Goal: Task Accomplishment & Management: Manage account settings

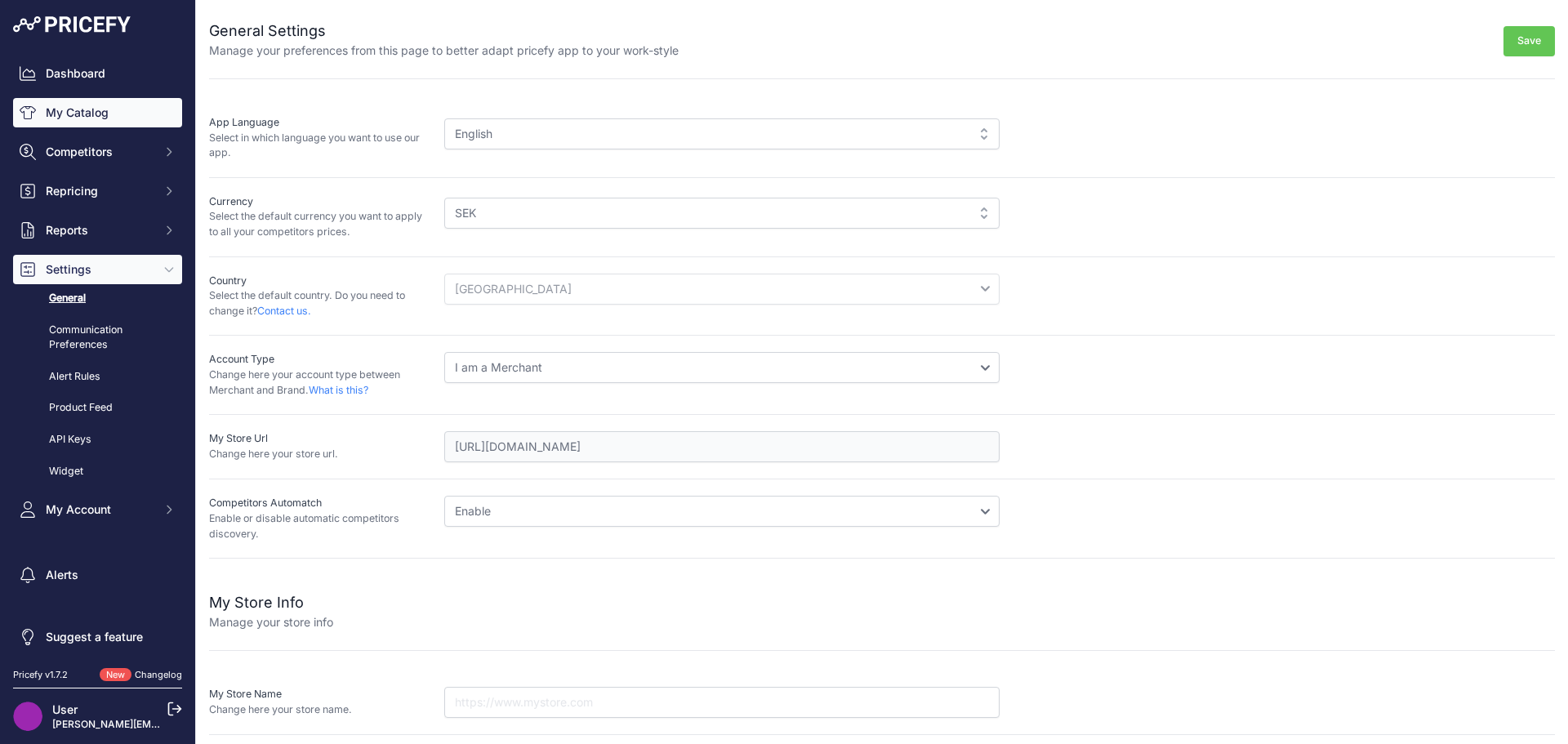
click at [98, 117] on link "My Catalog" at bounding box center [98, 112] width 169 height 29
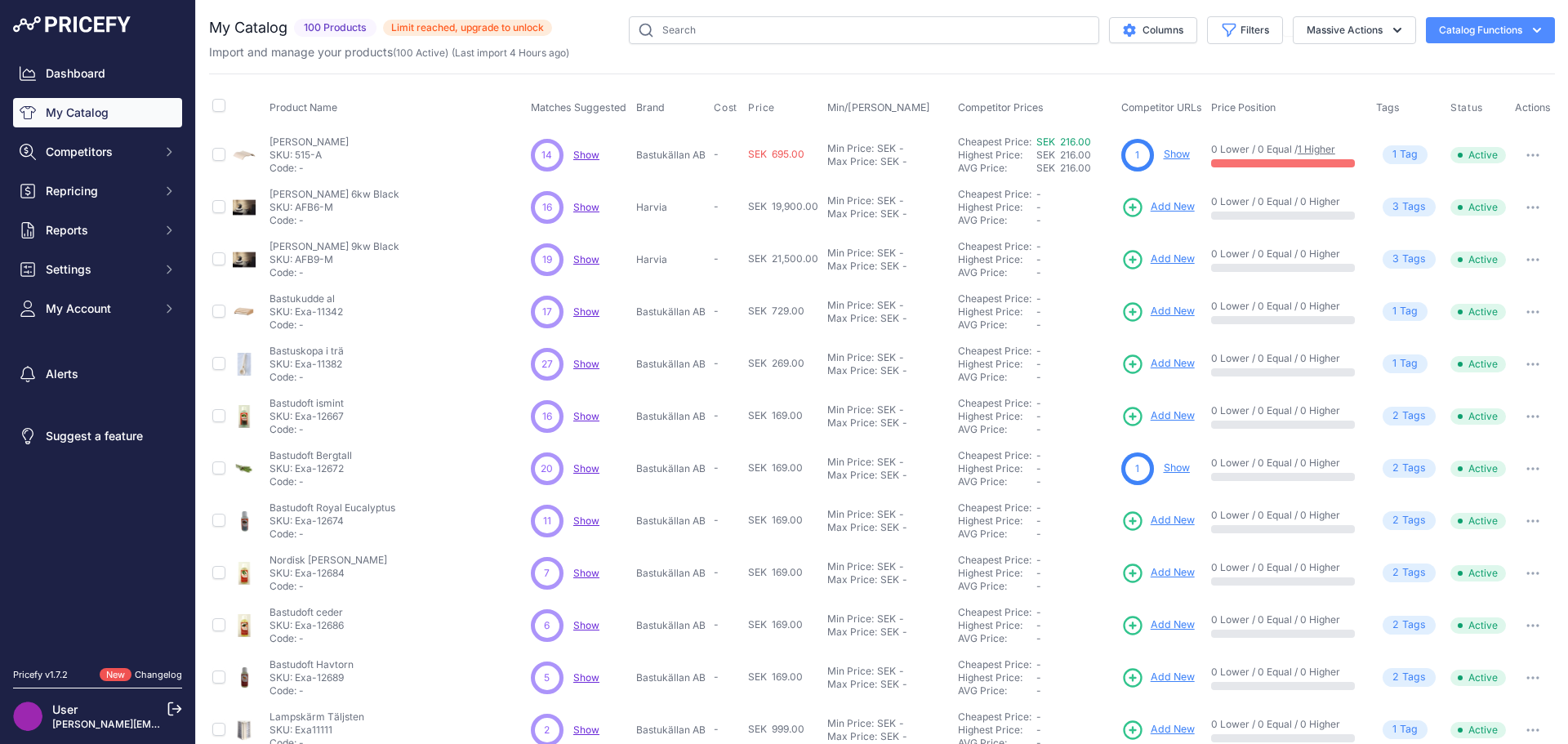
click at [587, 210] on span "Show" at bounding box center [587, 207] width 26 height 12
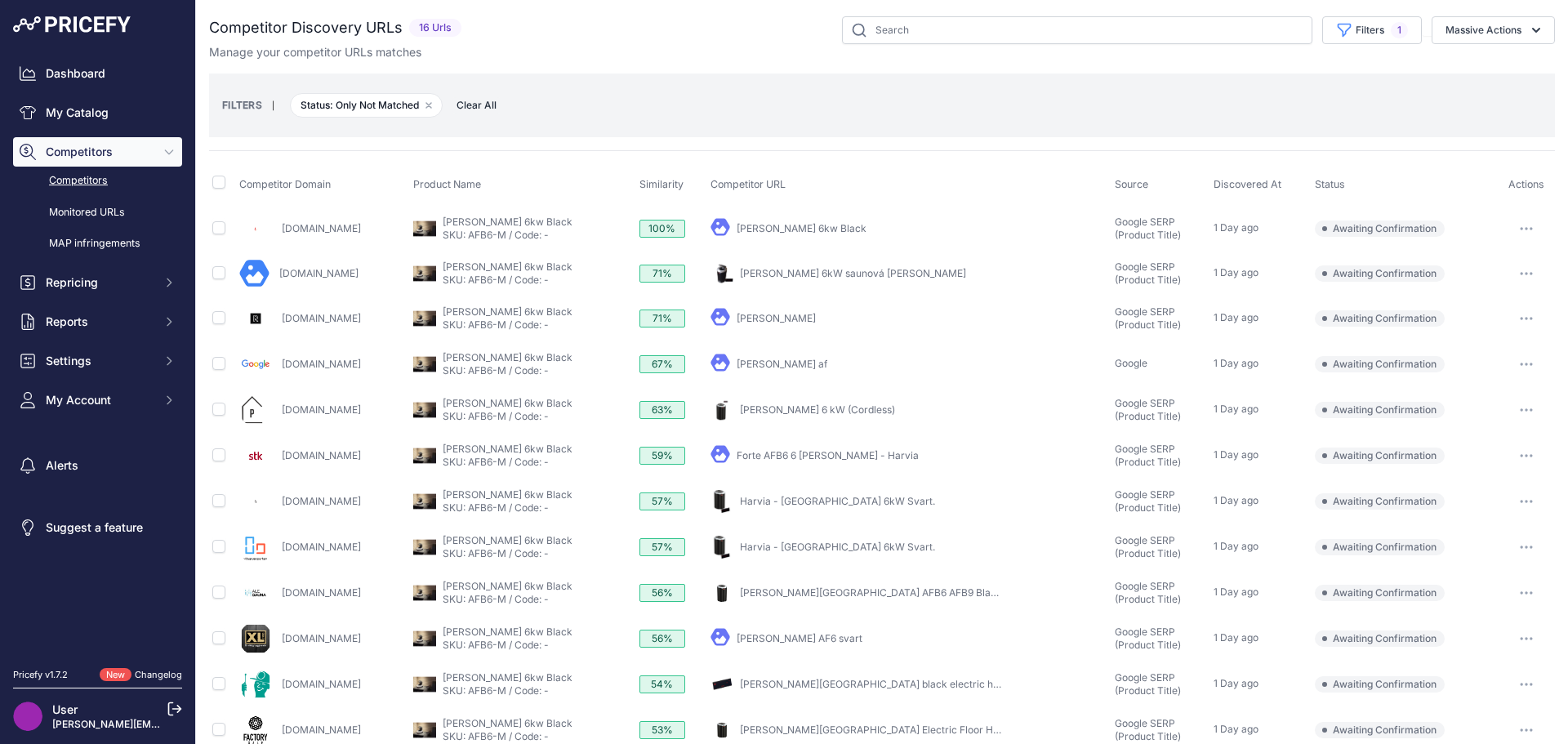
click at [87, 177] on link "Competitors" at bounding box center [98, 181] width 169 height 29
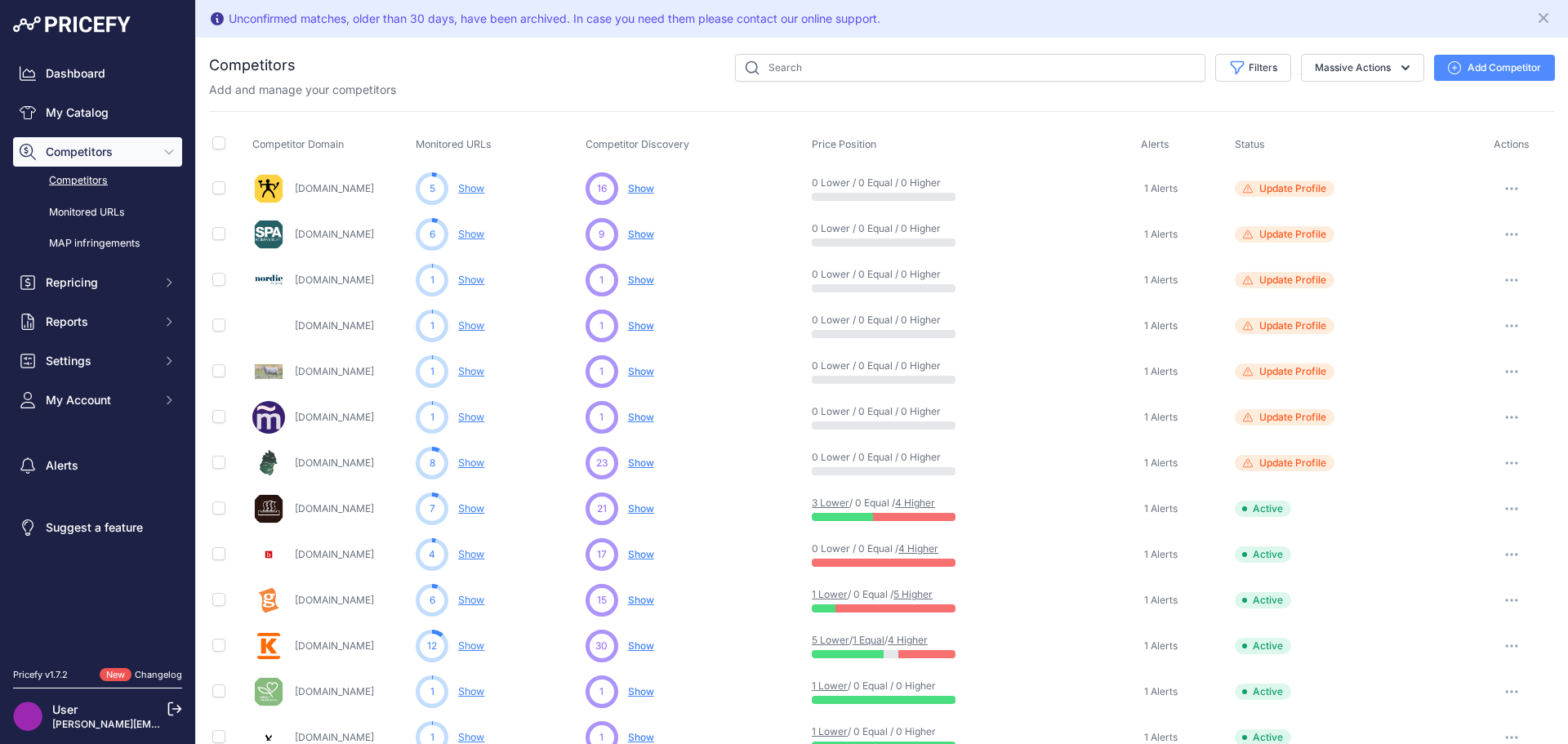
click at [1515, 56] on button "Add Competitor" at bounding box center [1495, 67] width 121 height 26
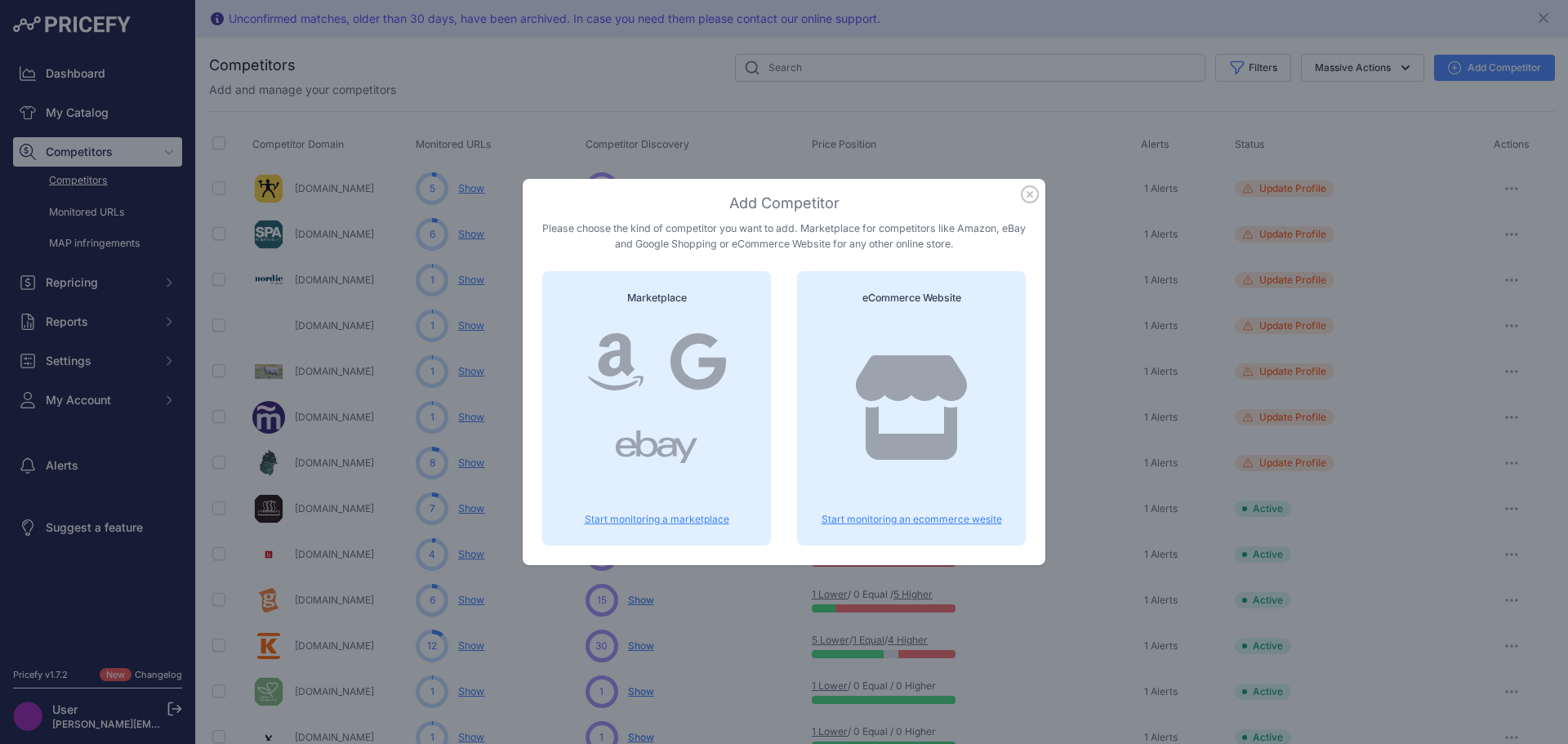
click at [948, 401] on icon at bounding box center [911, 407] width 117 height 105
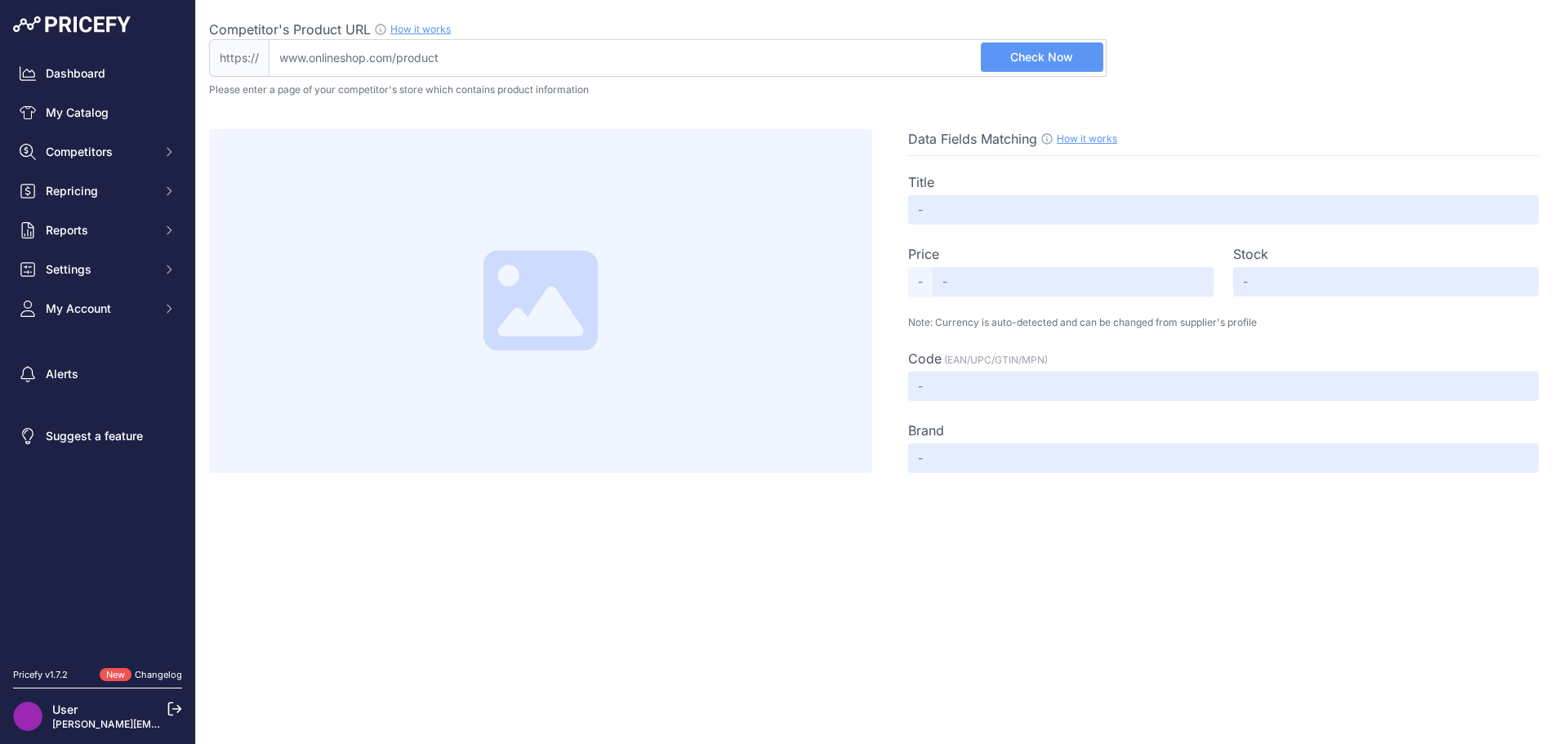
click at [528, 53] on input "Competitor's Product URL How it works In order to create your competitor's extr…" at bounding box center [688, 57] width 838 height 37
paste input "https://www.saunaparts.se/"
click at [590, 50] on input "www.saunaparts.se/" at bounding box center [688, 57] width 838 height 37
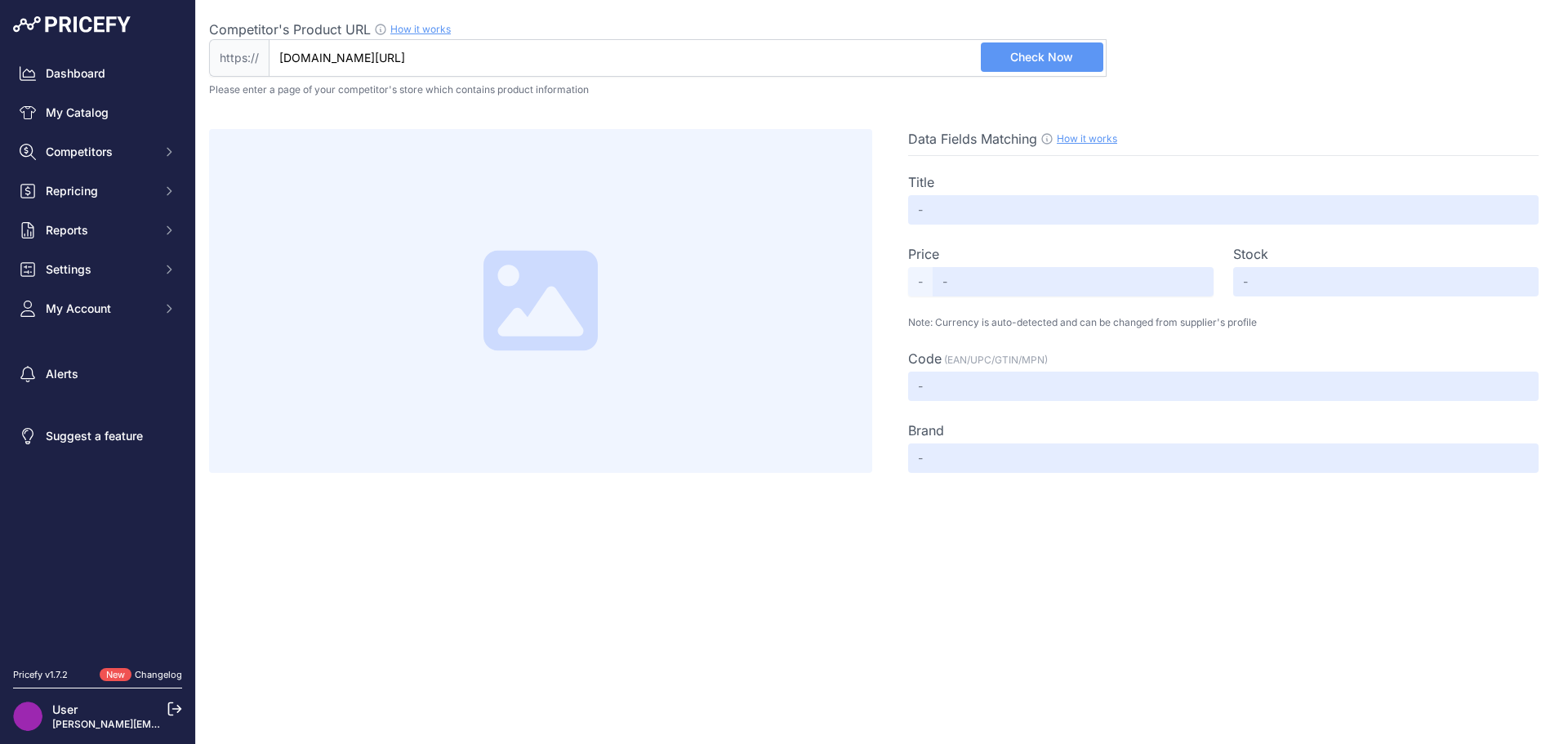
click at [590, 50] on input "www.saunaparts.se/" at bounding box center [688, 57] width 838 height 37
paste input "https://www.saunaparts.se/product/822/rento-bastuskopa-svart-aluminiumbambu"
type input "www.saunaparts.se/product/822/rento-bastuskopa-svart-aluminiumbambu"
click at [1044, 54] on span "Check Now" at bounding box center [1042, 57] width 63 height 16
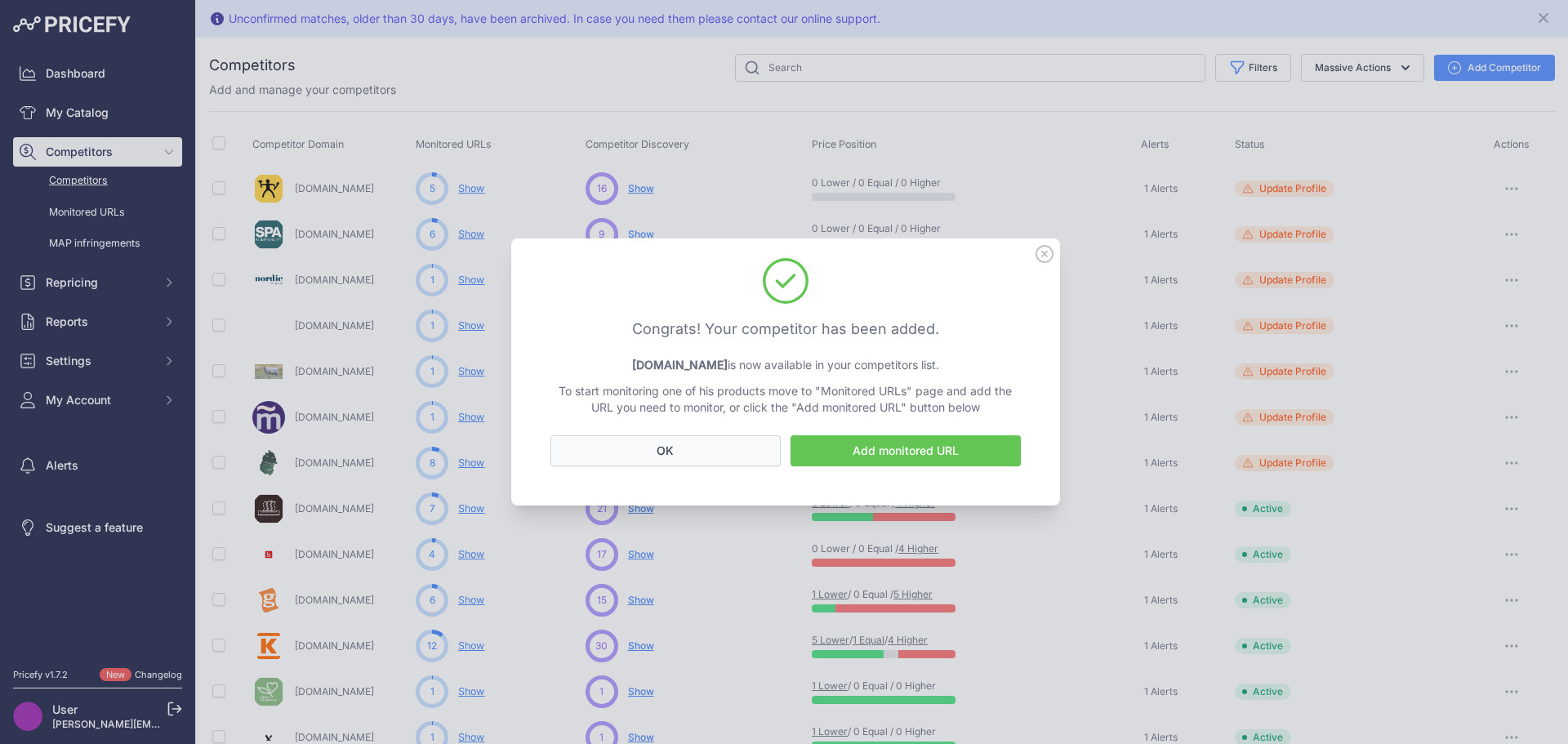
click at [720, 443] on button "OK" at bounding box center [665, 451] width 231 height 31
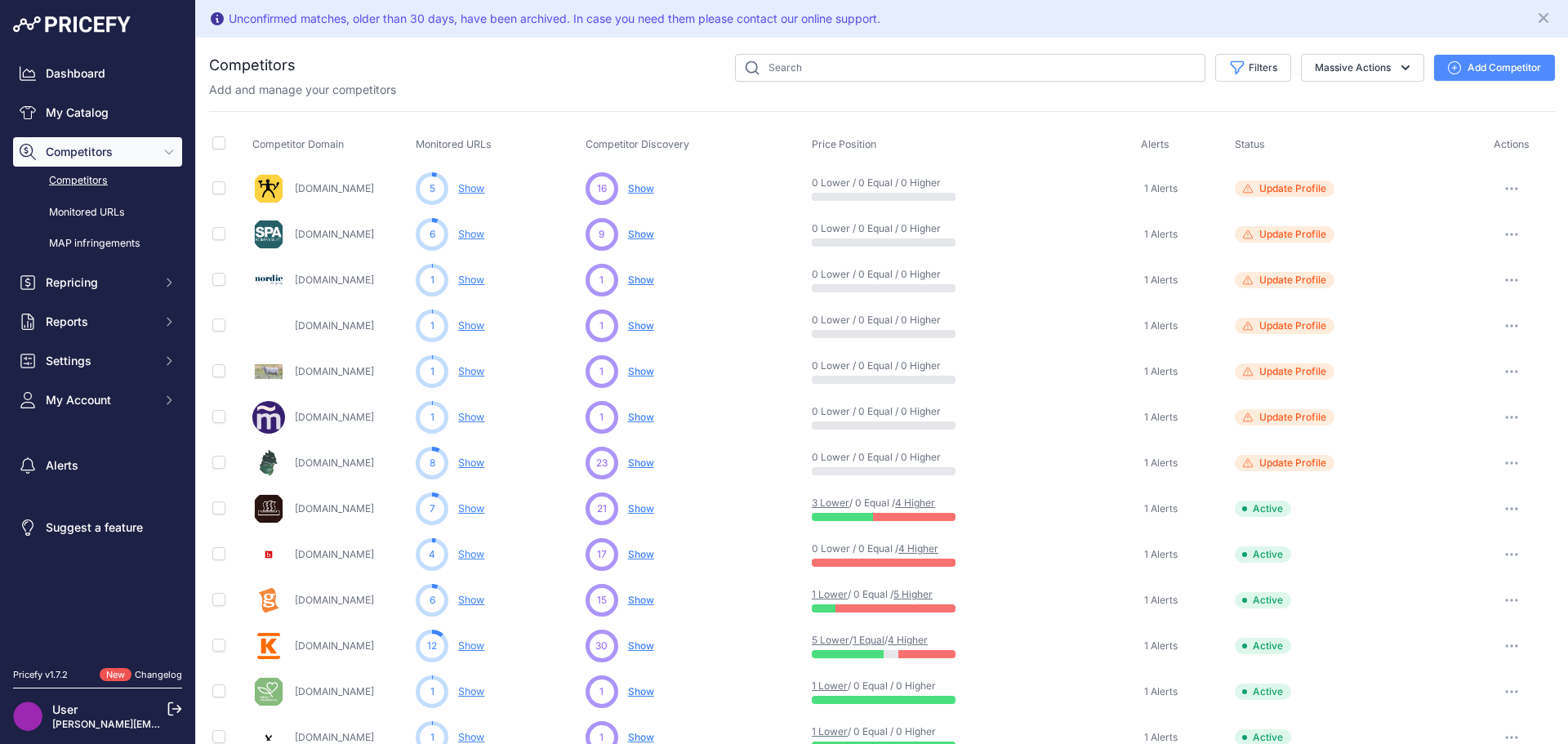
click at [1494, 65] on button "Add Competitor" at bounding box center [1495, 67] width 121 height 26
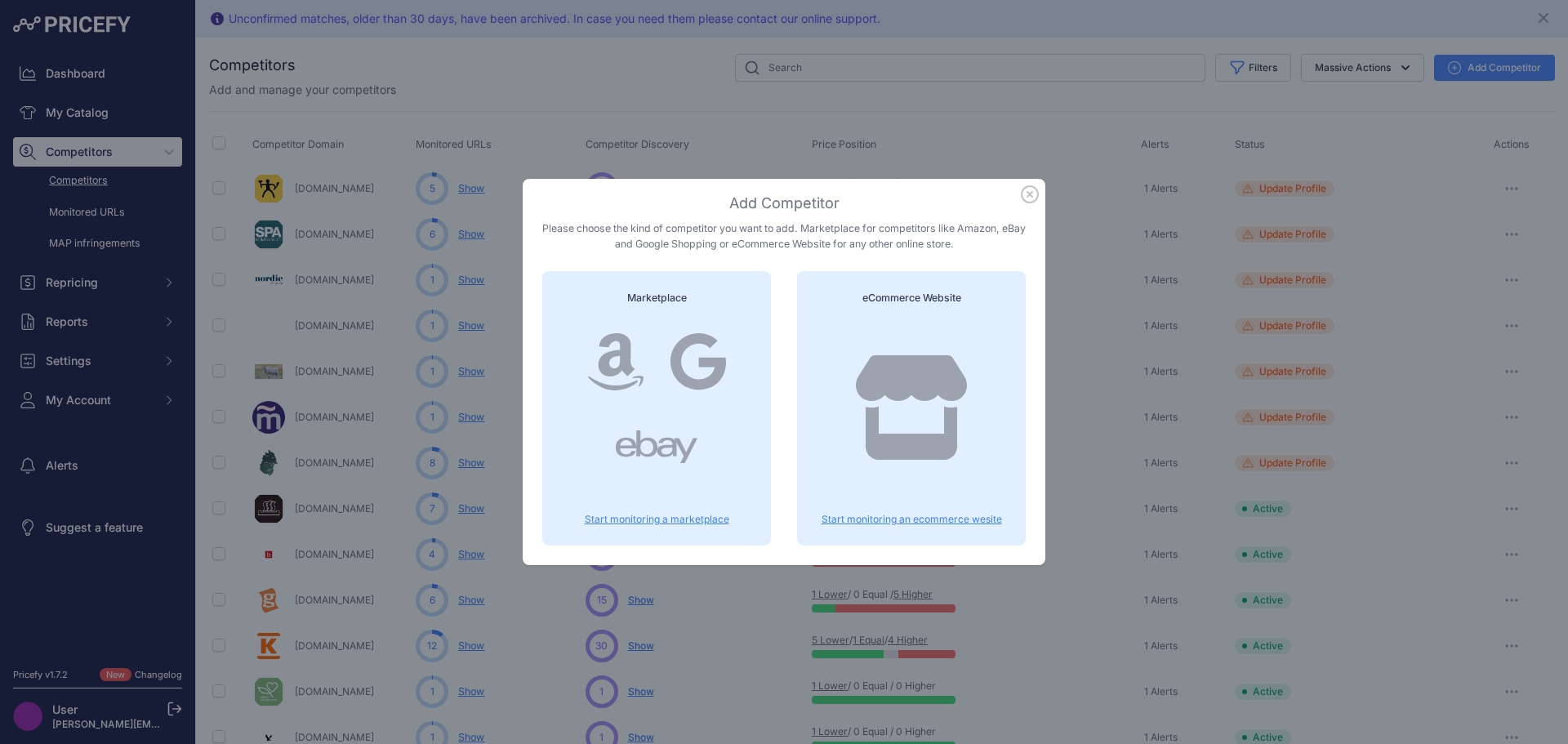
click at [877, 339] on div at bounding box center [911, 424] width 189 height 209
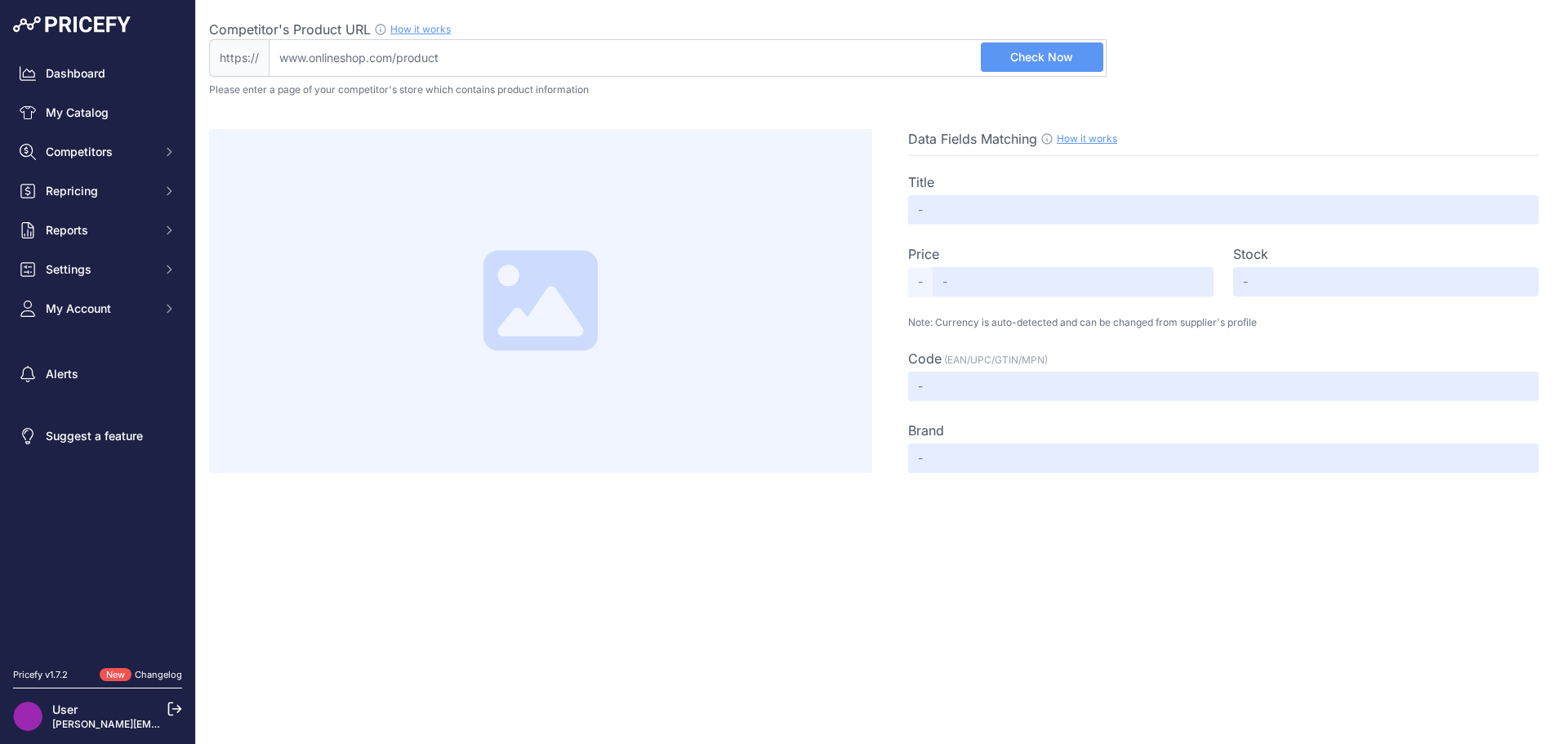
click at [458, 58] on input "Competitor's Product URL How it works In order to create your competitor's extr…" at bounding box center [688, 57] width 838 height 37
paste input "[URL][DOMAIN_NAME]"
type input "[DOMAIN_NAME][URL]"
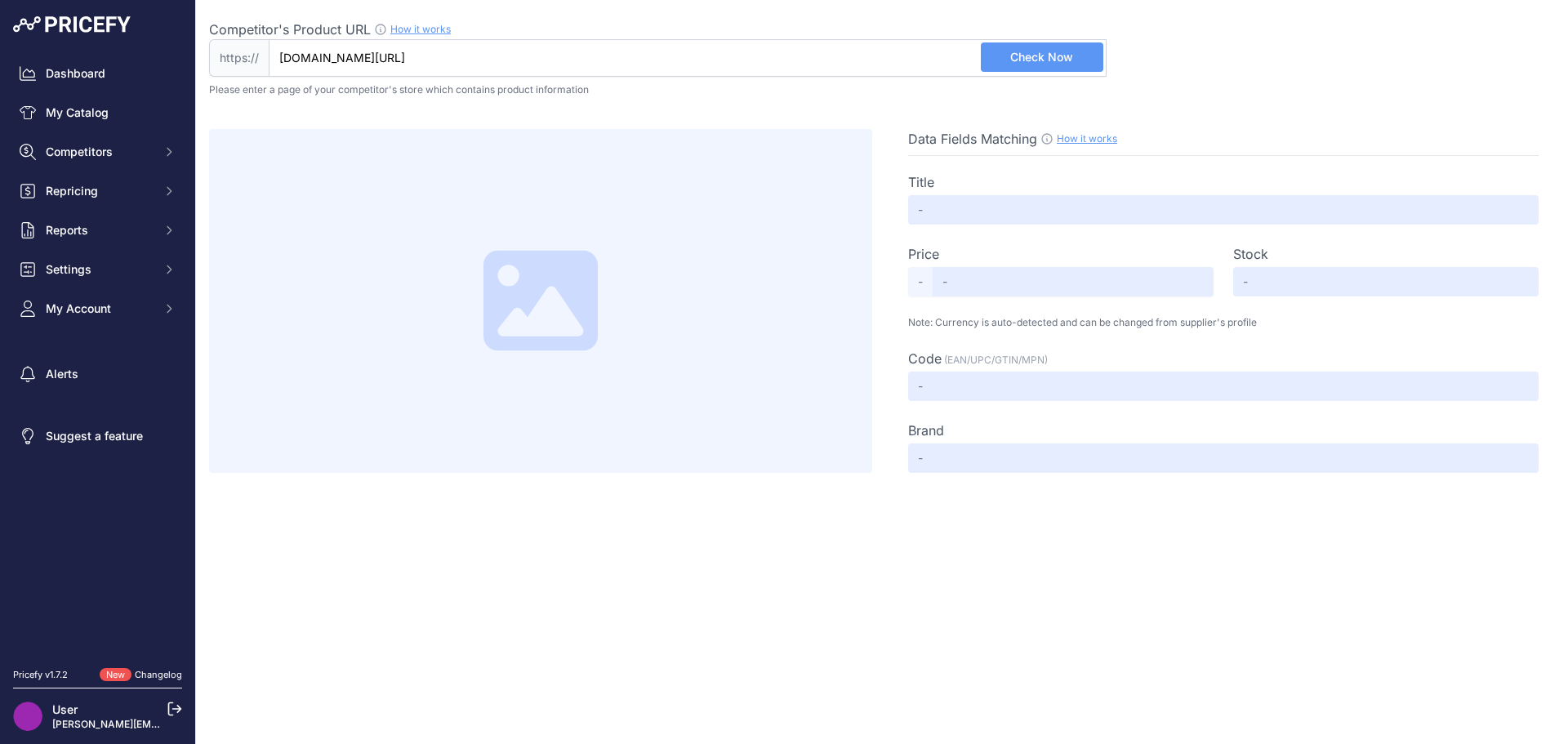
click at [1069, 56] on span "Check Now" at bounding box center [1042, 57] width 63 height 16
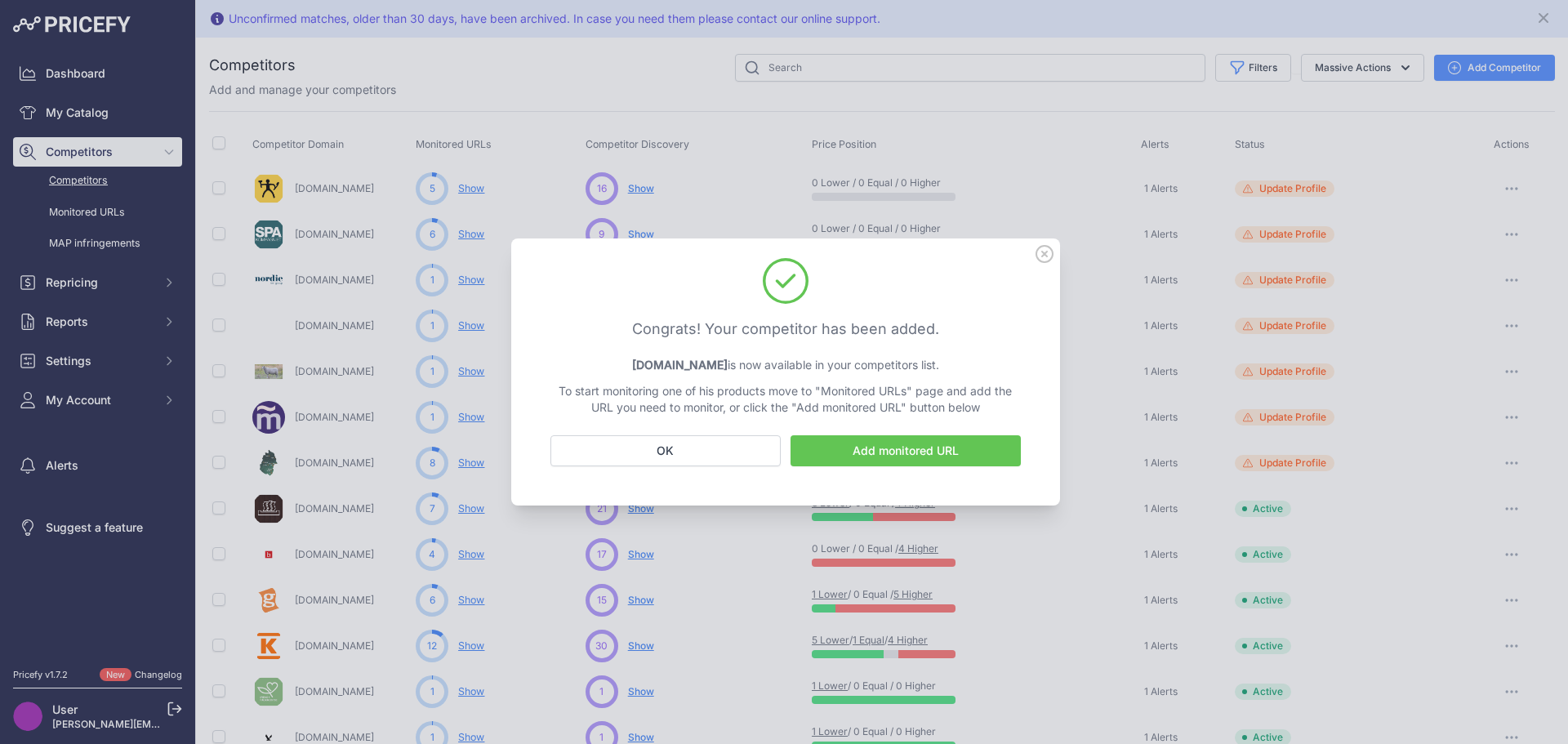
click at [908, 449] on link "Add monitored URL" at bounding box center [905, 451] width 231 height 31
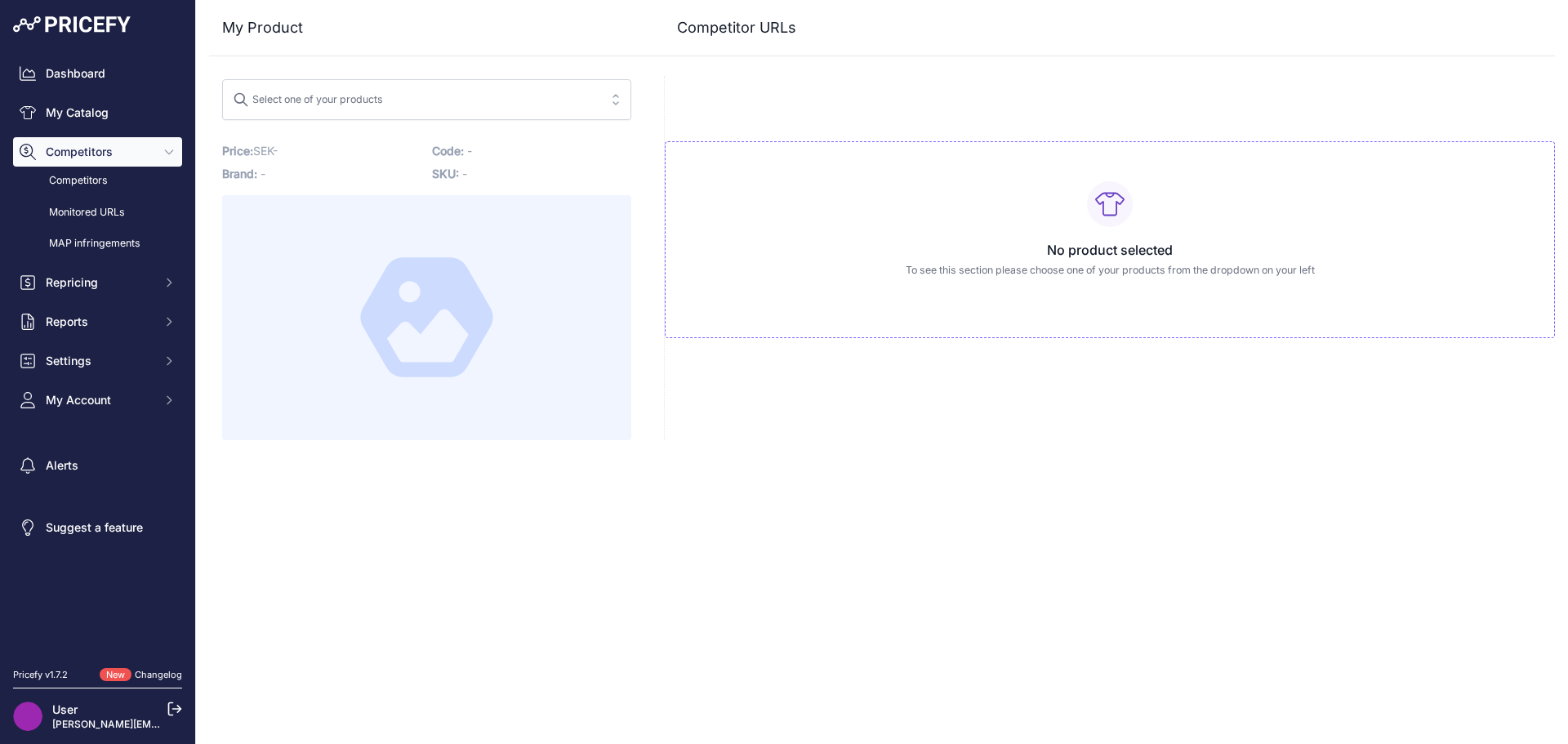
click at [91, 147] on span "Competitors" at bounding box center [99, 151] width 107 height 16
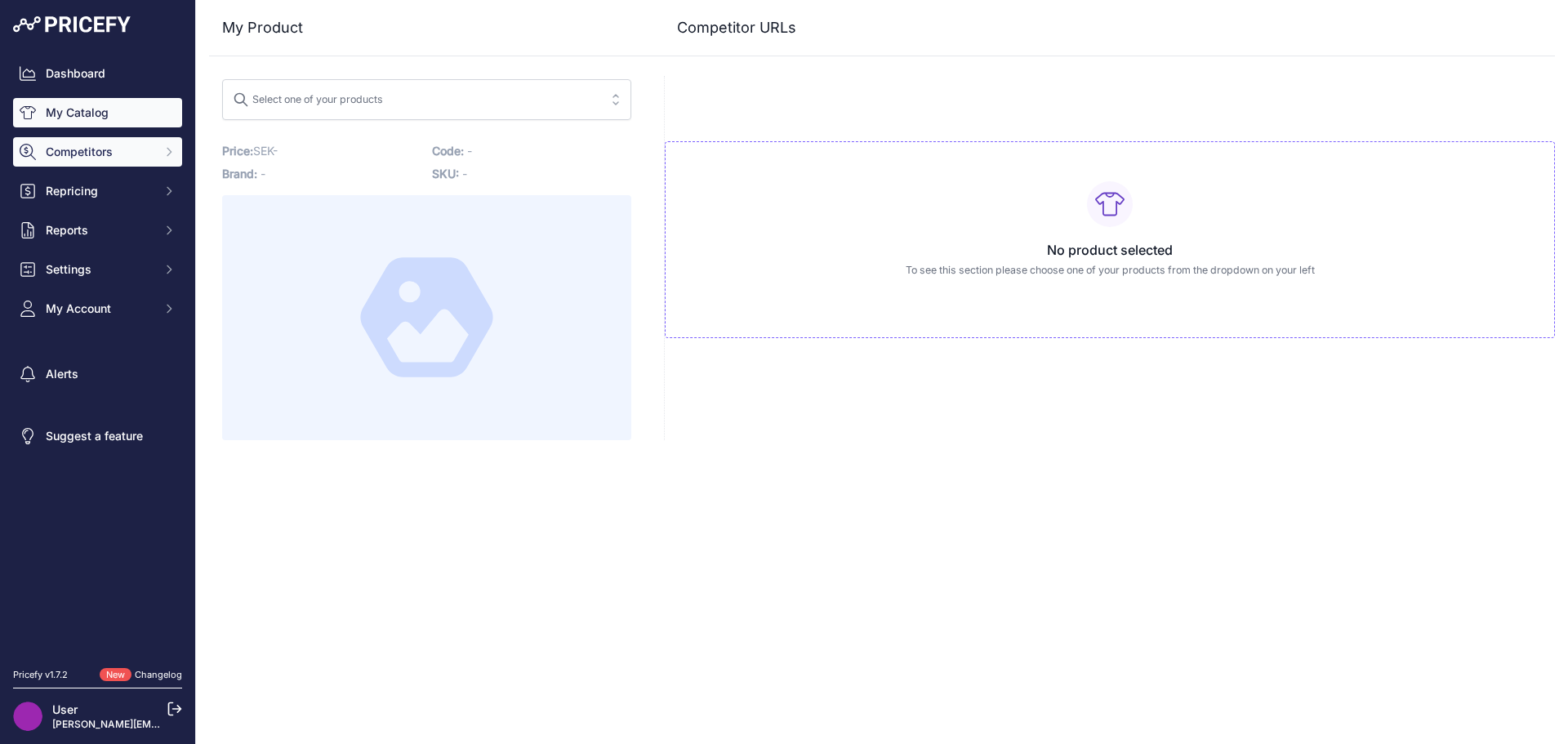
click at [90, 108] on link "My Catalog" at bounding box center [98, 112] width 169 height 29
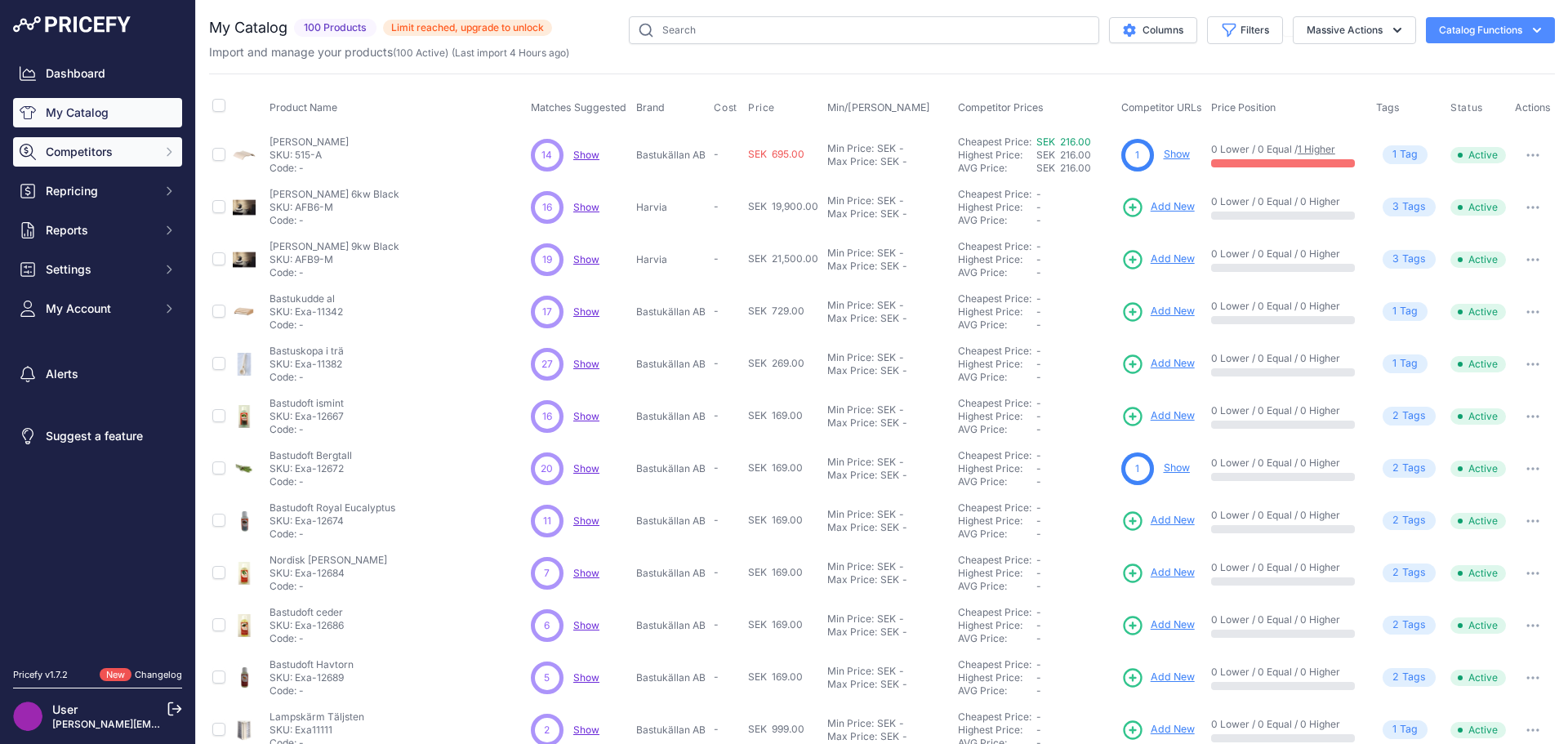
click at [94, 156] on span "Competitors" at bounding box center [99, 151] width 107 height 16
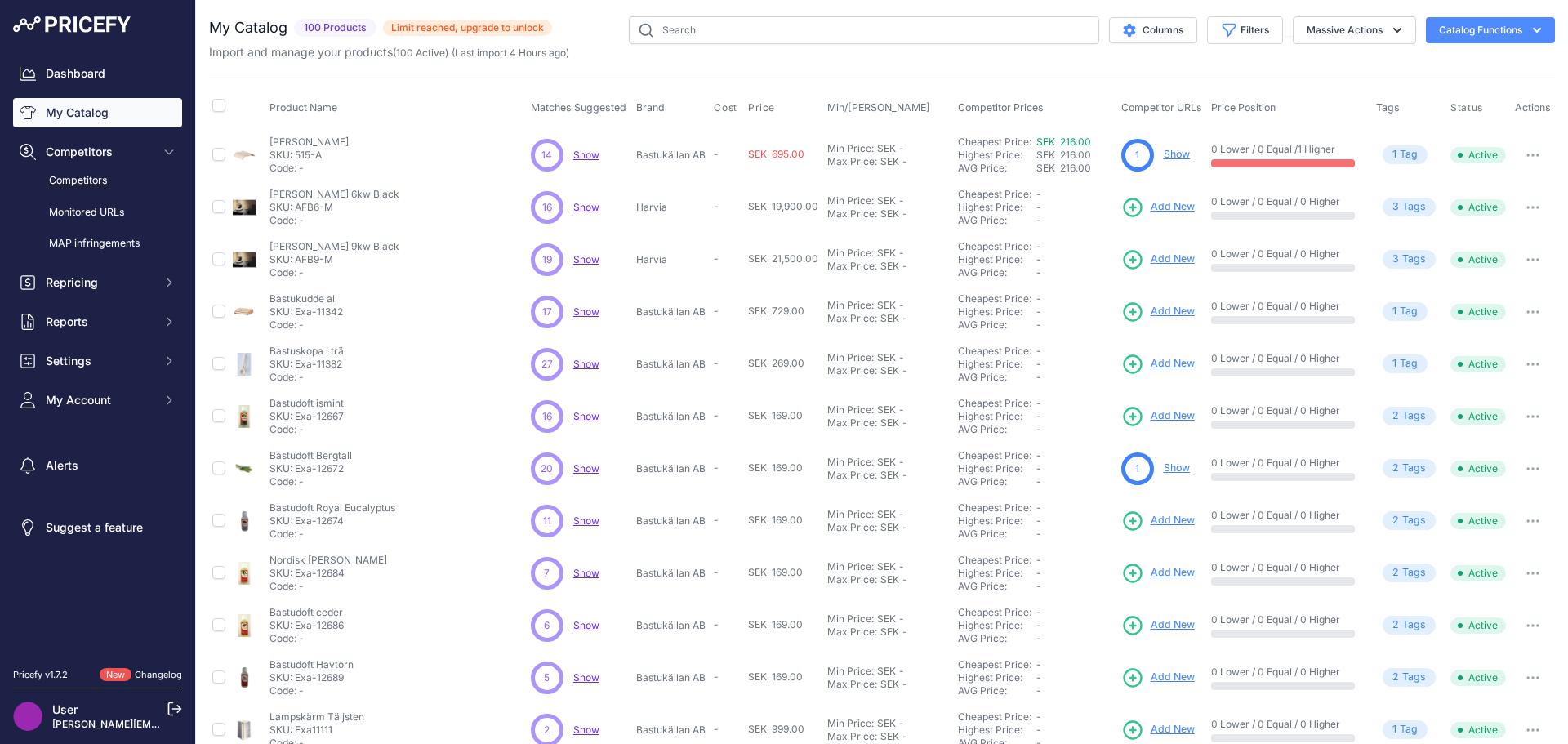
click at [98, 177] on link "Competitors" at bounding box center [98, 181] width 169 height 29
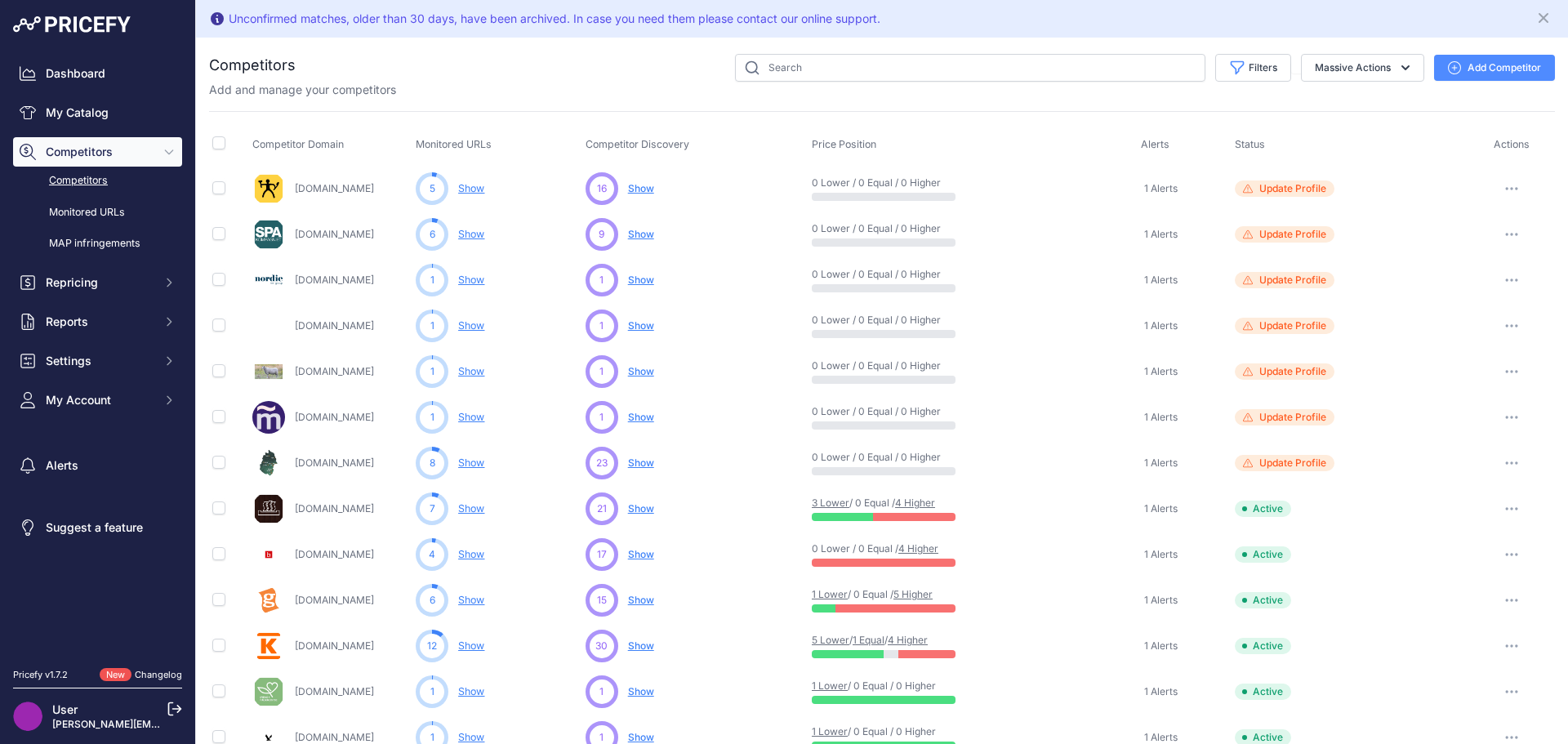
click at [1459, 60] on button "Add Competitor" at bounding box center [1495, 67] width 121 height 26
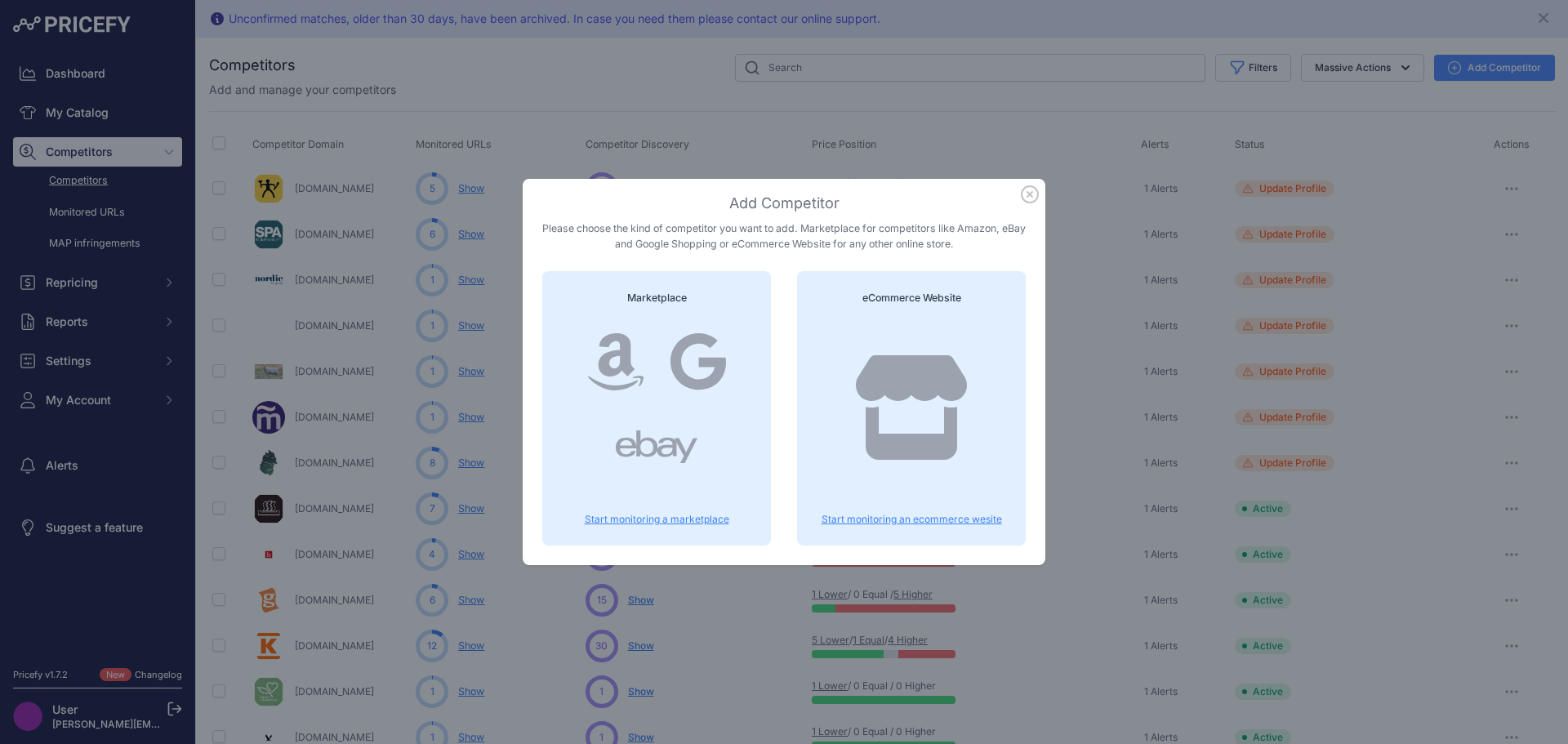
click at [853, 302] on h4 "eCommerce Website" at bounding box center [911, 299] width 189 height 16
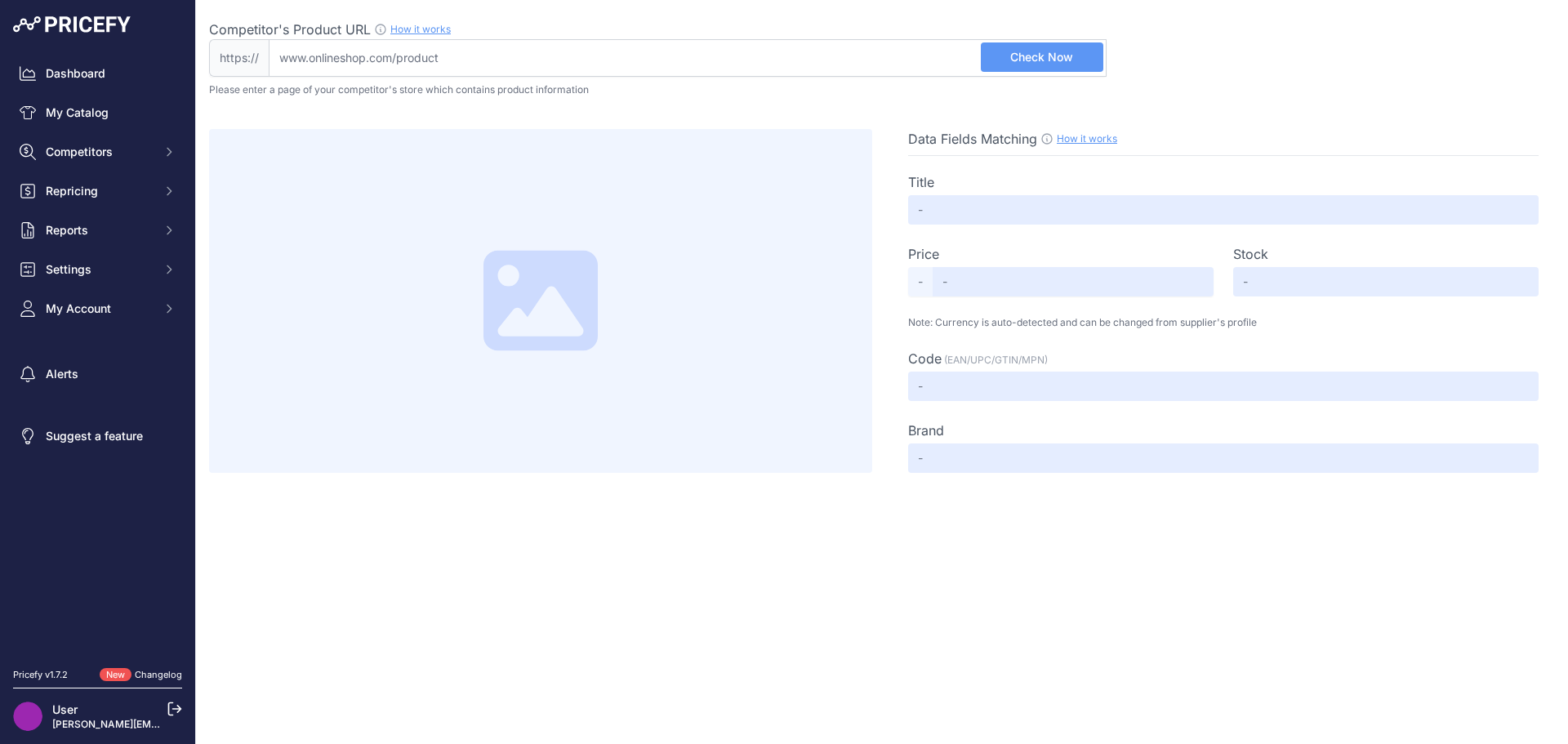
click at [451, 63] on input "Competitor's Product URL How it works In order to create your competitor's extr…" at bounding box center [688, 57] width 838 height 37
paste input "https://www.bastupunkten.se/bastupresenter/514-bastuhink-svart-med-skopa-och-te…"
type input "www.bastupunkten.se/bastupresenter/514-bastuhink-svart-med-skopa-och-termometer…"
click at [1038, 52] on span "Check Now" at bounding box center [1042, 57] width 63 height 16
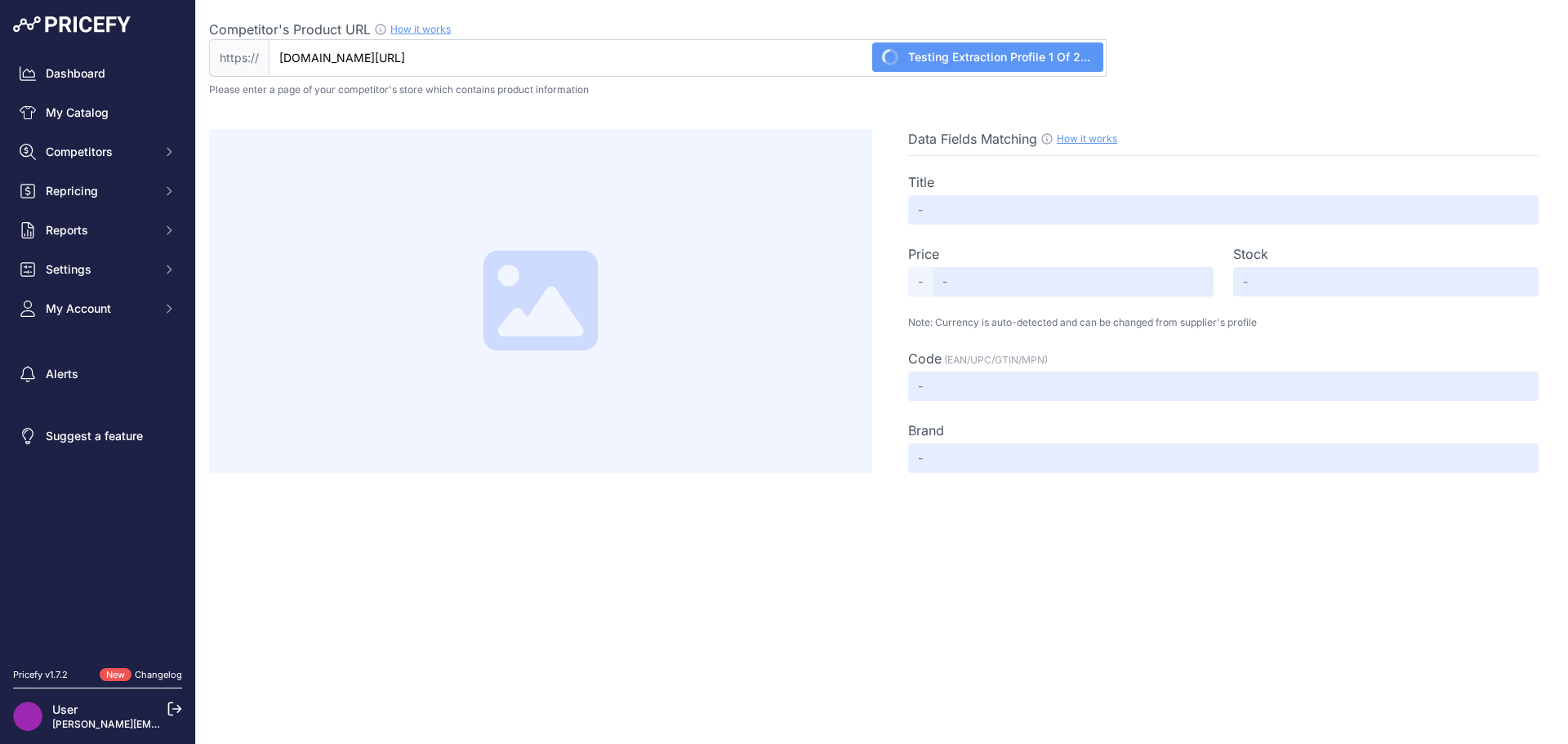
type input "Bastuhink Svart med skopa och termometer"
type input "660"
type input "Not Available"
type input "514"
type input "Not Found"
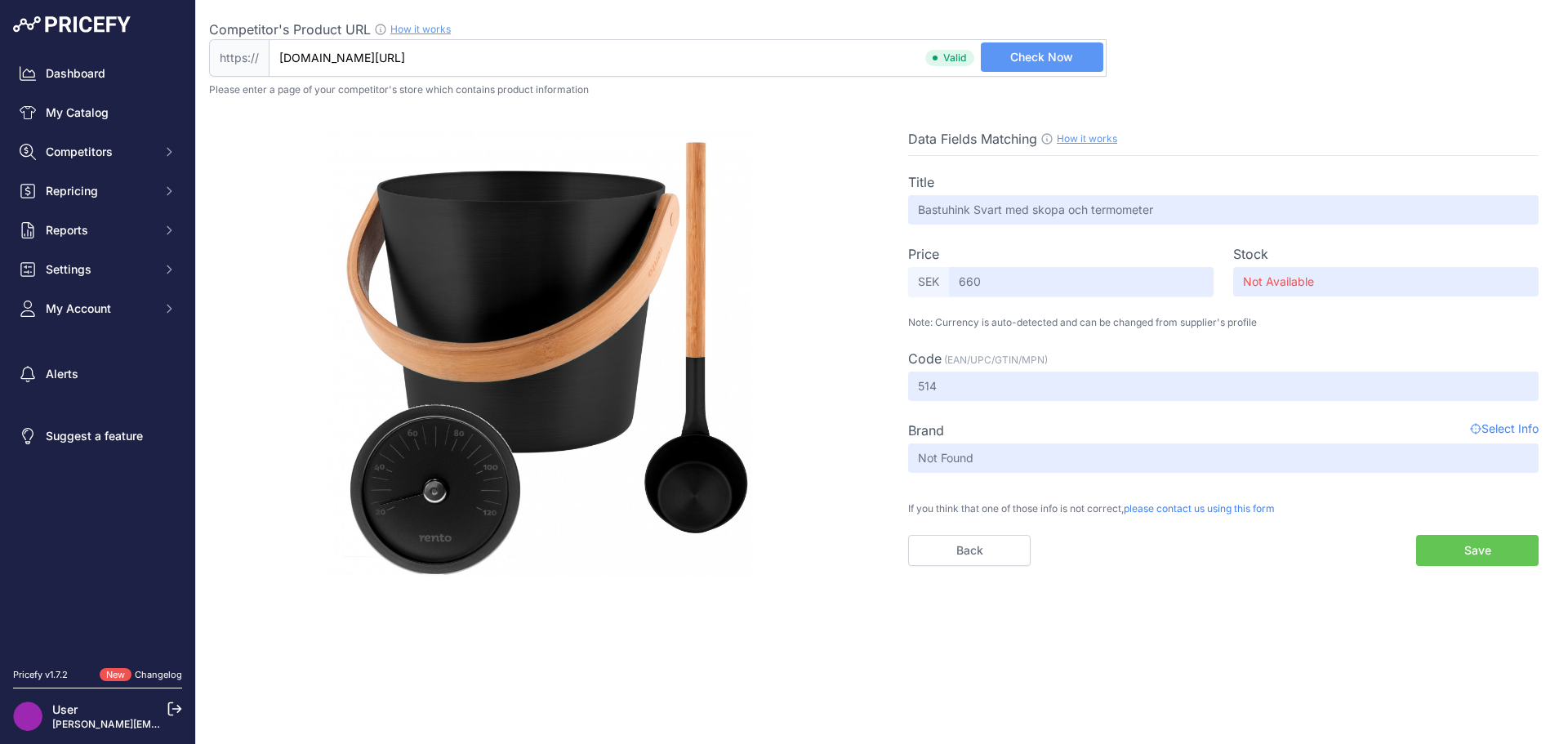
click at [1463, 546] on button "Save" at bounding box center [1478, 550] width 123 height 31
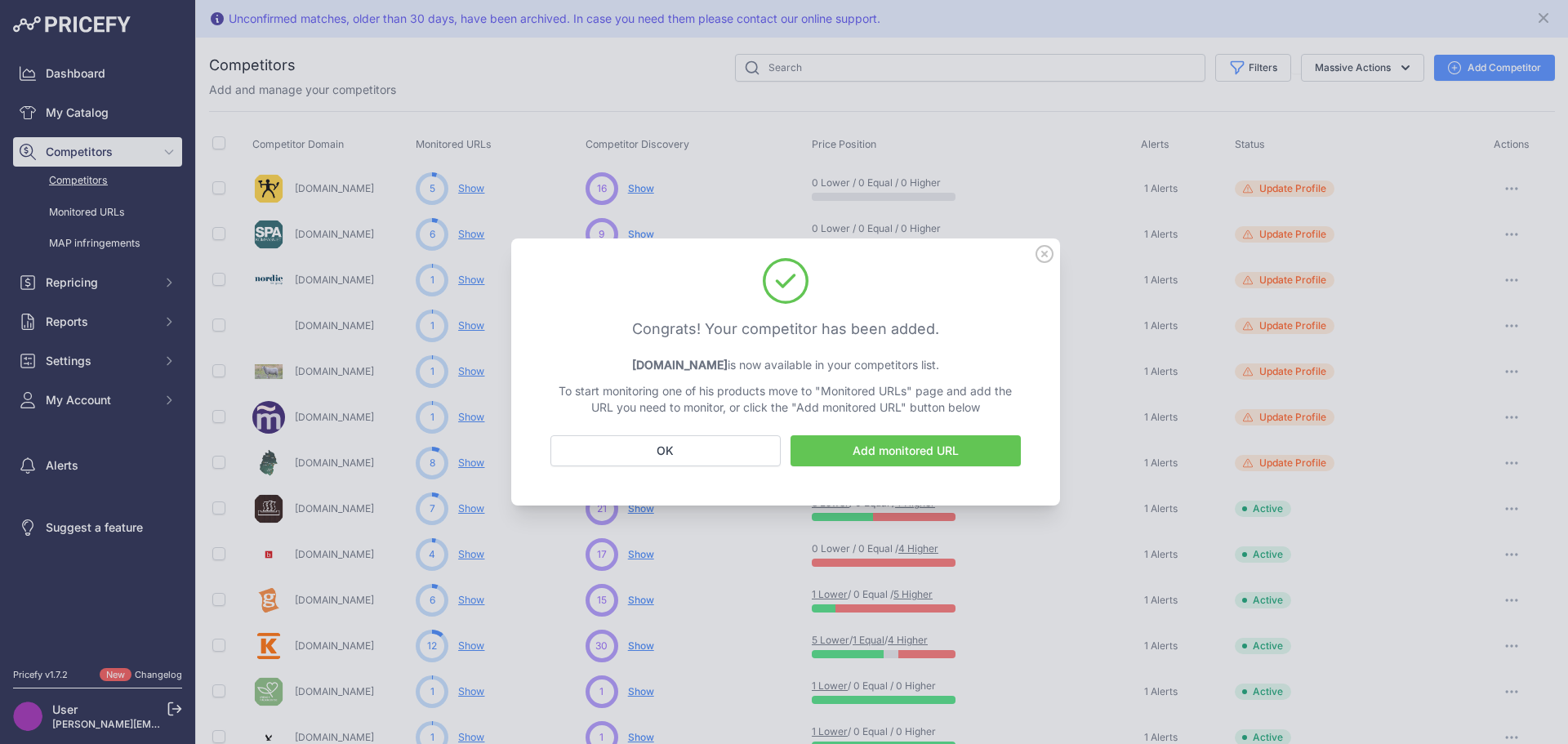
click at [1049, 256] on icon at bounding box center [1044, 254] width 18 height 18
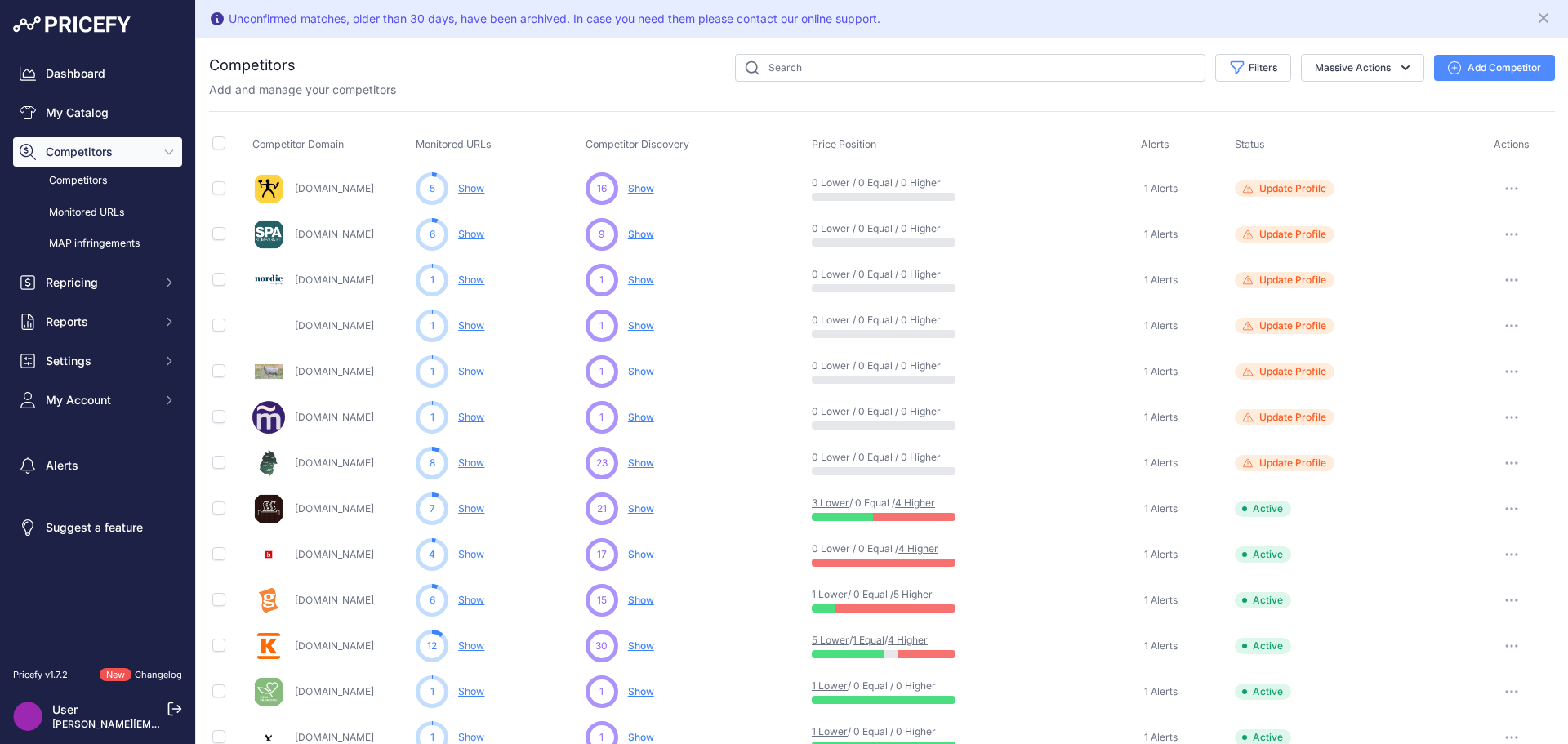
click at [638, 511] on span "Show" at bounding box center [641, 509] width 26 height 12
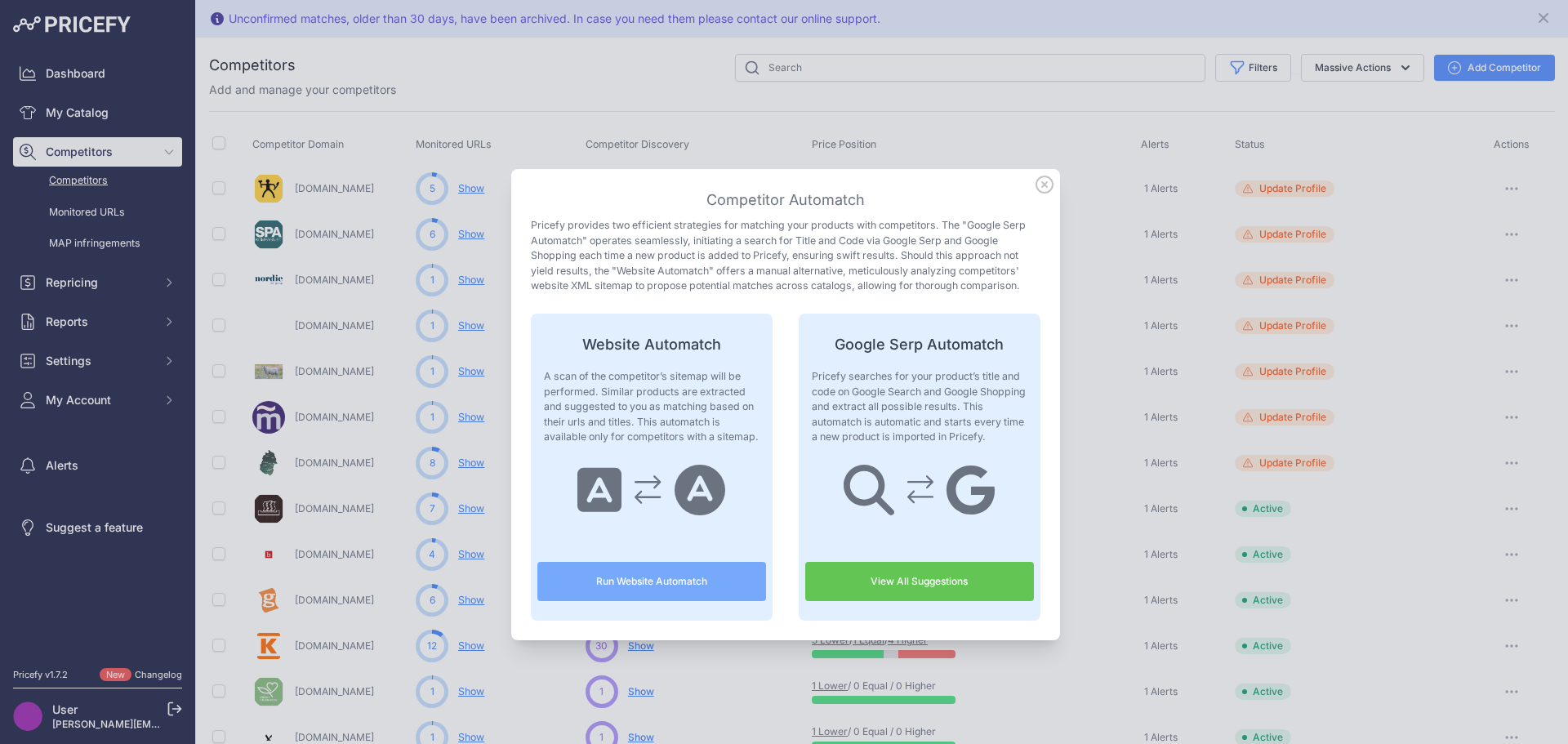
click at [915, 581] on link "View All Suggestions" at bounding box center [919, 582] width 229 height 39
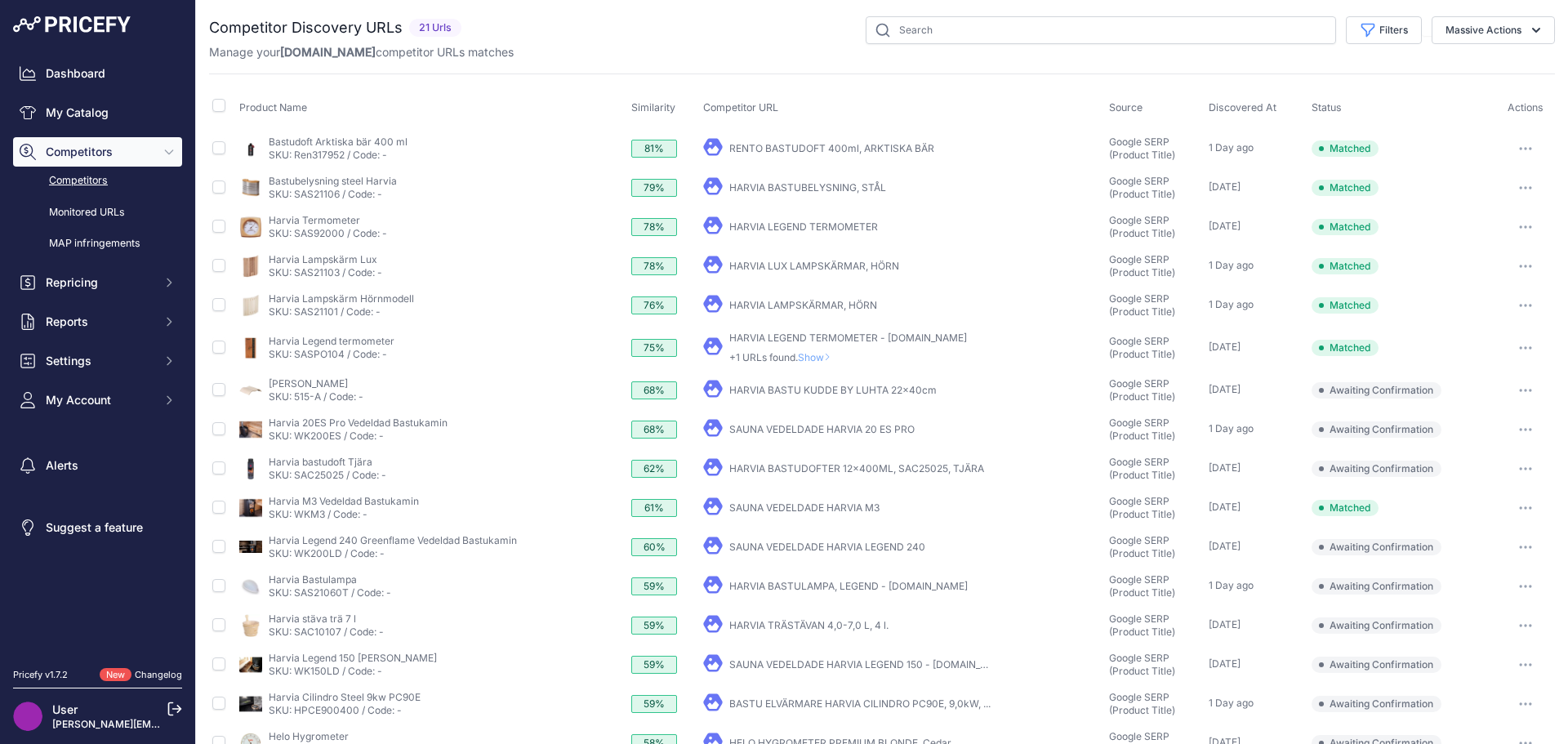
click at [765, 182] on link "HARVIA BASTUBELYSNING, STÅL" at bounding box center [808, 188] width 157 height 12
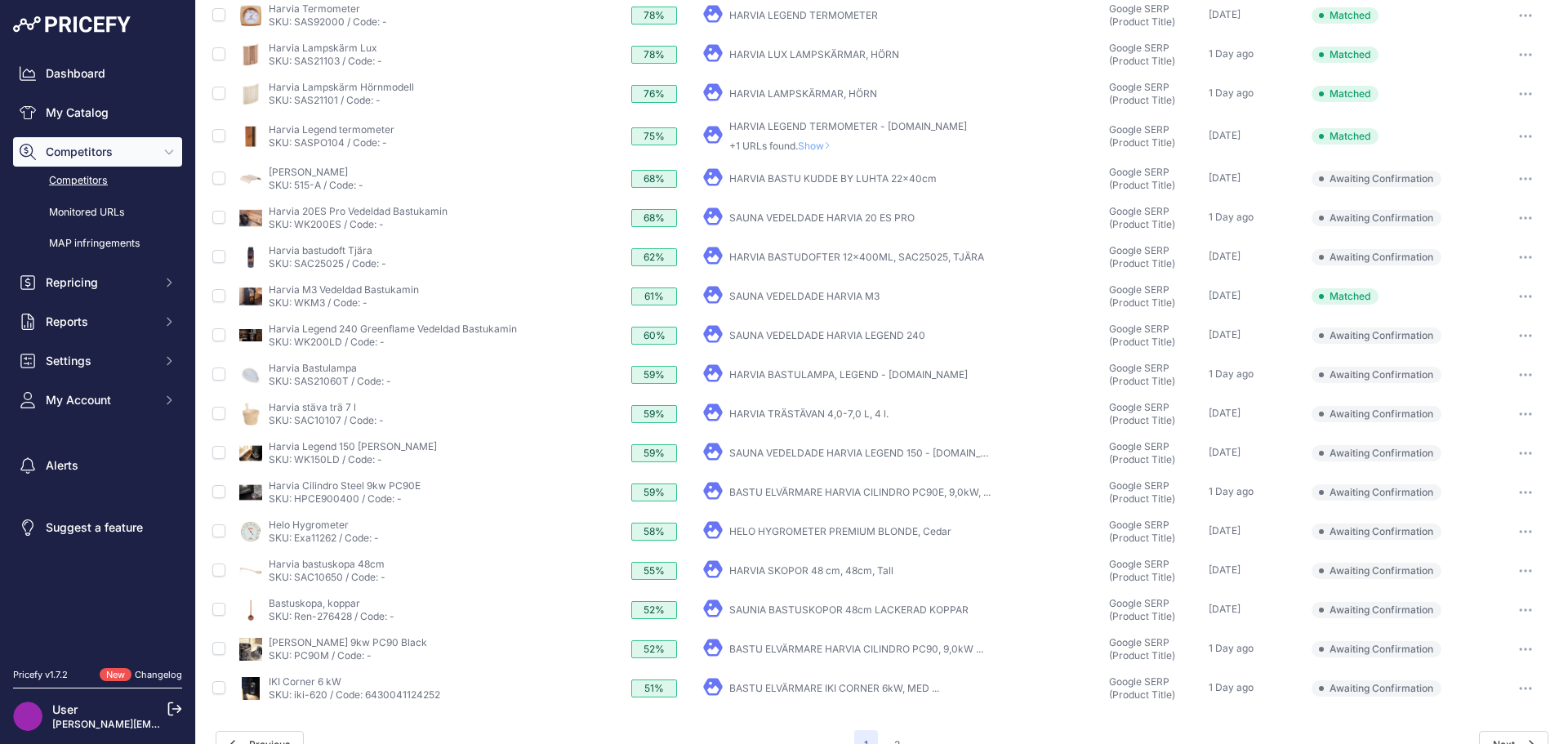
scroll to position [244, 0]
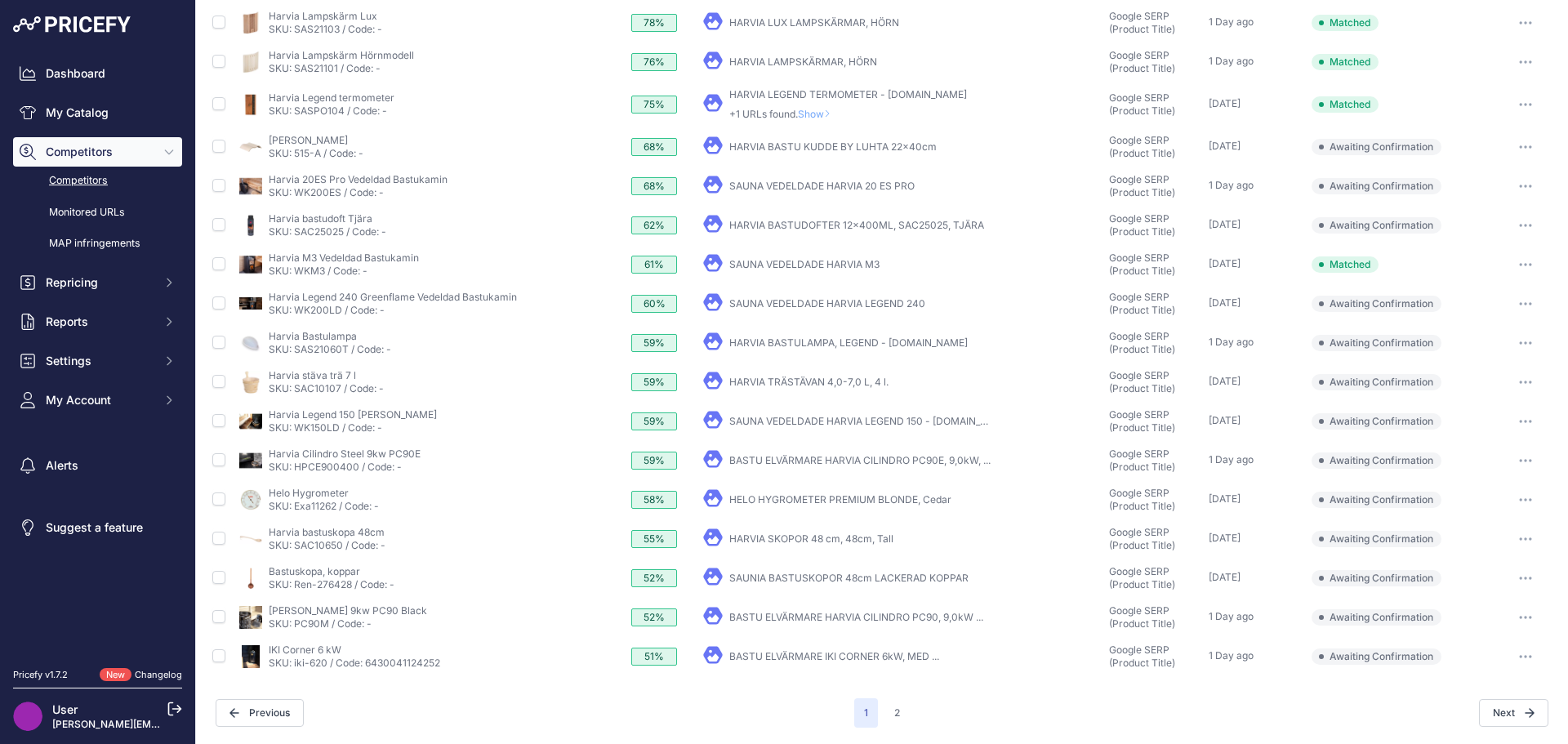
click at [804, 496] on link "HELO HYGROMETER PREMIUM BLONDE, Cedar" at bounding box center [840, 499] width 222 height 12
click at [840, 580] on link "SAUNIA BASTUSKOPOR 48cm LACKERAD KOPPAR" at bounding box center [848, 578] width 239 height 12
click at [860, 619] on link "BASTU ELVÄRMARE HARVIA CILINDRO PC90, 9,0kW ..." at bounding box center [856, 617] width 254 height 12
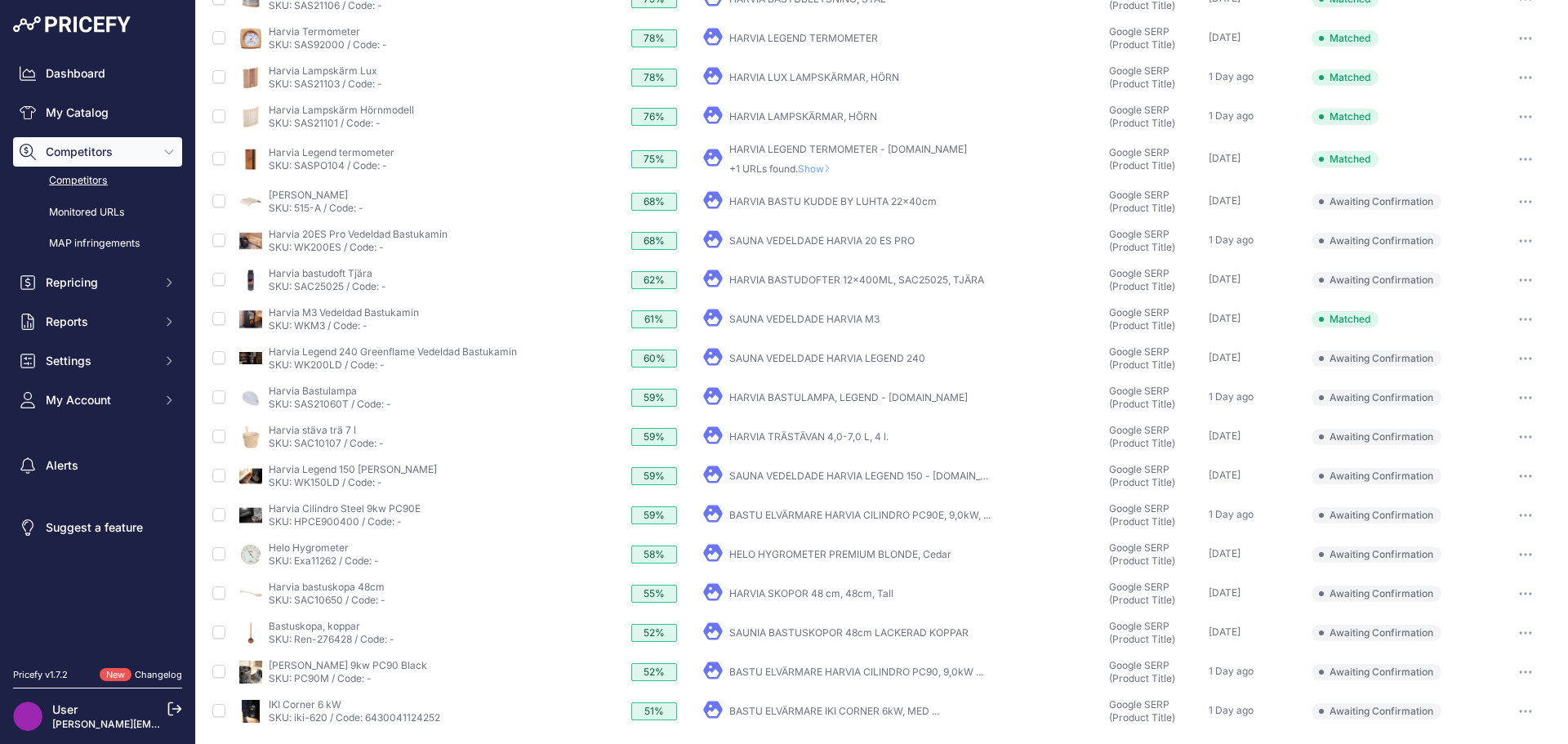
scroll to position [162, 0]
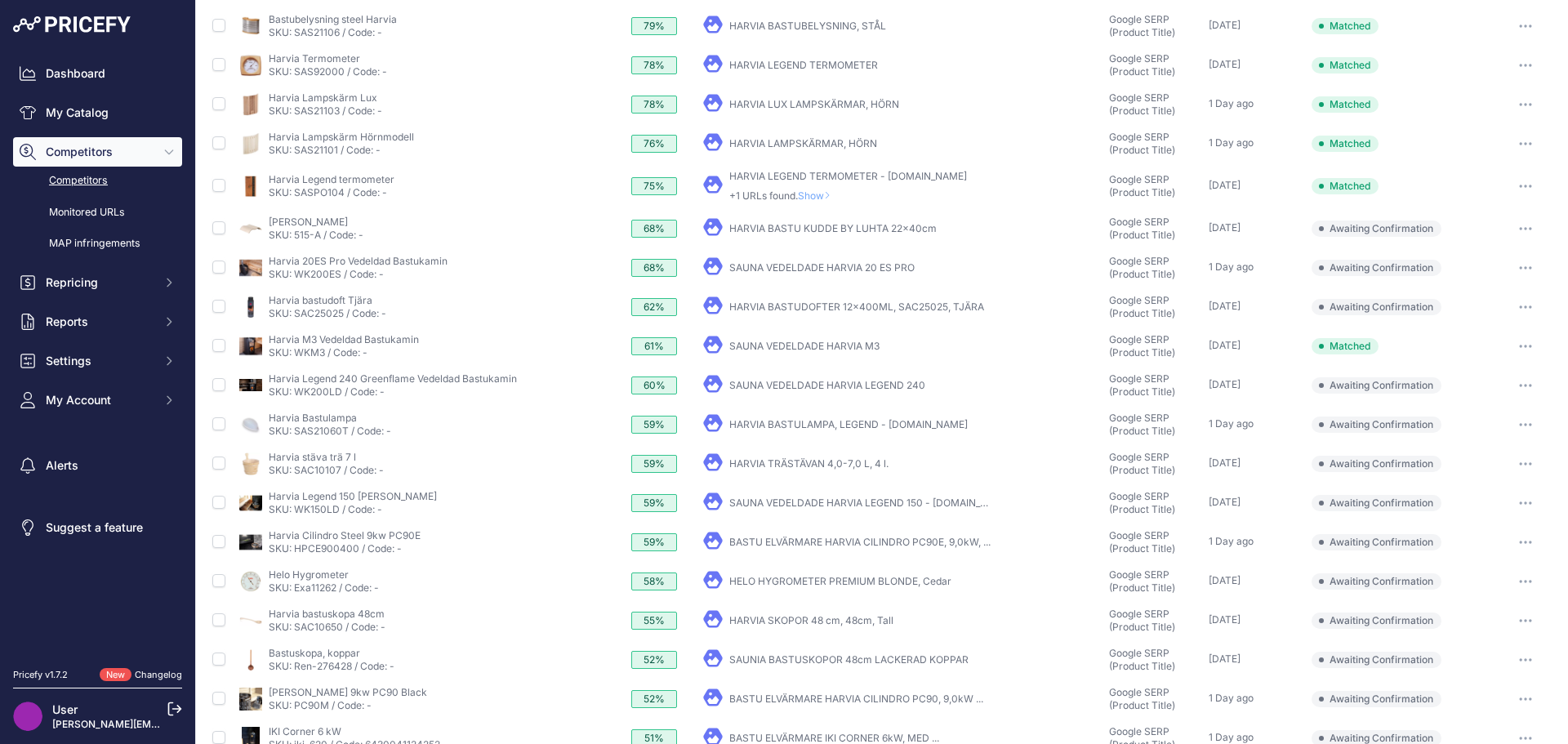
click at [781, 465] on link "HARVIA TRÄSTÄVAN 4,0-7,0 L, 4 l." at bounding box center [809, 464] width 159 height 12
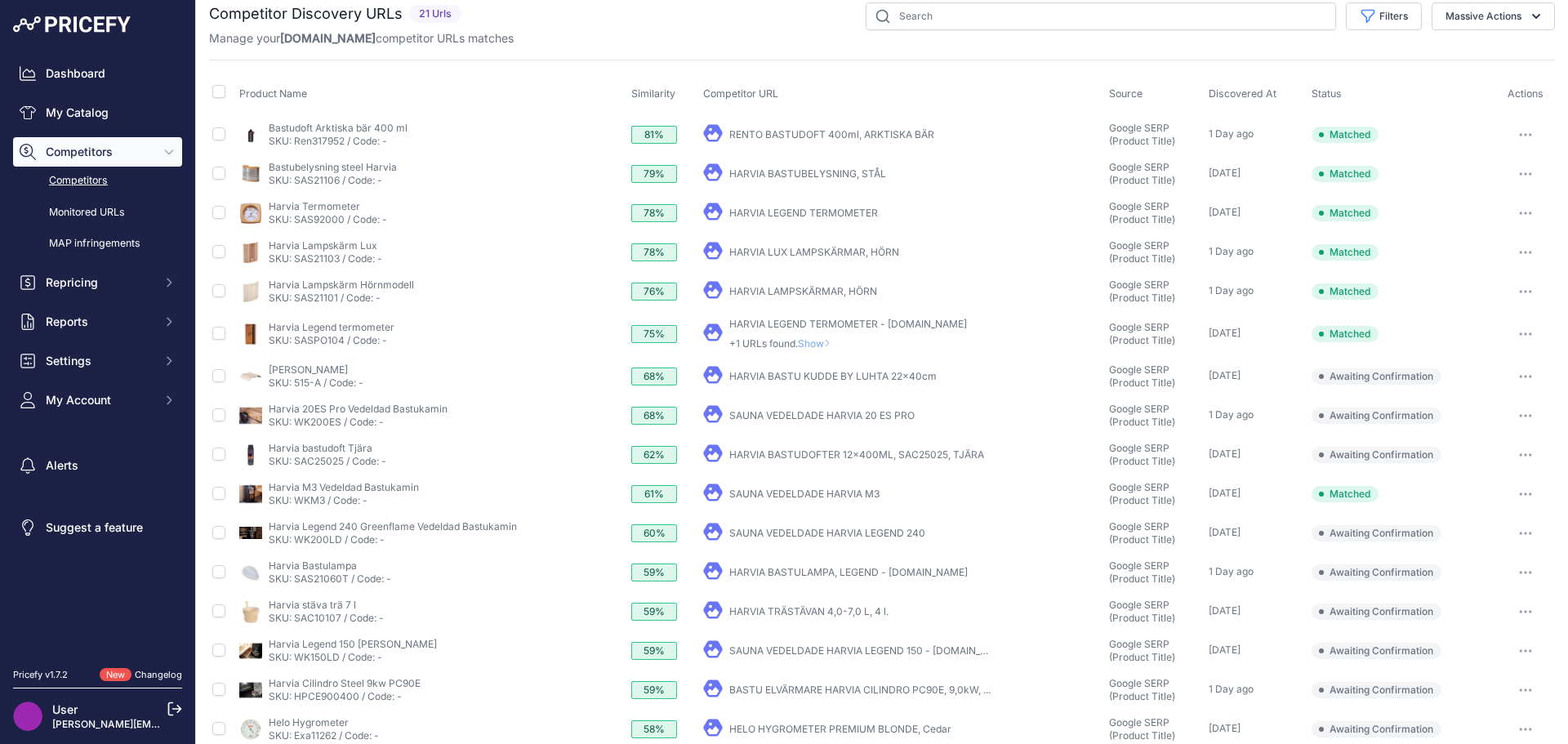
scroll to position [0, 0]
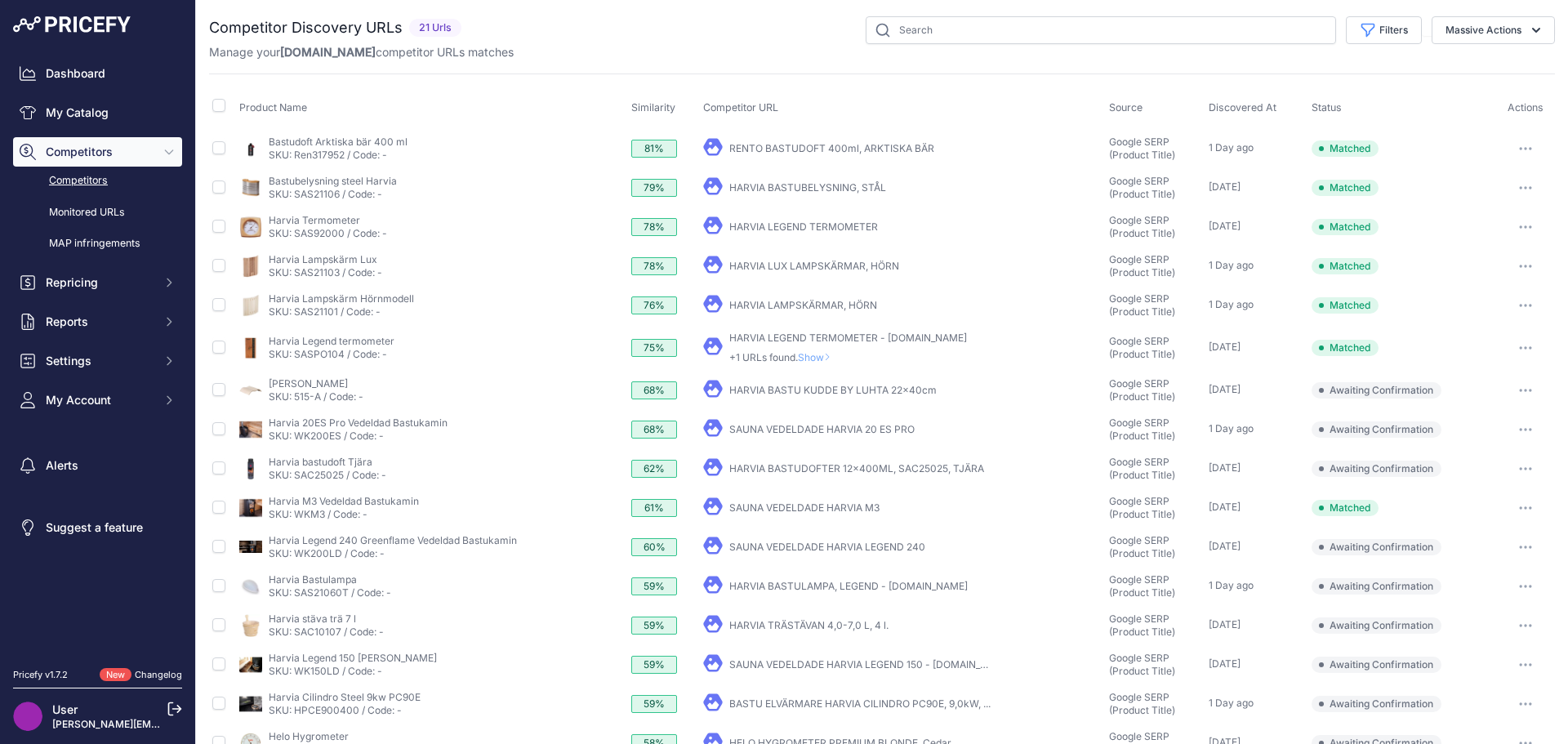
click at [774, 428] on link "SAUNA VEDELDADE HARVIA 20 ES PRO" at bounding box center [822, 429] width 186 height 12
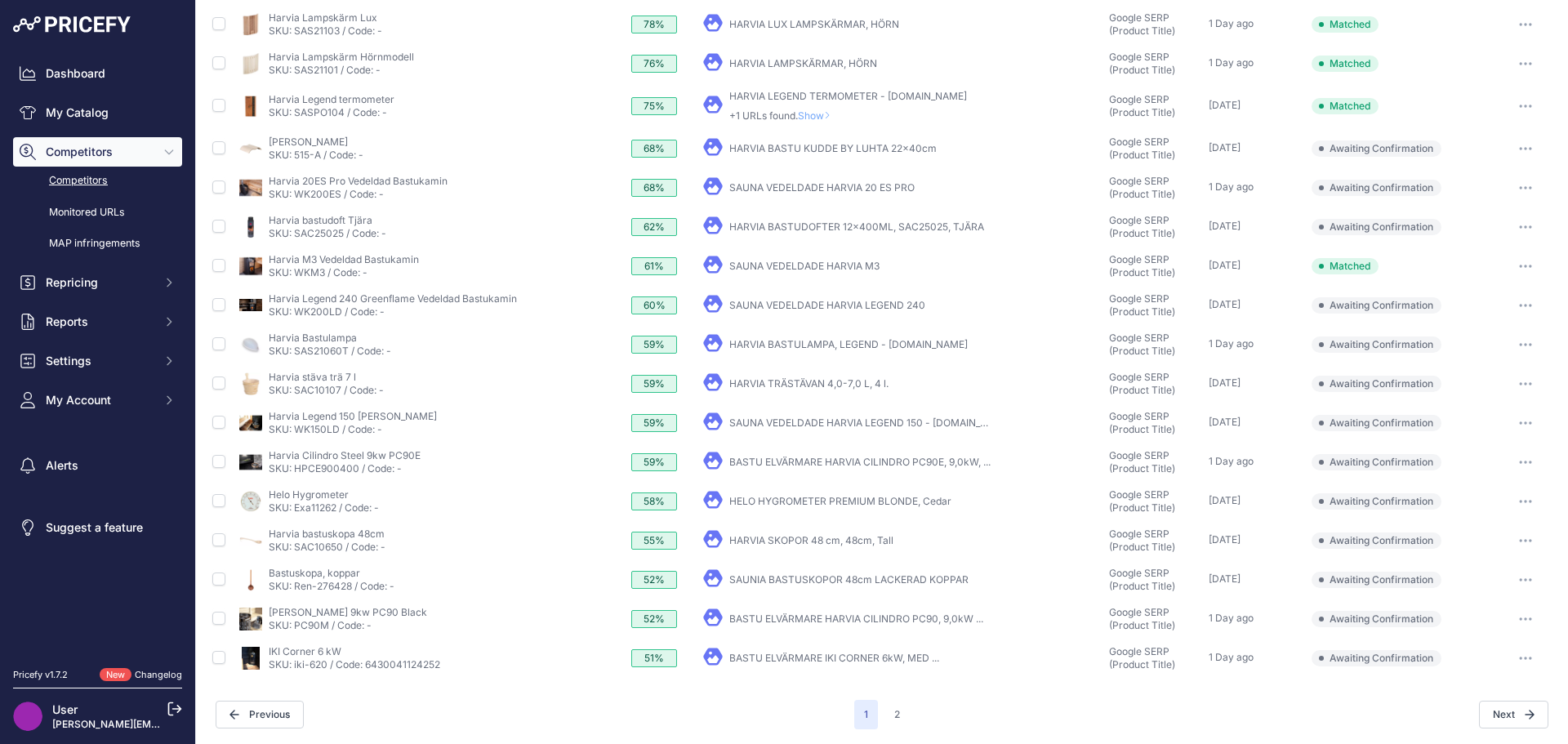
scroll to position [244, 0]
click at [218, 461] on input "checkbox" at bounding box center [219, 460] width 13 height 13
checkbox input "true"
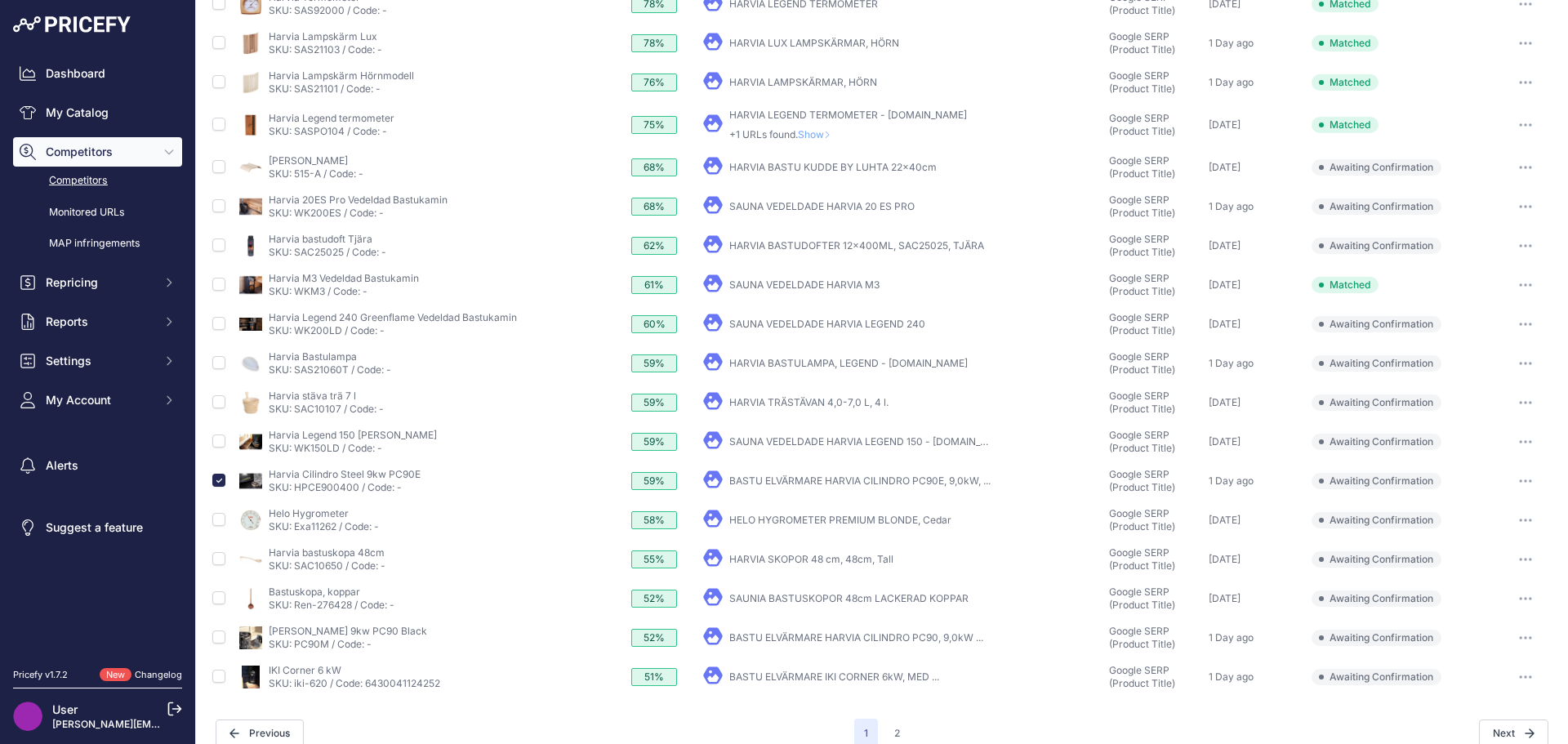
scroll to position [273, 0]
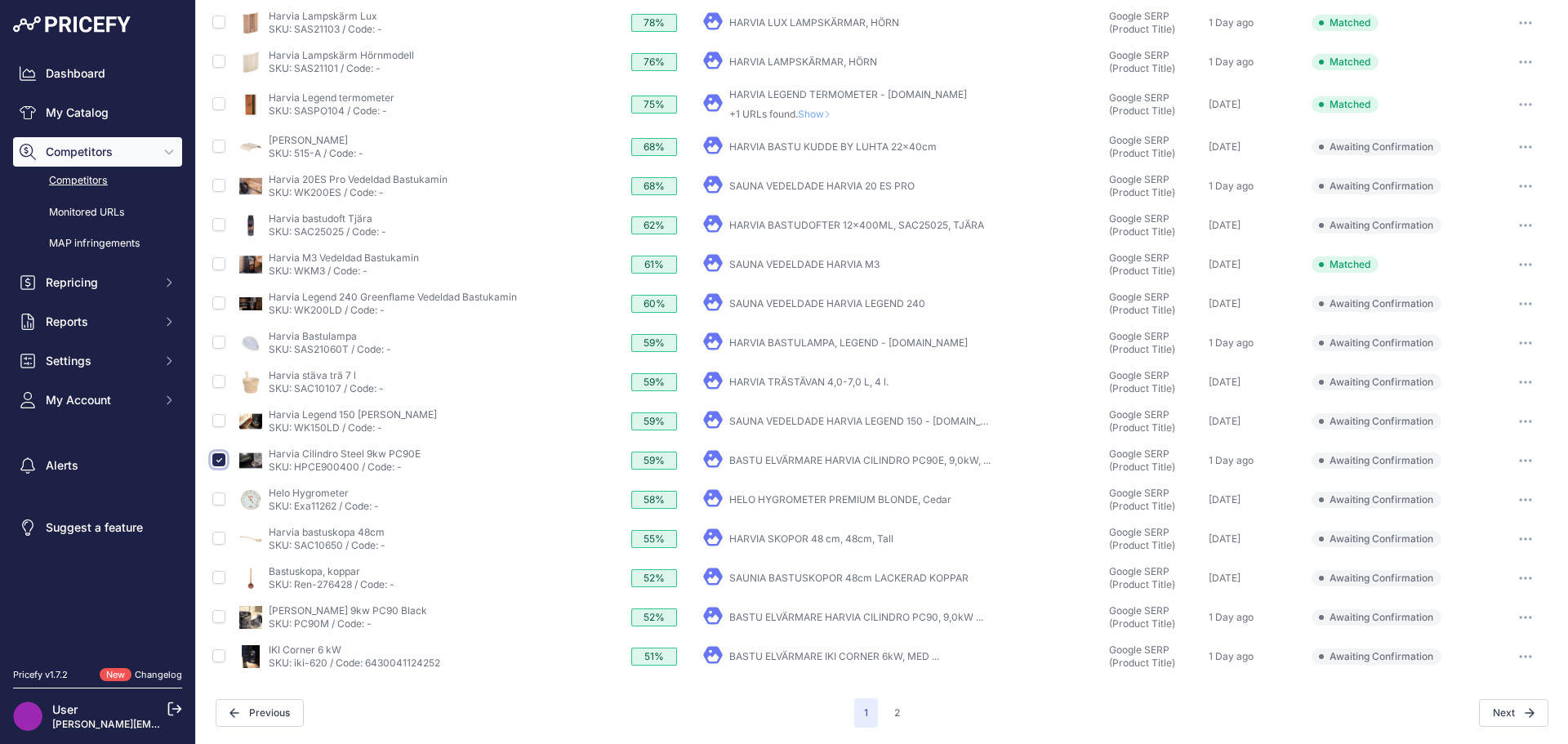
click at [219, 461] on input "checkbox" at bounding box center [219, 460] width 13 height 13
checkbox input "false"
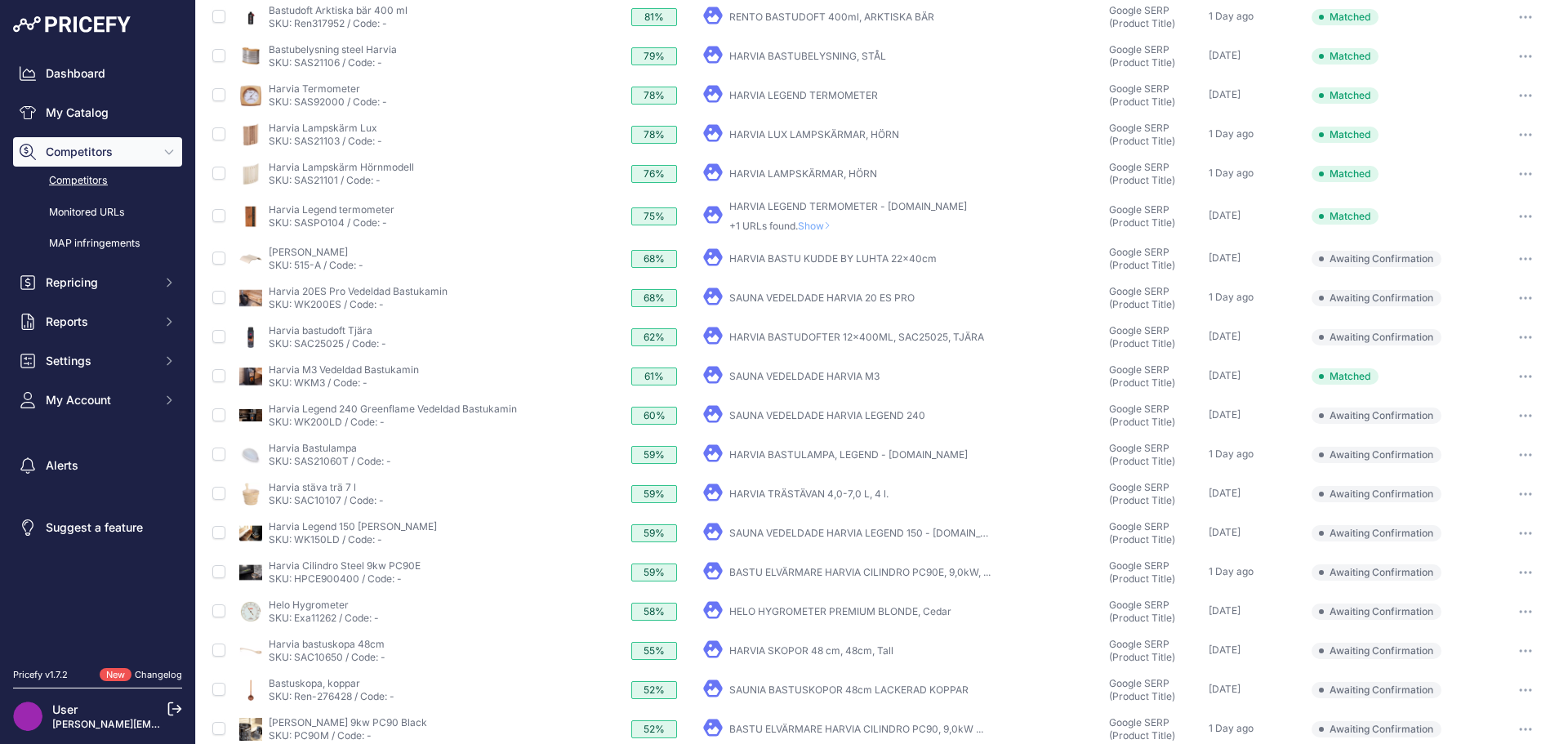
scroll to position [0, 0]
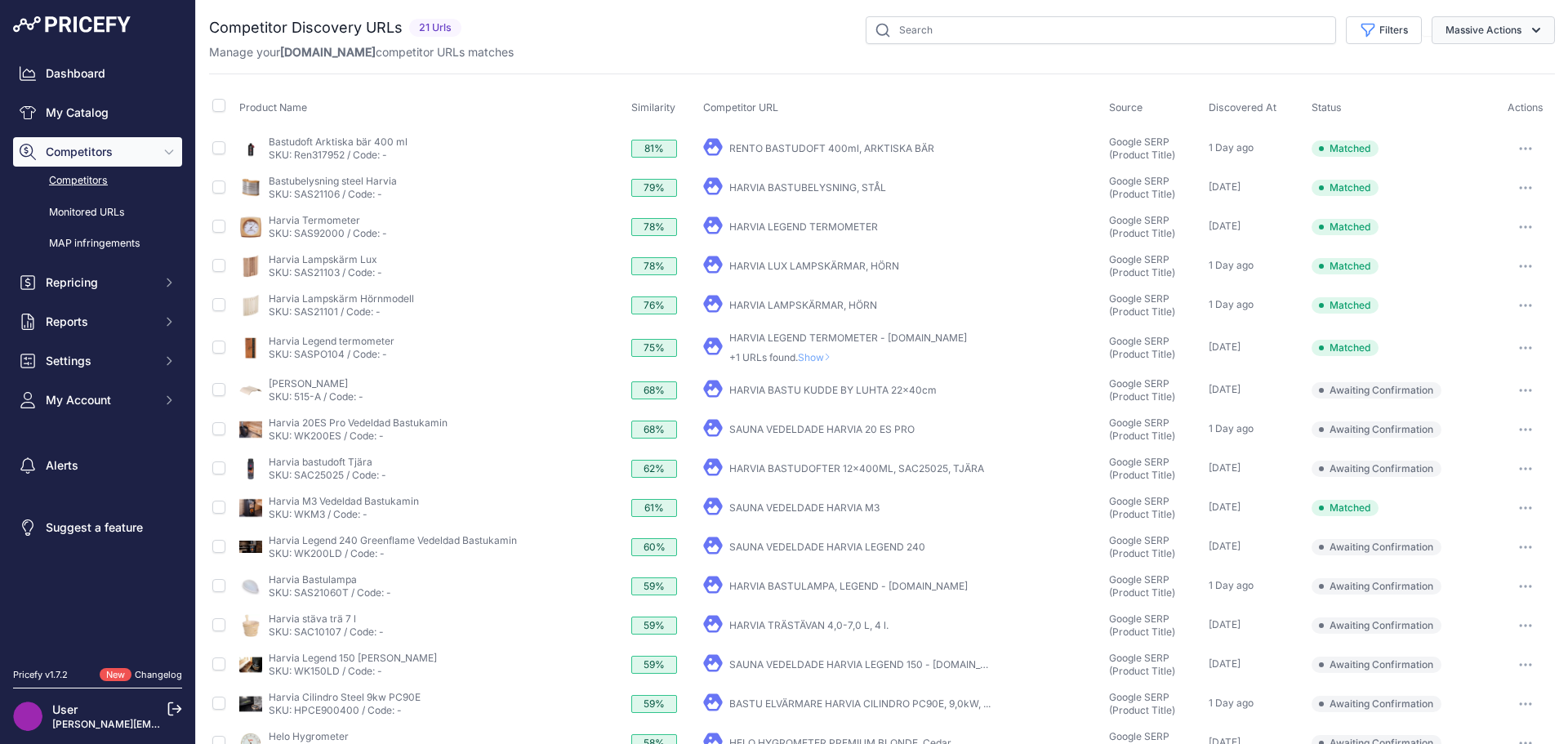
click at [1528, 27] on icon "button" at bounding box center [1536, 30] width 16 height 16
click at [1340, 64] on div "Competitor Discovery URLs 21 Urls" at bounding box center [882, 493] width 1346 height 955
click at [217, 152] on input "checkbox" at bounding box center [219, 148] width 13 height 13
checkbox input "true"
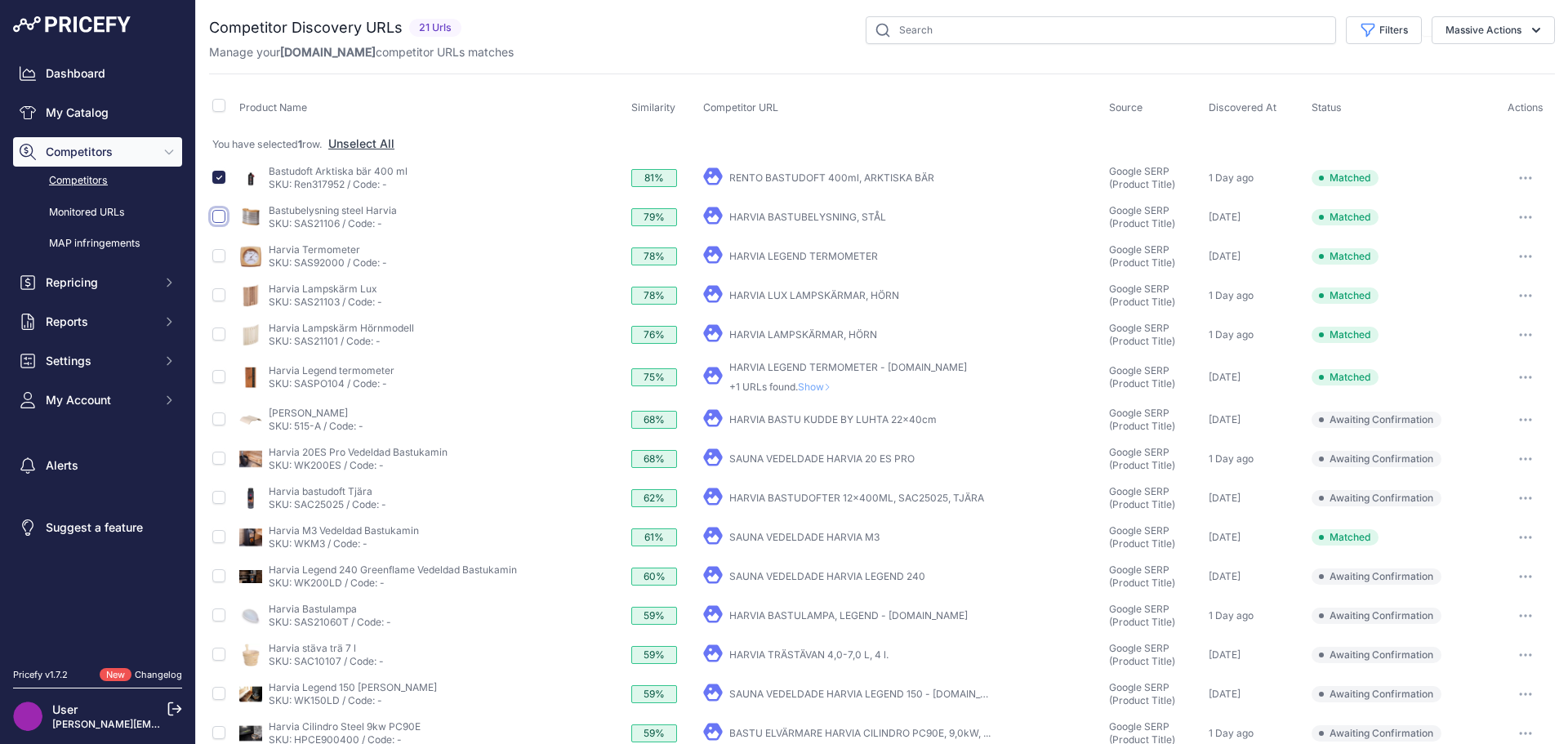
click at [218, 218] on input "checkbox" at bounding box center [219, 216] width 13 height 13
checkbox input "true"
click at [222, 146] on span "You have selected 2 rows." at bounding box center [272, 144] width 119 height 12
click at [219, 105] on input "checkbox" at bounding box center [219, 105] width 13 height 13
checkbox input "true"
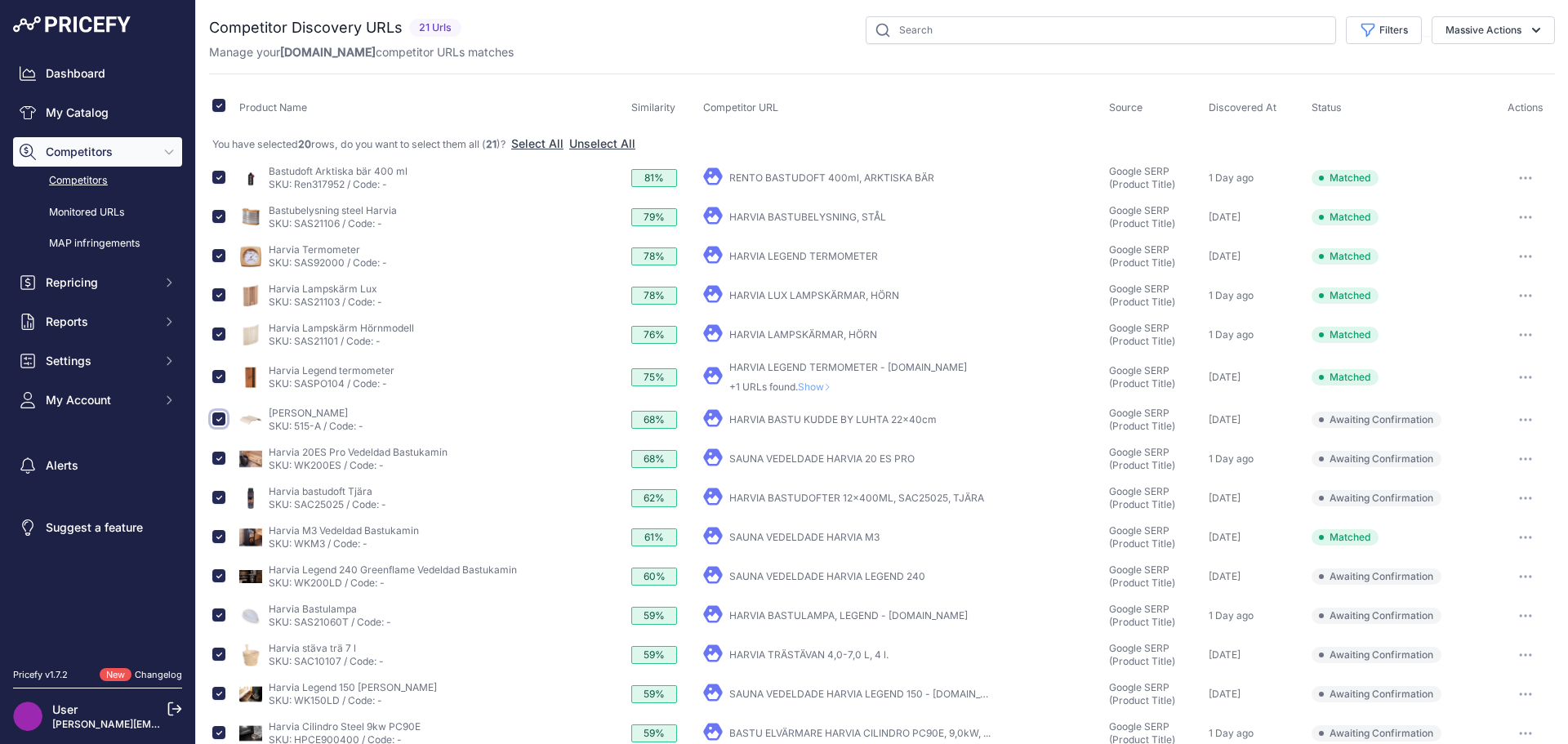
click at [218, 421] on input "checkbox" at bounding box center [219, 419] width 13 height 13
checkbox input "false"
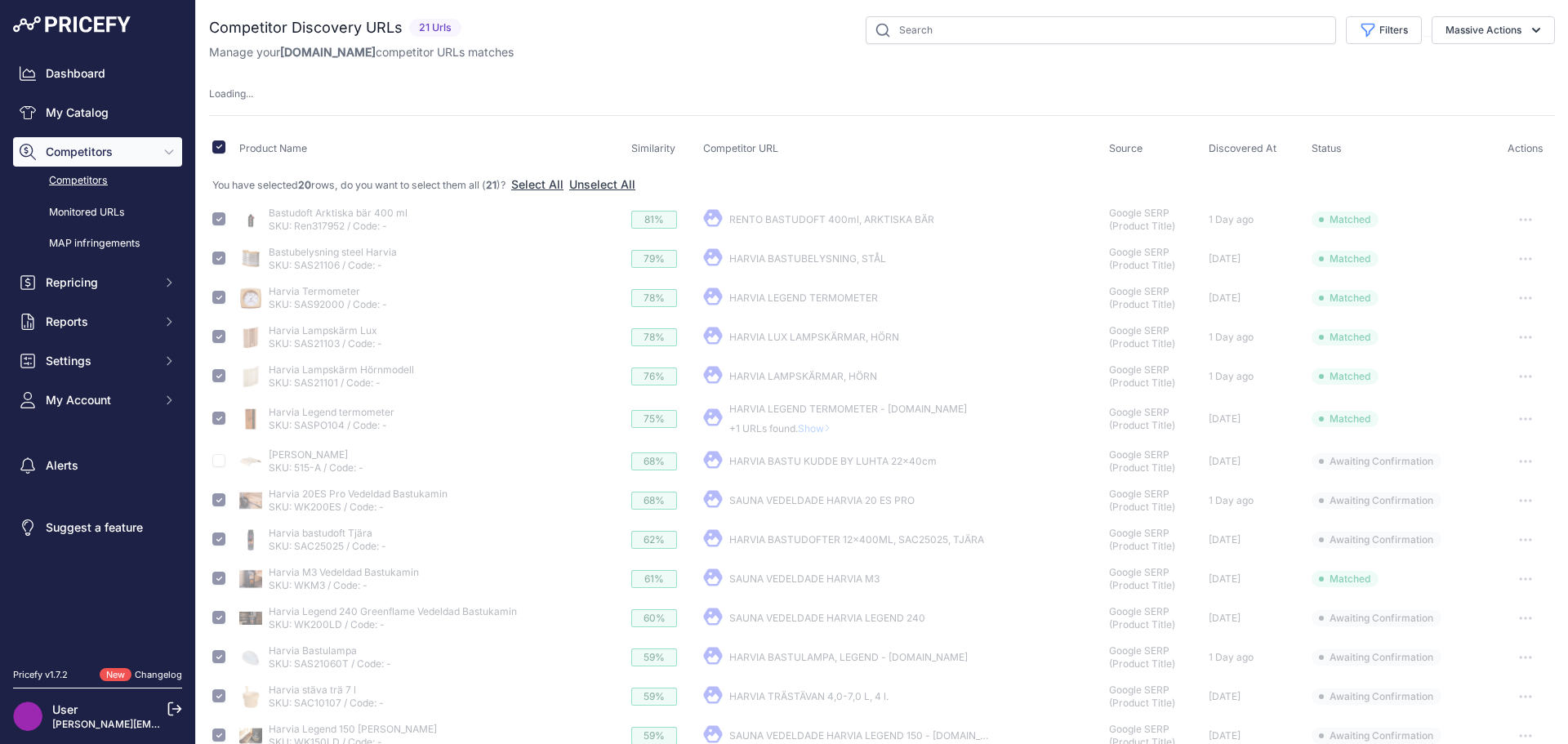
checkbox input "false"
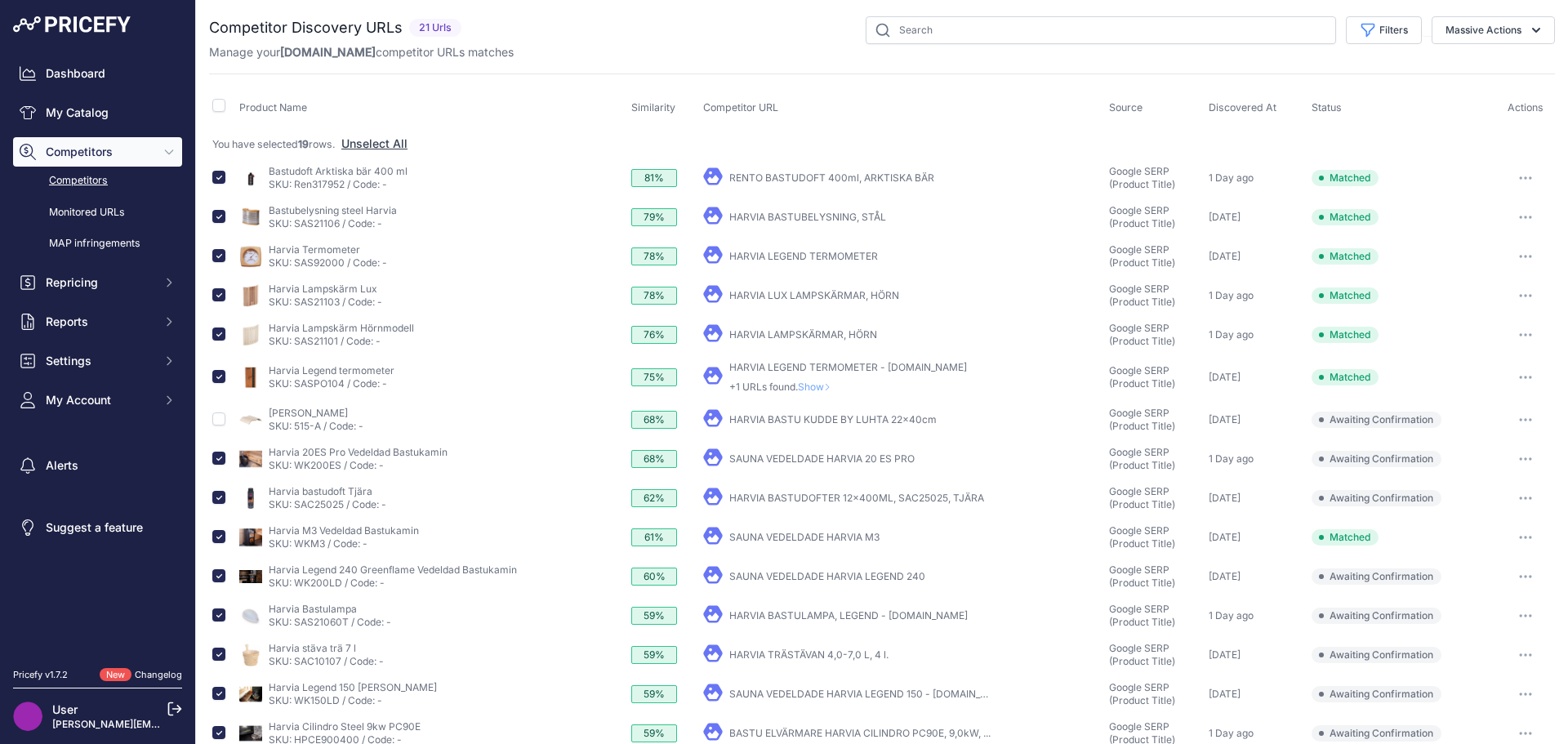
click at [876, 497] on link "HARVIA BASTUDOFTER 12x400ML, SAC25025, TJÄRA" at bounding box center [856, 498] width 255 height 12
drag, startPoint x: 220, startPoint y: 500, endPoint x: 230, endPoint y: 500, distance: 10.0
click at [220, 500] on input "checkbox" at bounding box center [219, 497] width 13 height 13
checkbox input "false"
click at [817, 616] on link "HARVIA BASTULAMPA, LEGEND - Saunainter.se" at bounding box center [848, 615] width 238 height 12
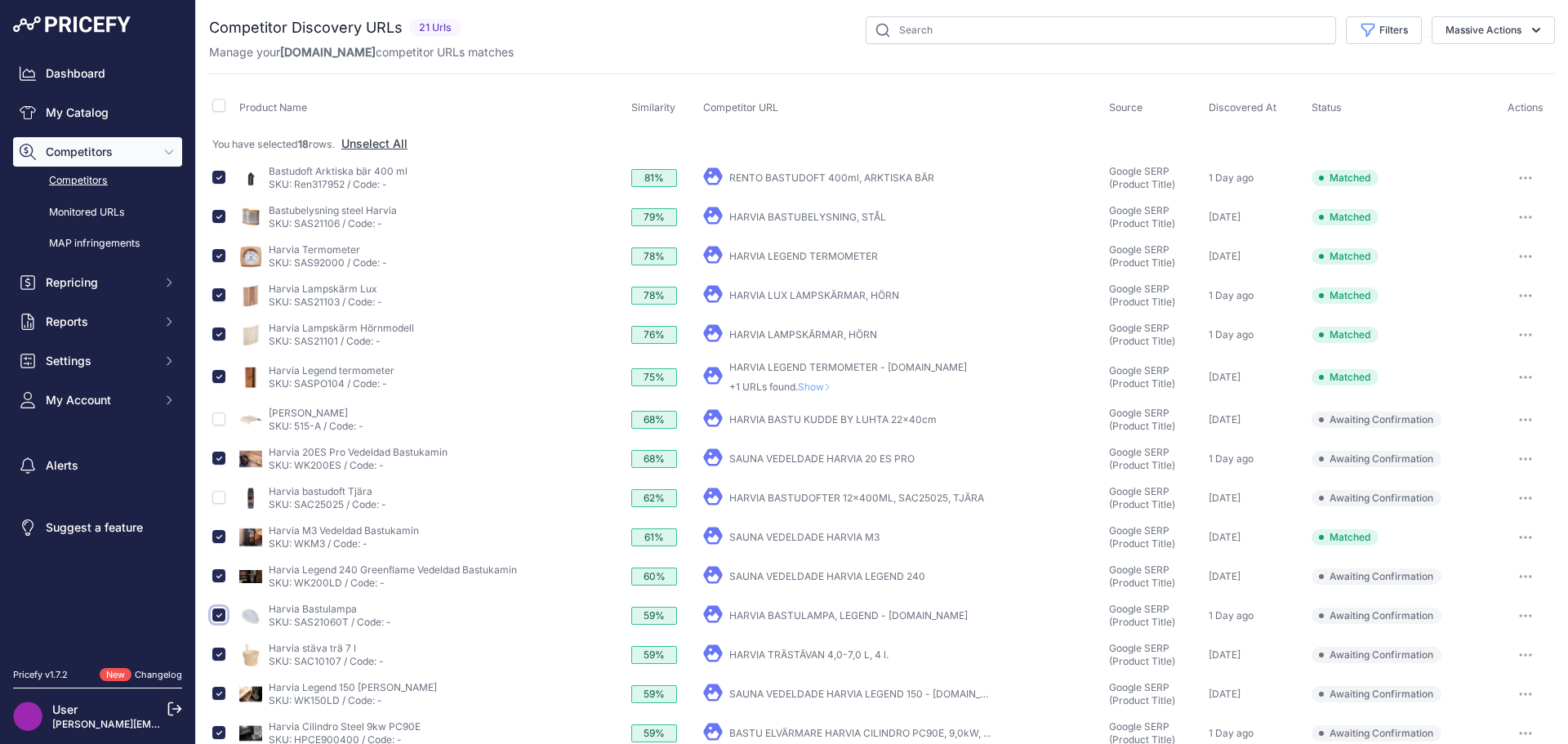
click at [218, 614] on input "checkbox" at bounding box center [219, 614] width 13 height 13
checkbox input "false"
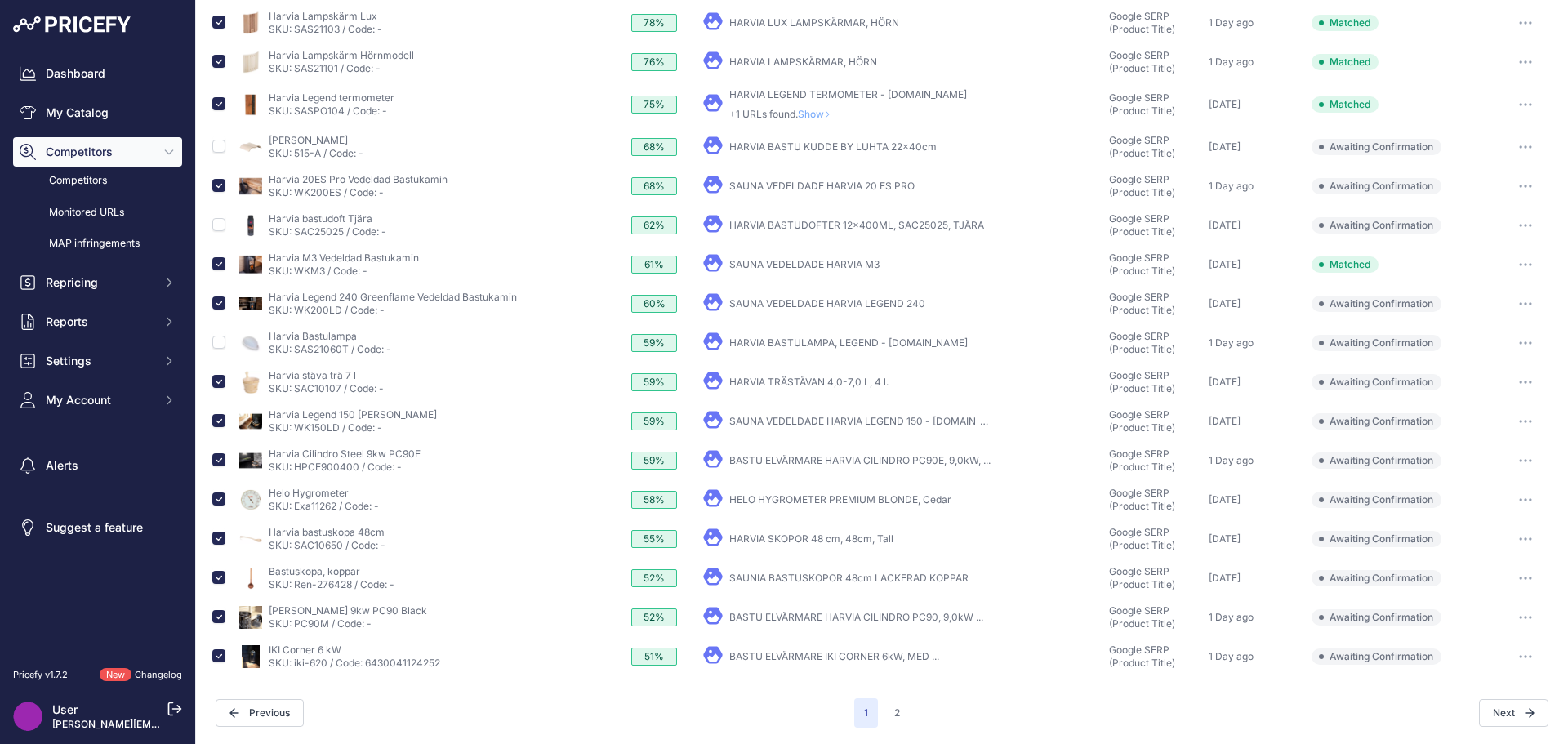
scroll to position [273, 0]
click at [778, 501] on link "HELO HYGROMETER PREMIUM BLONDE, Cedar" at bounding box center [840, 499] width 222 height 12
click at [223, 502] on input "checkbox" at bounding box center [219, 499] width 13 height 13
checkbox input "false"
click at [799, 540] on link "HARVIA SKOPOR 48 cm, 48cm, Tall" at bounding box center [811, 539] width 164 height 12
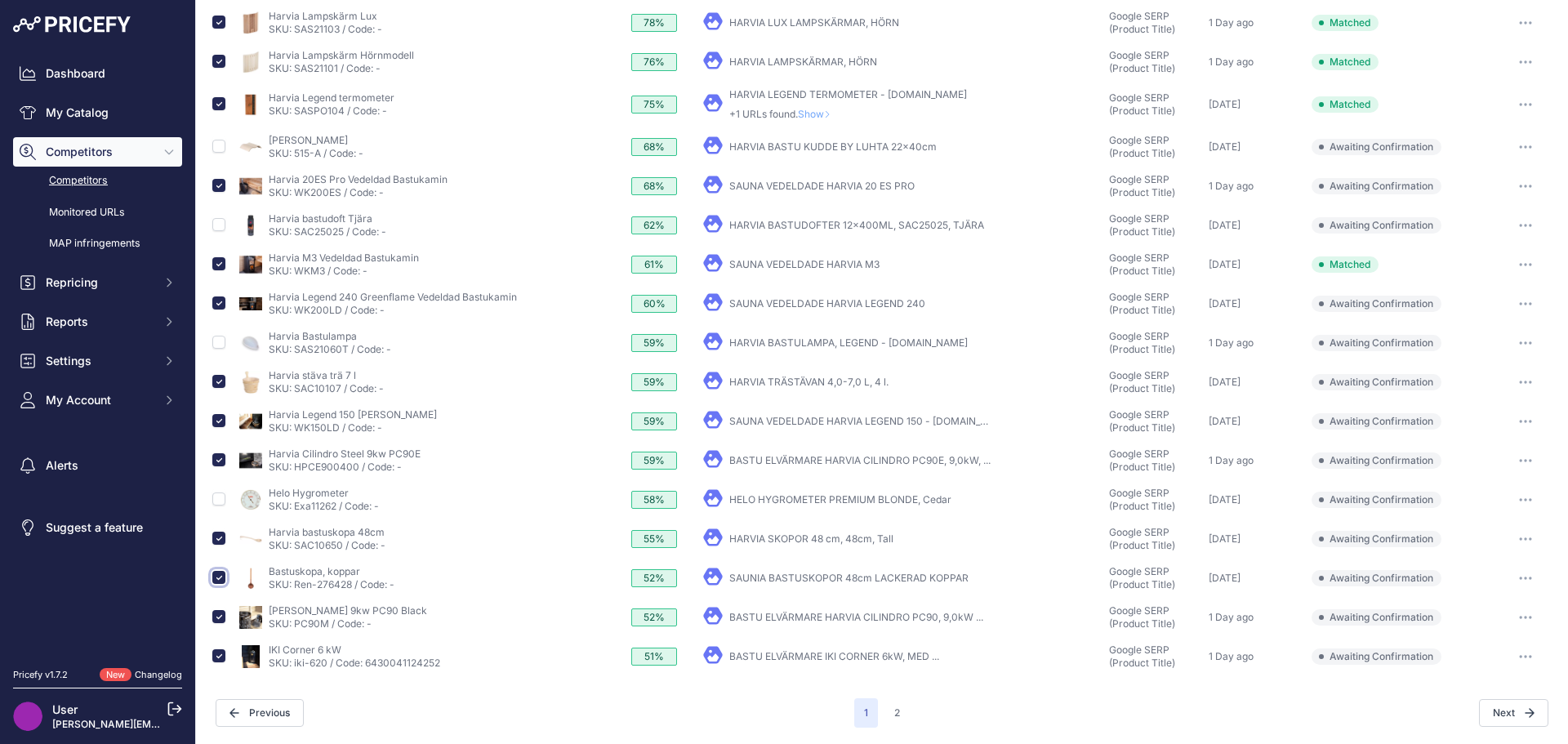
click at [219, 579] on input "checkbox" at bounding box center [219, 577] width 13 height 13
checkbox input "false"
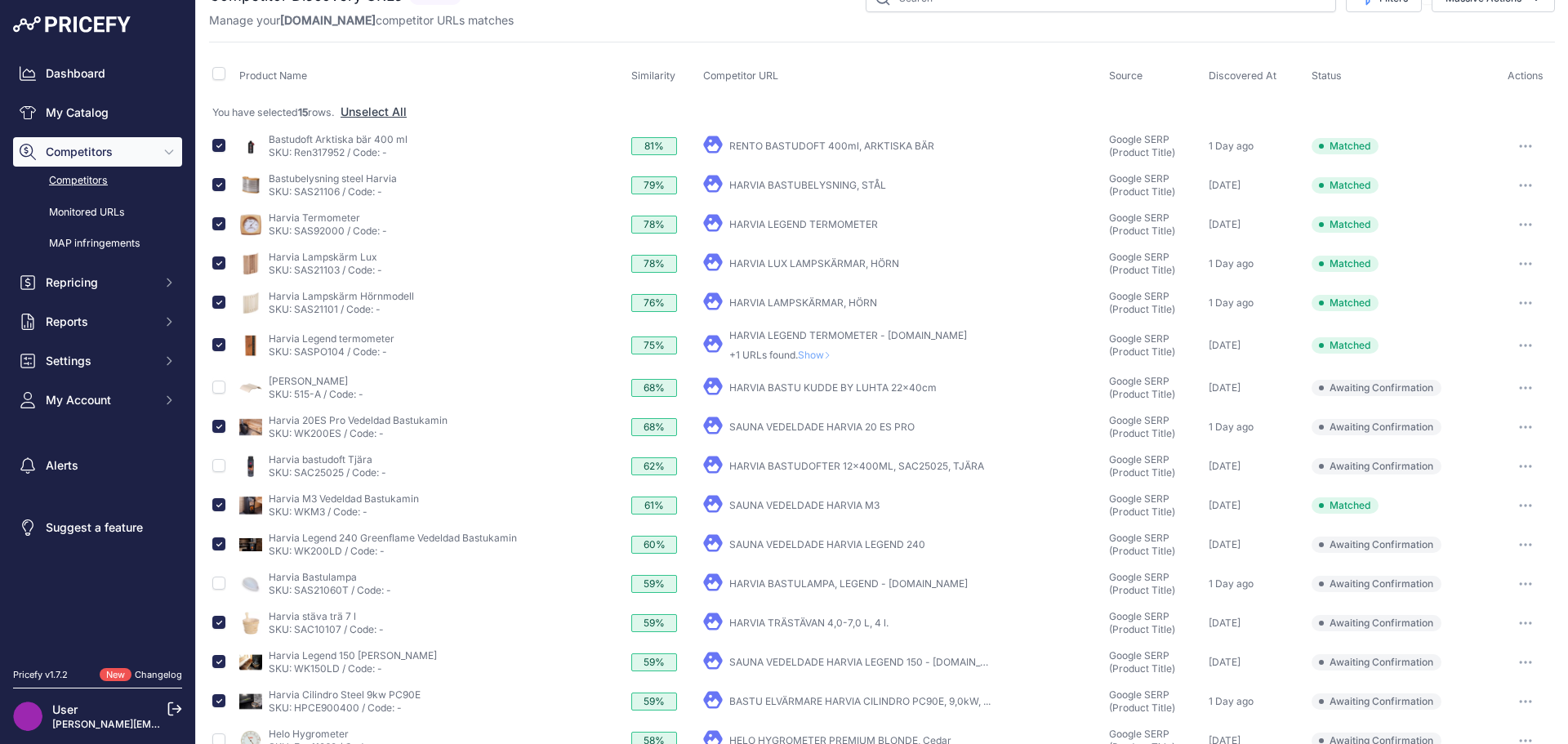
scroll to position [0, 0]
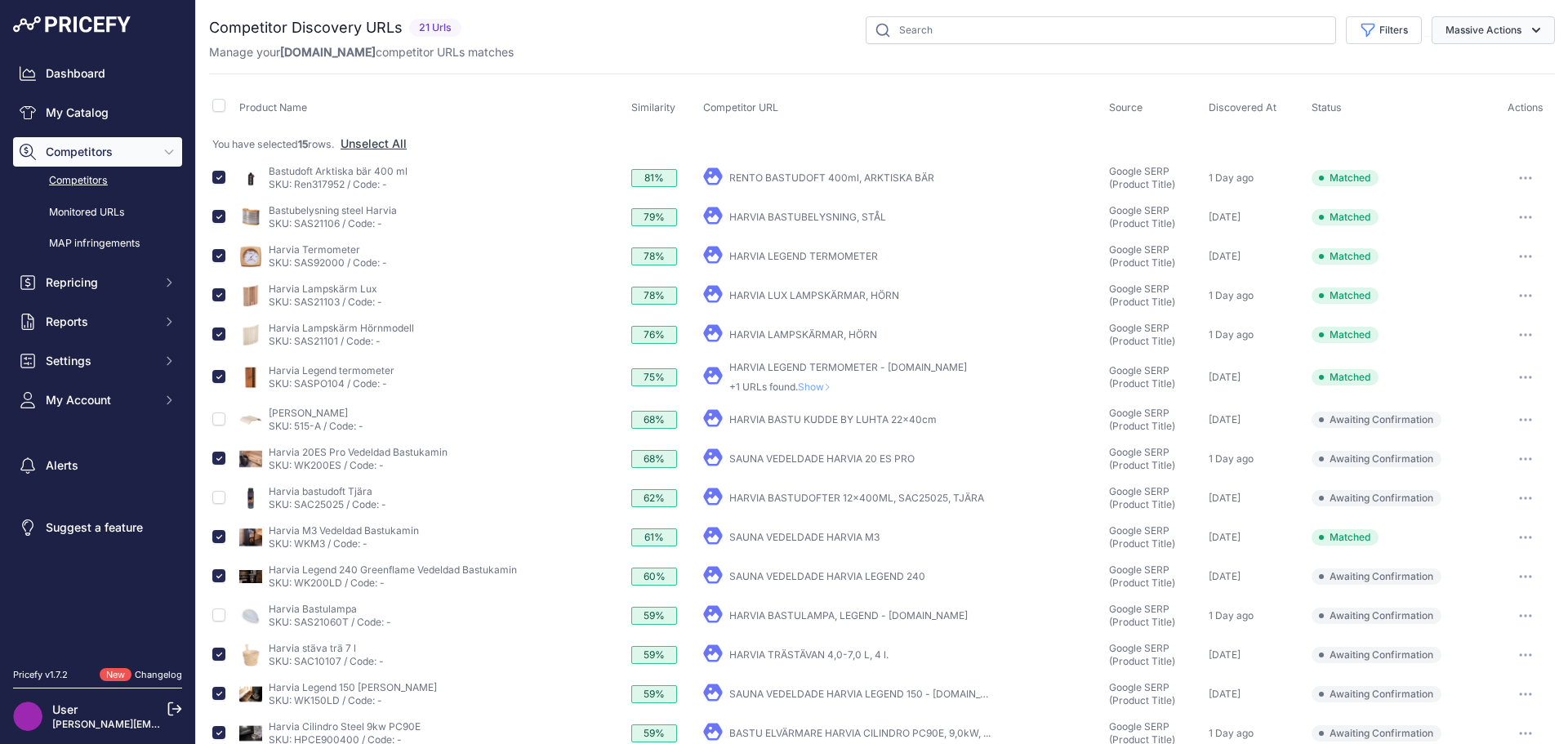
click at [1529, 28] on icon "button" at bounding box center [1536, 30] width 16 height 16
click at [1494, 67] on span "Confirm Match" at bounding box center [1477, 68] width 79 height 14
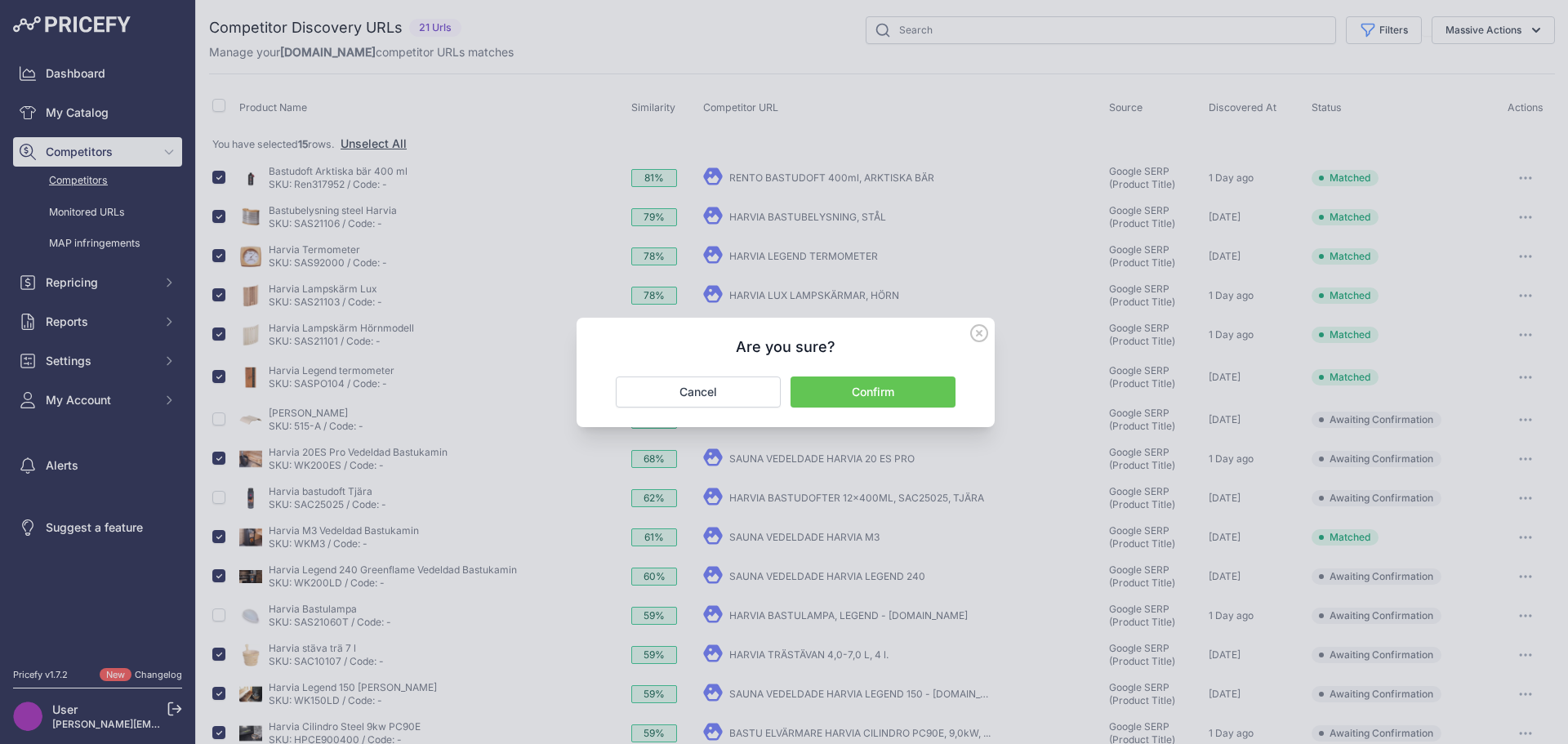
click at [860, 385] on button "Confirm" at bounding box center [873, 392] width 165 height 31
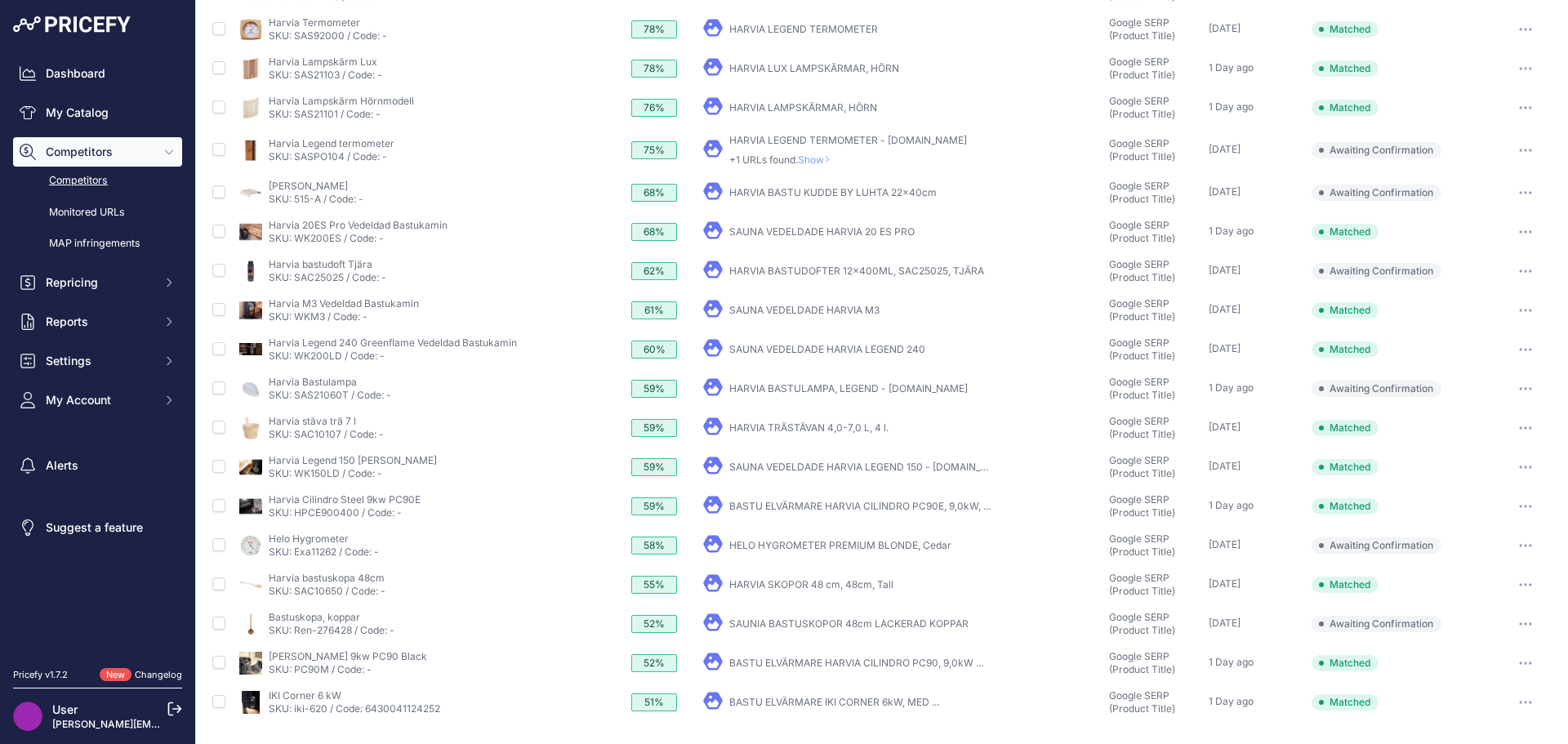
scroll to position [244, 0]
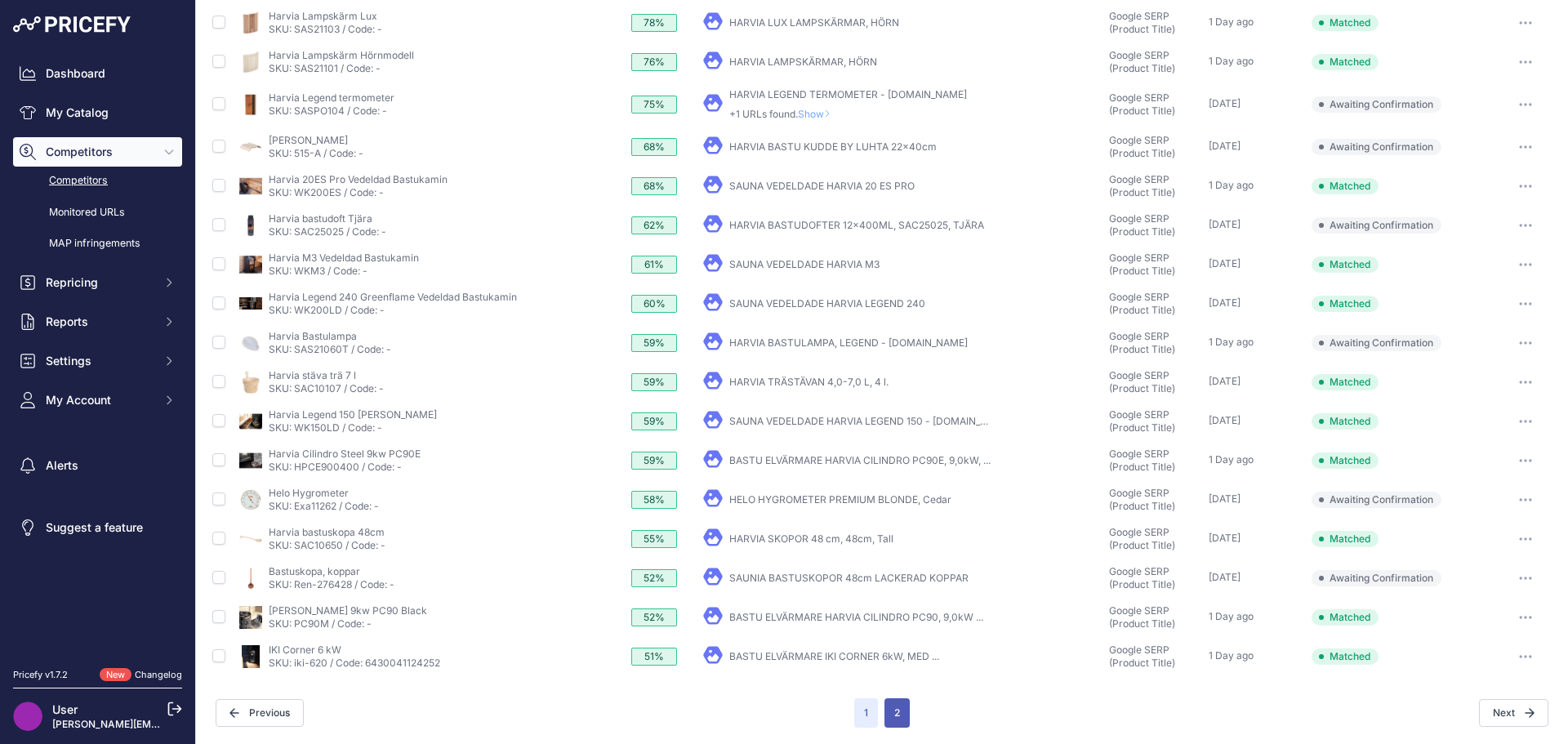
click at [893, 713] on button "2" at bounding box center [897, 713] width 25 height 29
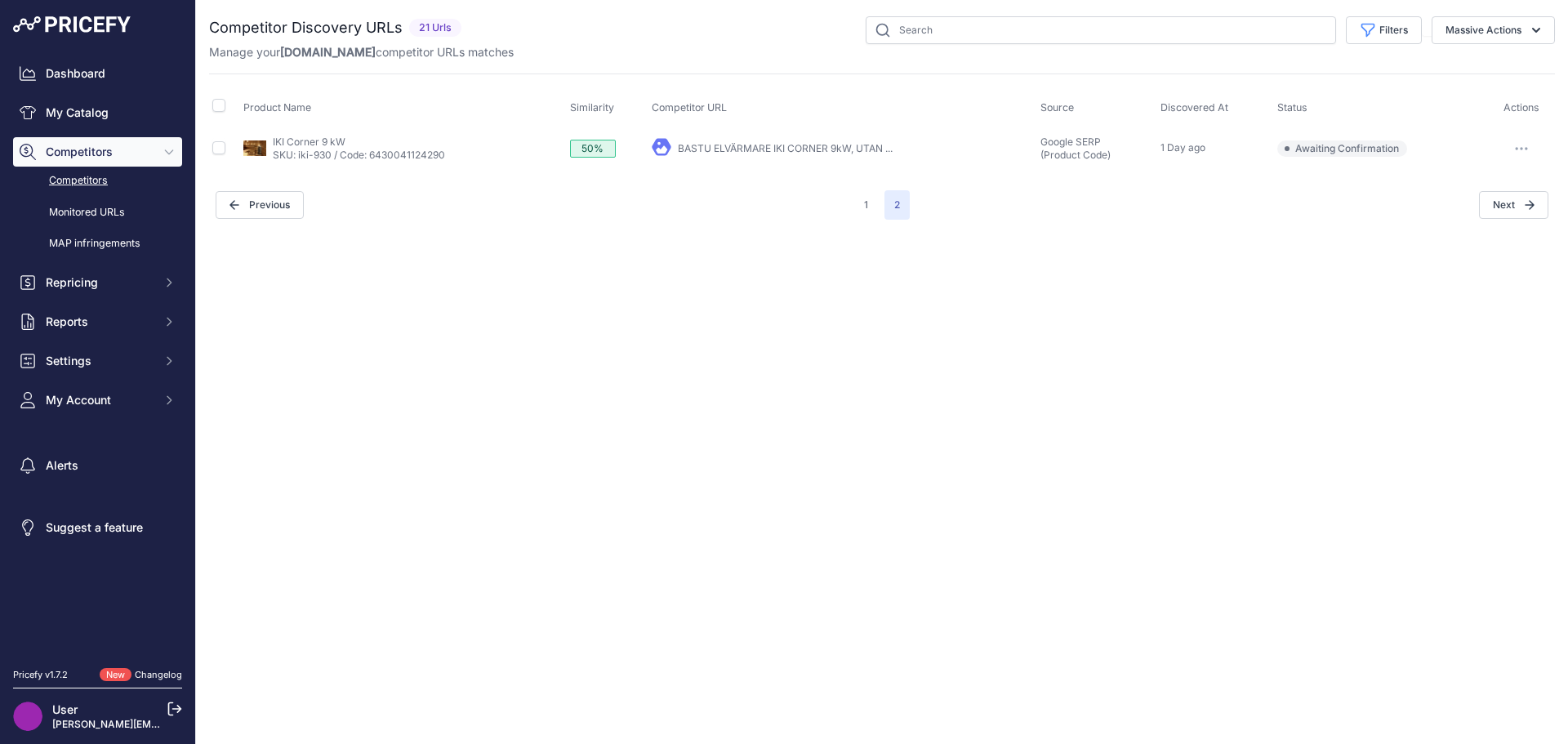
click at [770, 145] on link "BASTU ELVÄRMARE IKI CORNER 9kW, UTAN ..." at bounding box center [785, 149] width 215 height 12
click at [222, 149] on input "checkbox" at bounding box center [219, 148] width 13 height 13
checkbox input "true"
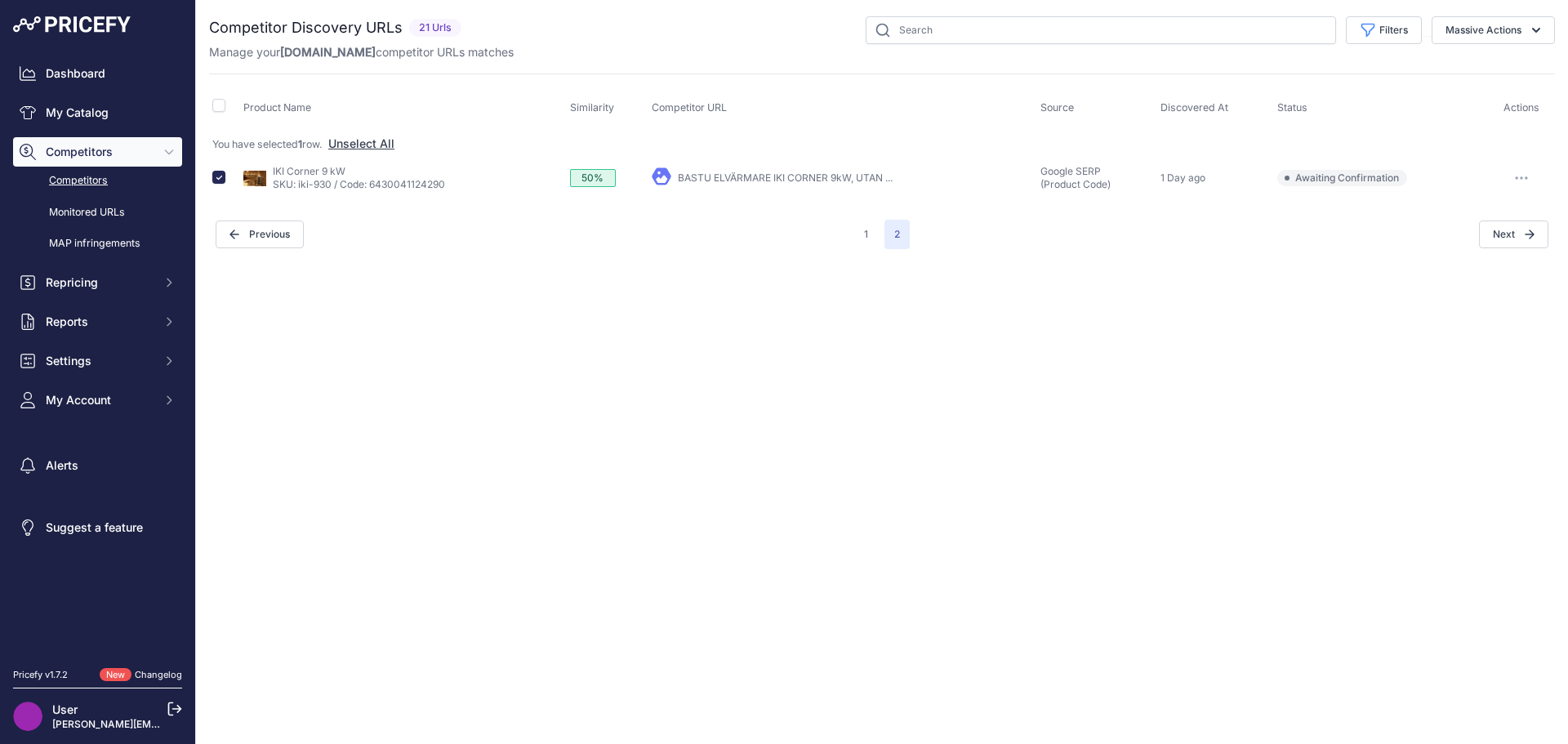
click at [1529, 178] on button "button" at bounding box center [1522, 178] width 33 height 22
click at [1489, 209] on button "Confirm match" at bounding box center [1485, 213] width 134 height 26
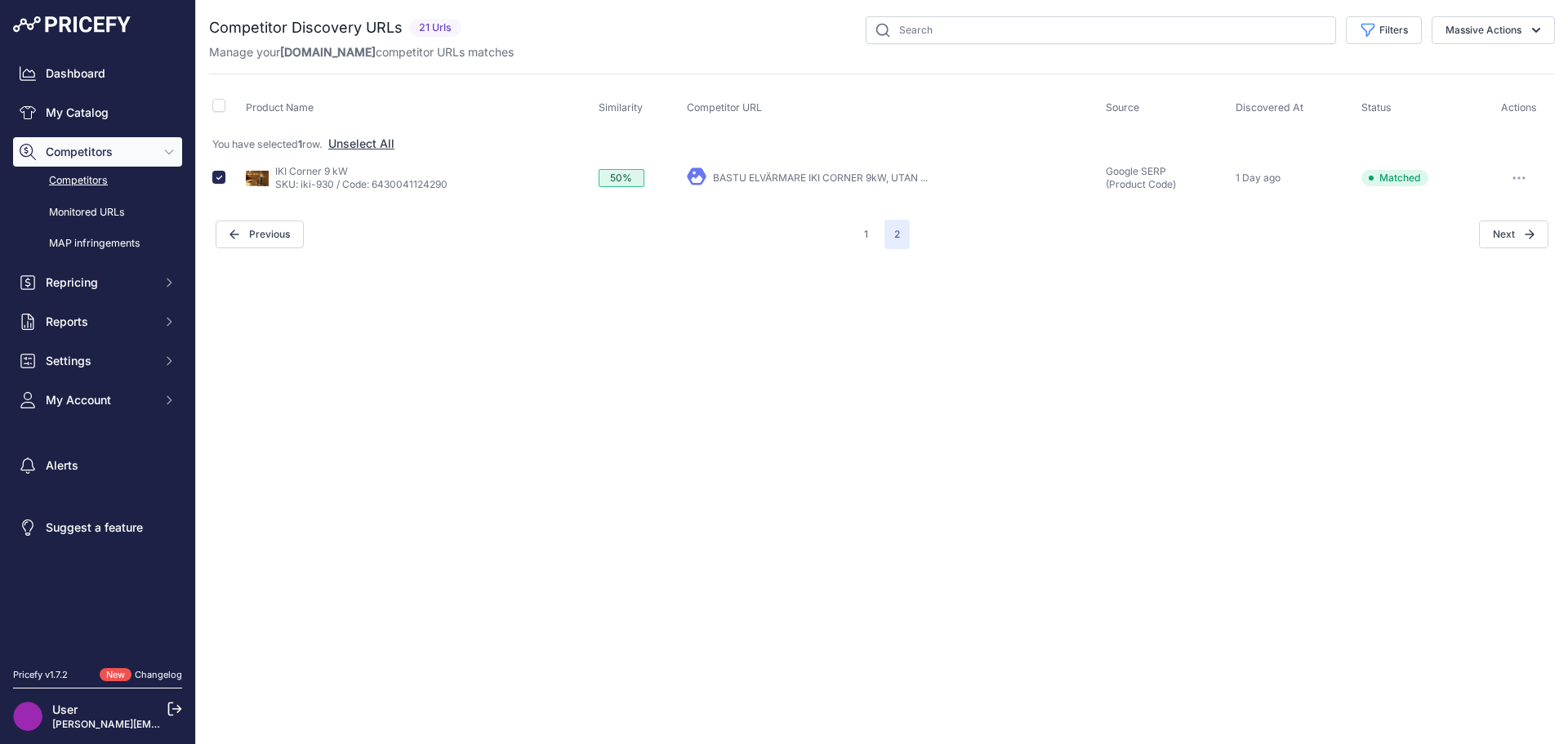
click at [870, 521] on div "Close You are not connected to the internet." at bounding box center [882, 372] width 1373 height 744
drag, startPoint x: 1496, startPoint y: 436, endPoint x: 1486, endPoint y: 439, distance: 10.4
click at [1495, 436] on div "Close You are not connected to the internet." at bounding box center [882, 372] width 1373 height 744
click at [95, 151] on span "Competitors" at bounding box center [99, 151] width 107 height 16
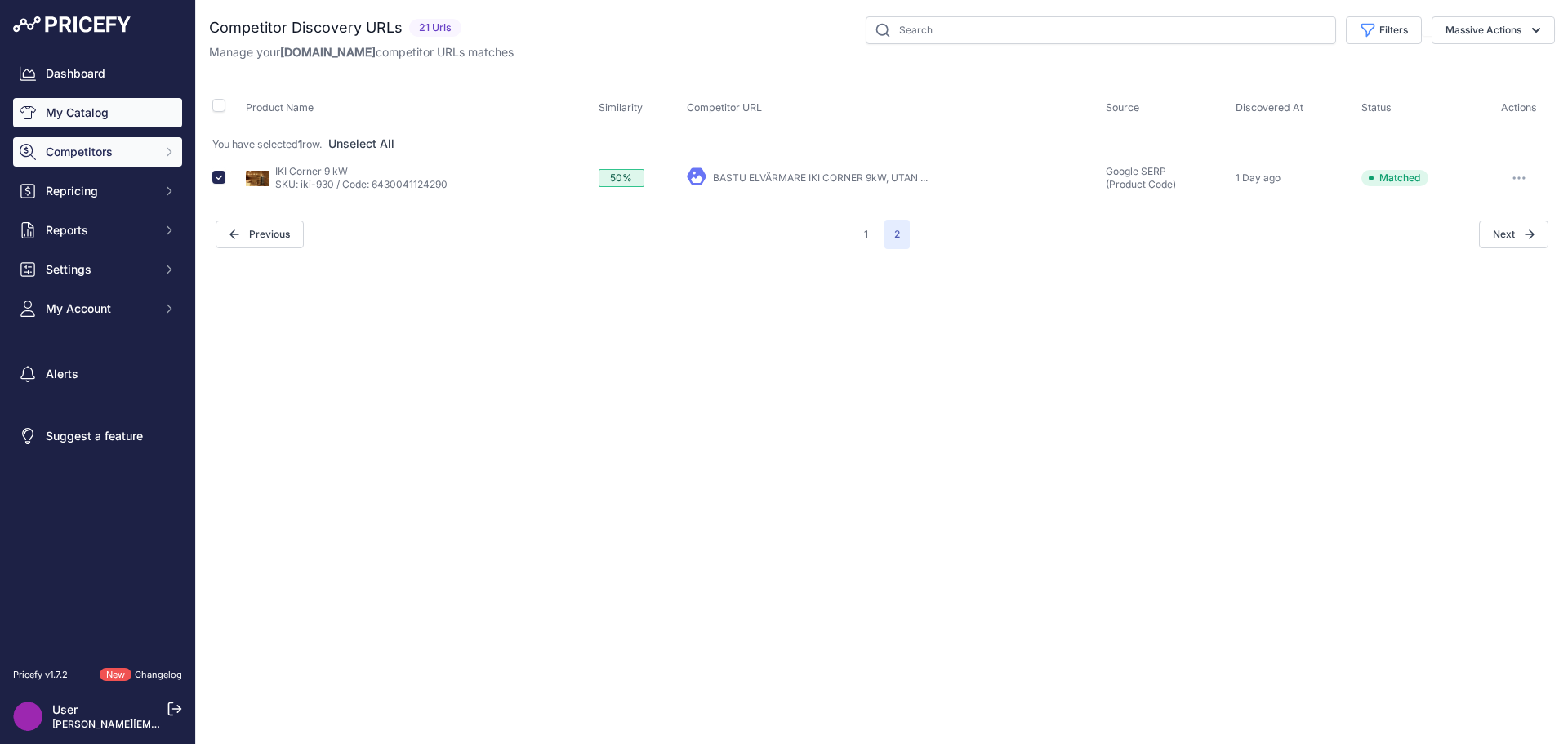
click at [90, 115] on link "My Catalog" at bounding box center [98, 112] width 169 height 29
click at [90, 149] on span "Competitors" at bounding box center [99, 151] width 107 height 16
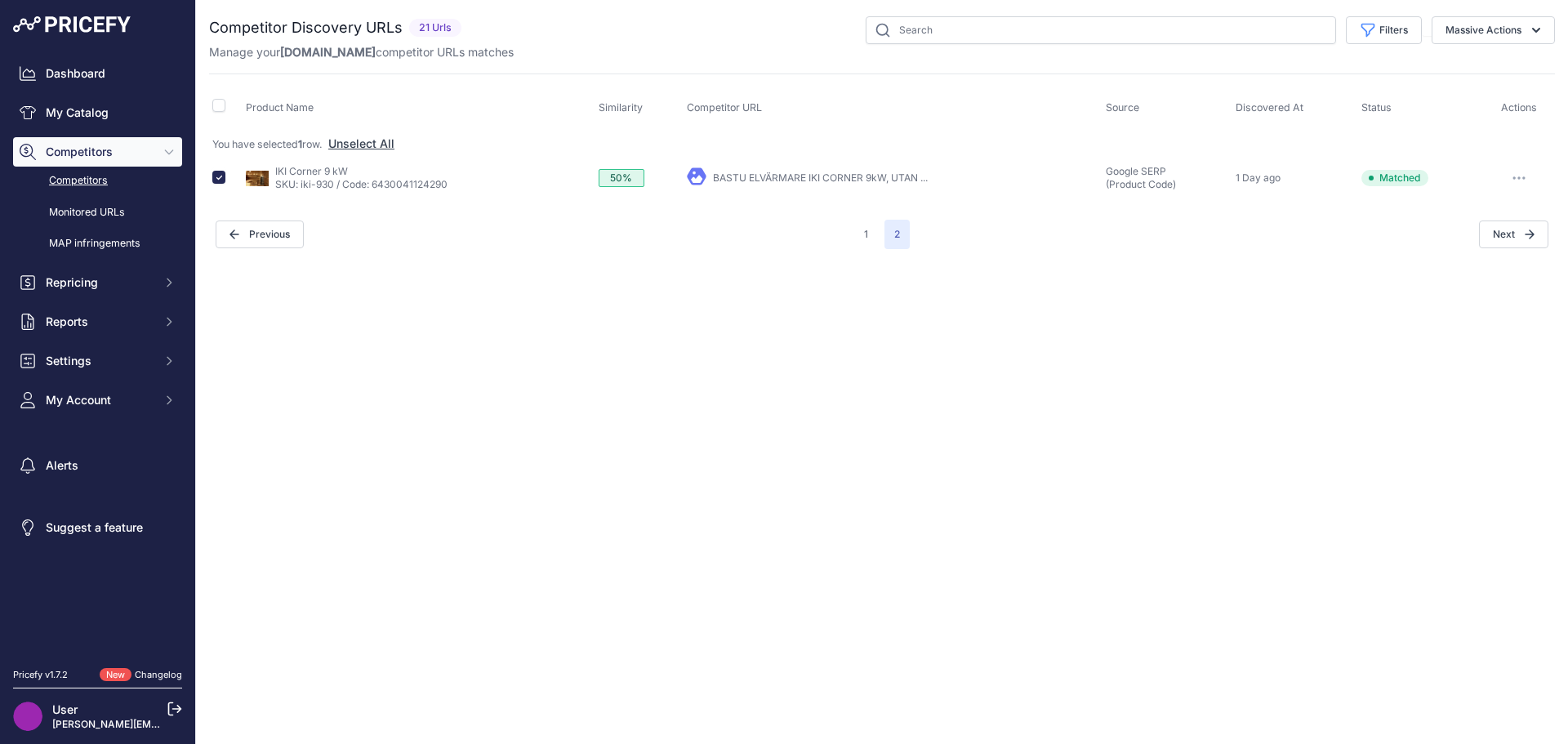
click at [87, 175] on link "Competitors" at bounding box center [98, 181] width 169 height 29
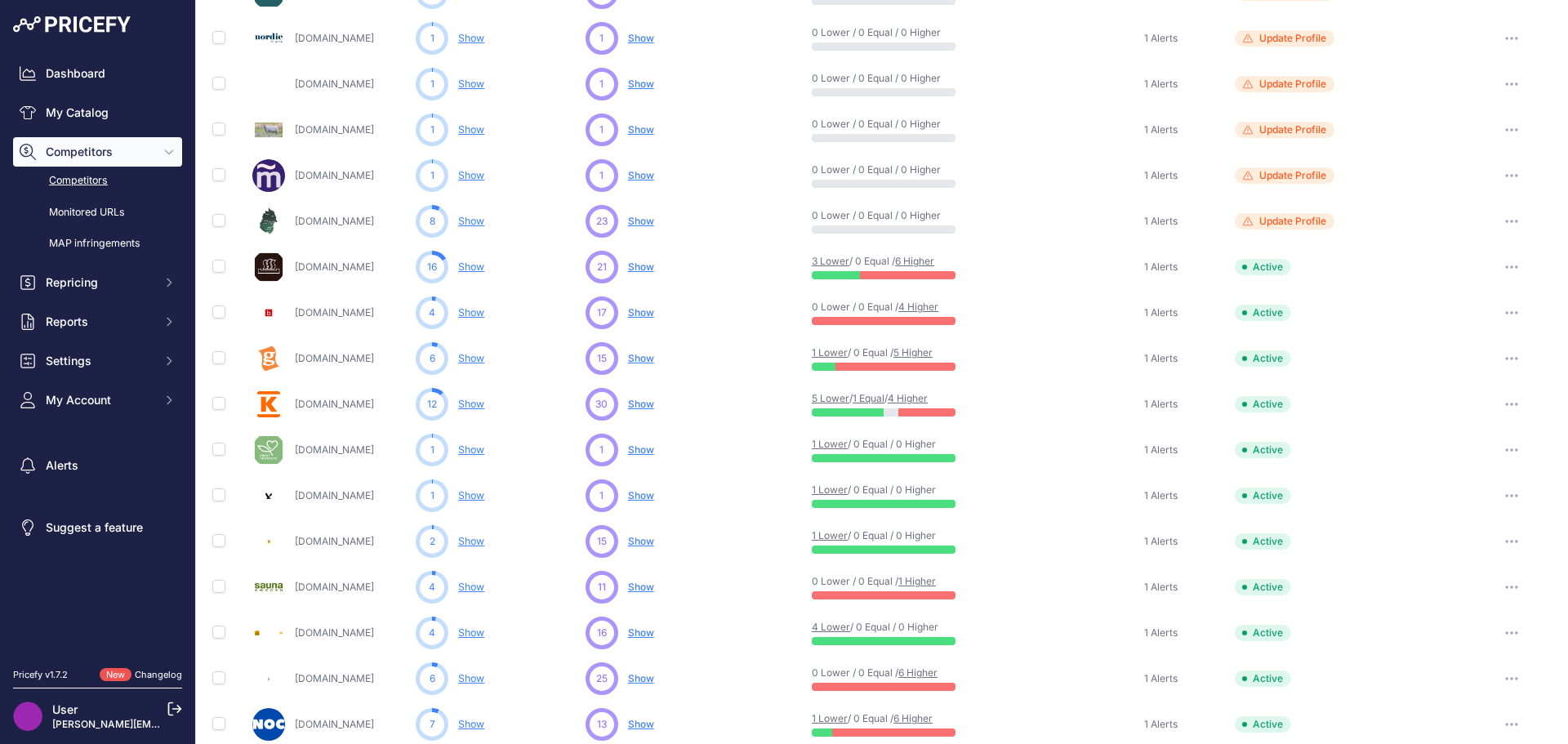
scroll to position [245, 0]
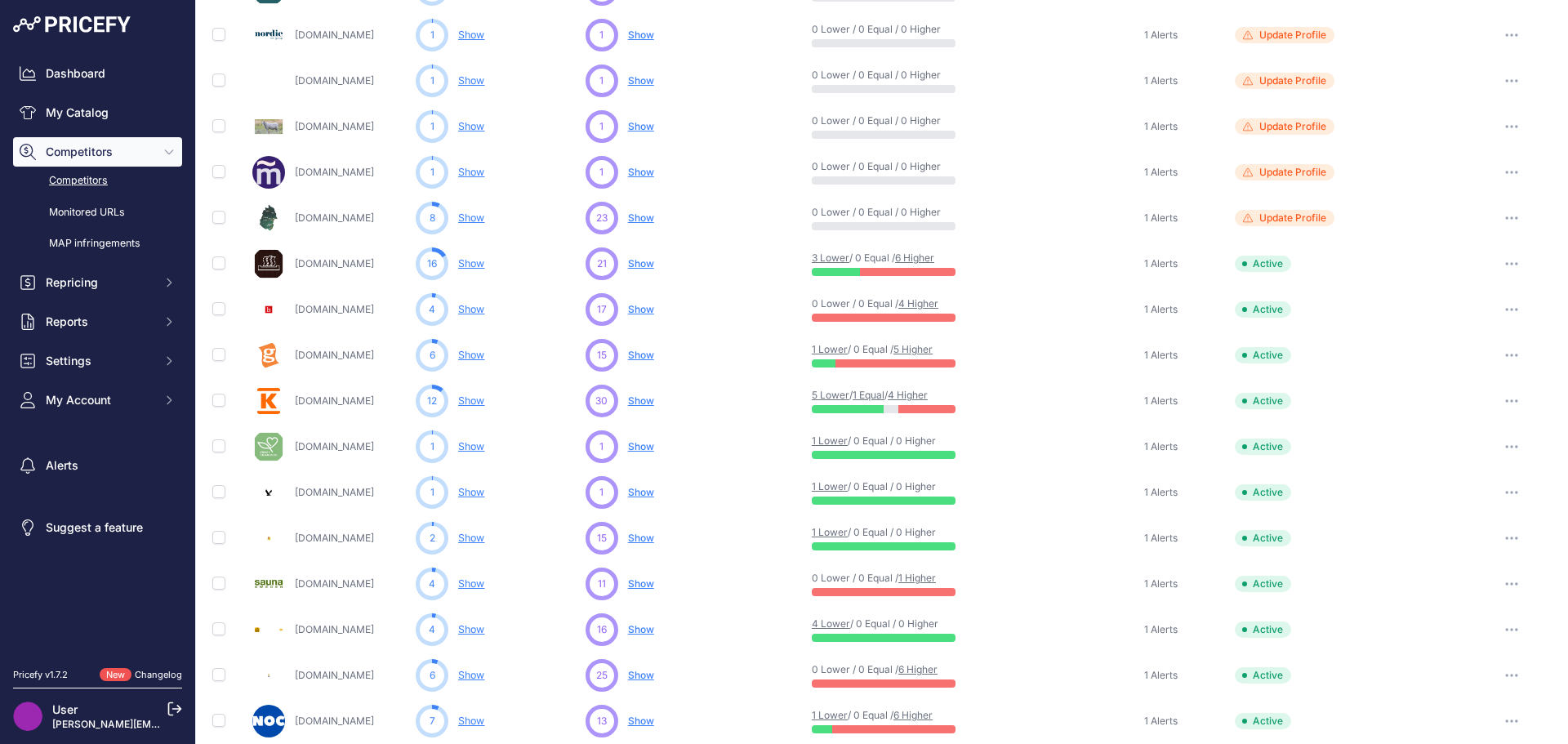
click at [638, 540] on span "Show" at bounding box center [641, 538] width 26 height 12
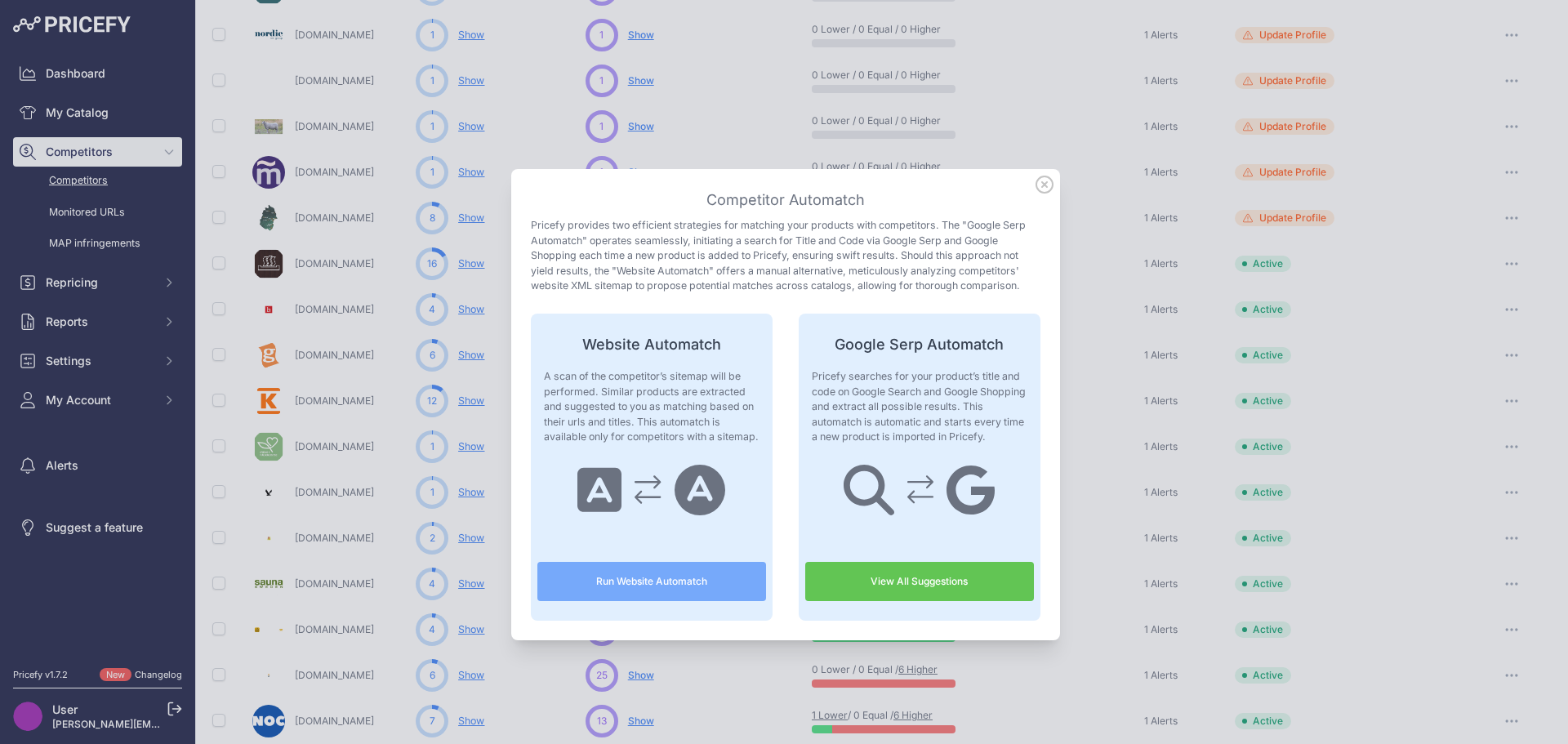
click at [879, 580] on link "View All Suggestions" at bounding box center [919, 582] width 229 height 39
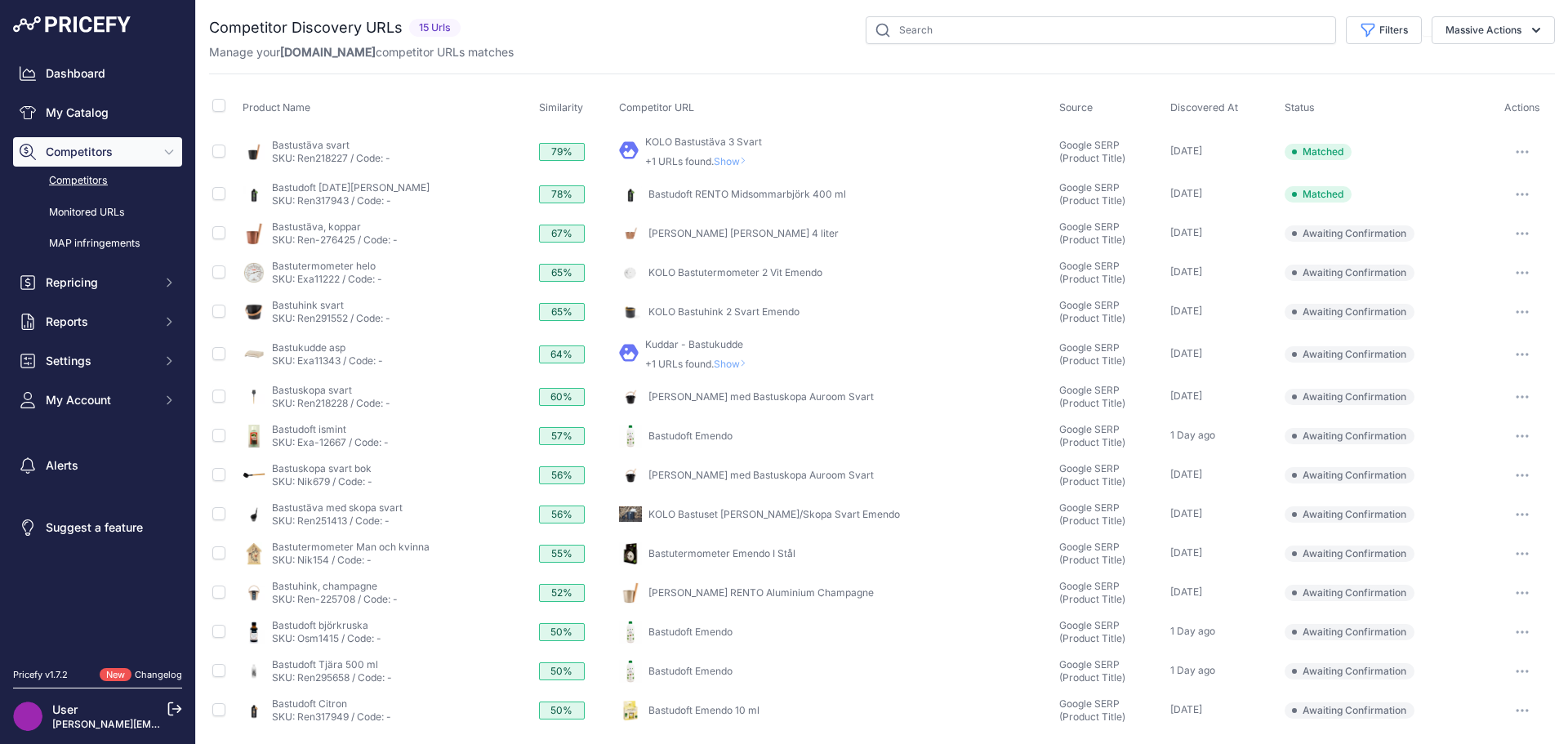
click at [719, 143] on link "KOLO Bastustäva 3 Svart" at bounding box center [703, 142] width 117 height 12
click at [219, 101] on input "checkbox" at bounding box center [219, 105] width 13 height 13
checkbox input "true"
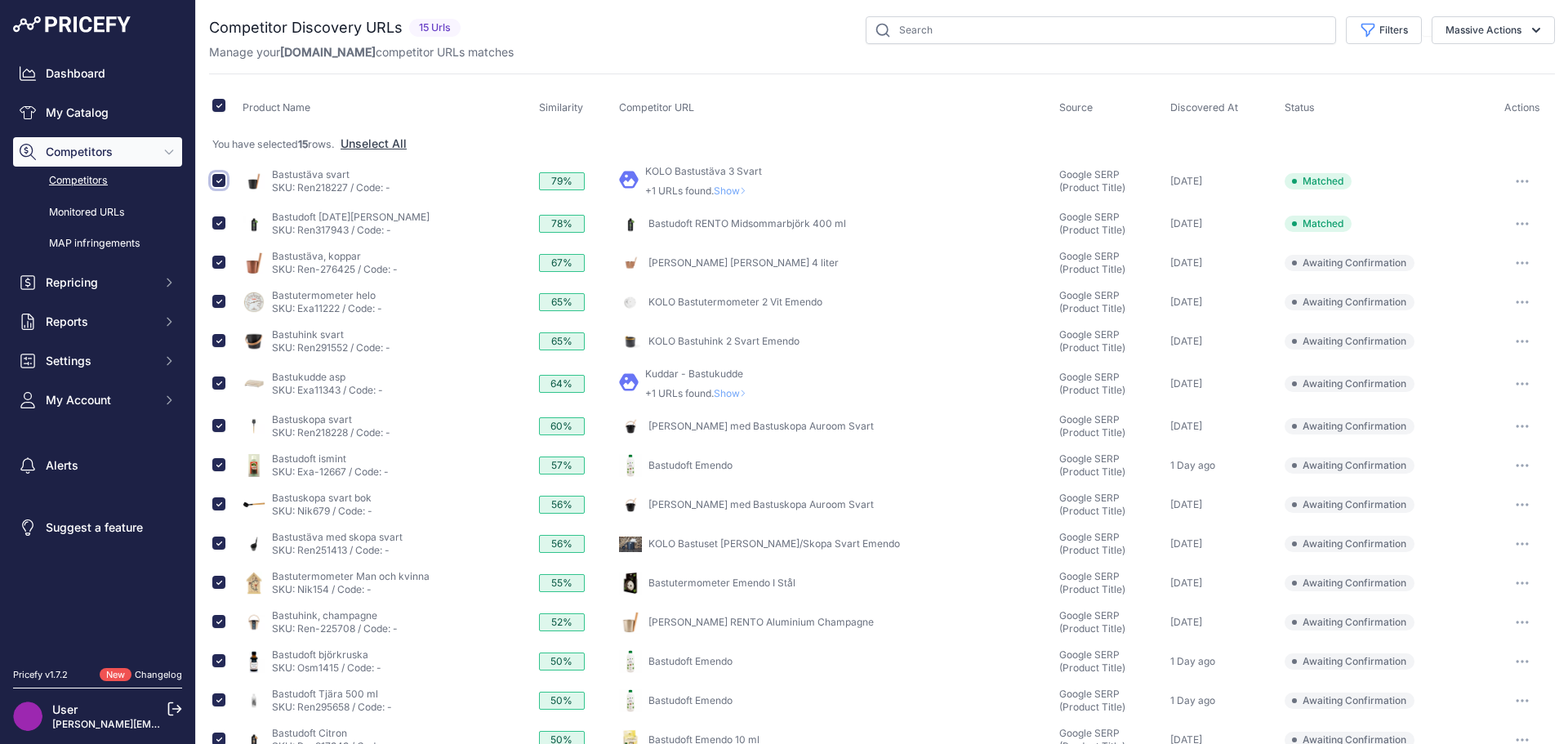
click at [218, 177] on input "checkbox" at bounding box center [219, 180] width 13 height 13
checkbox input "false"
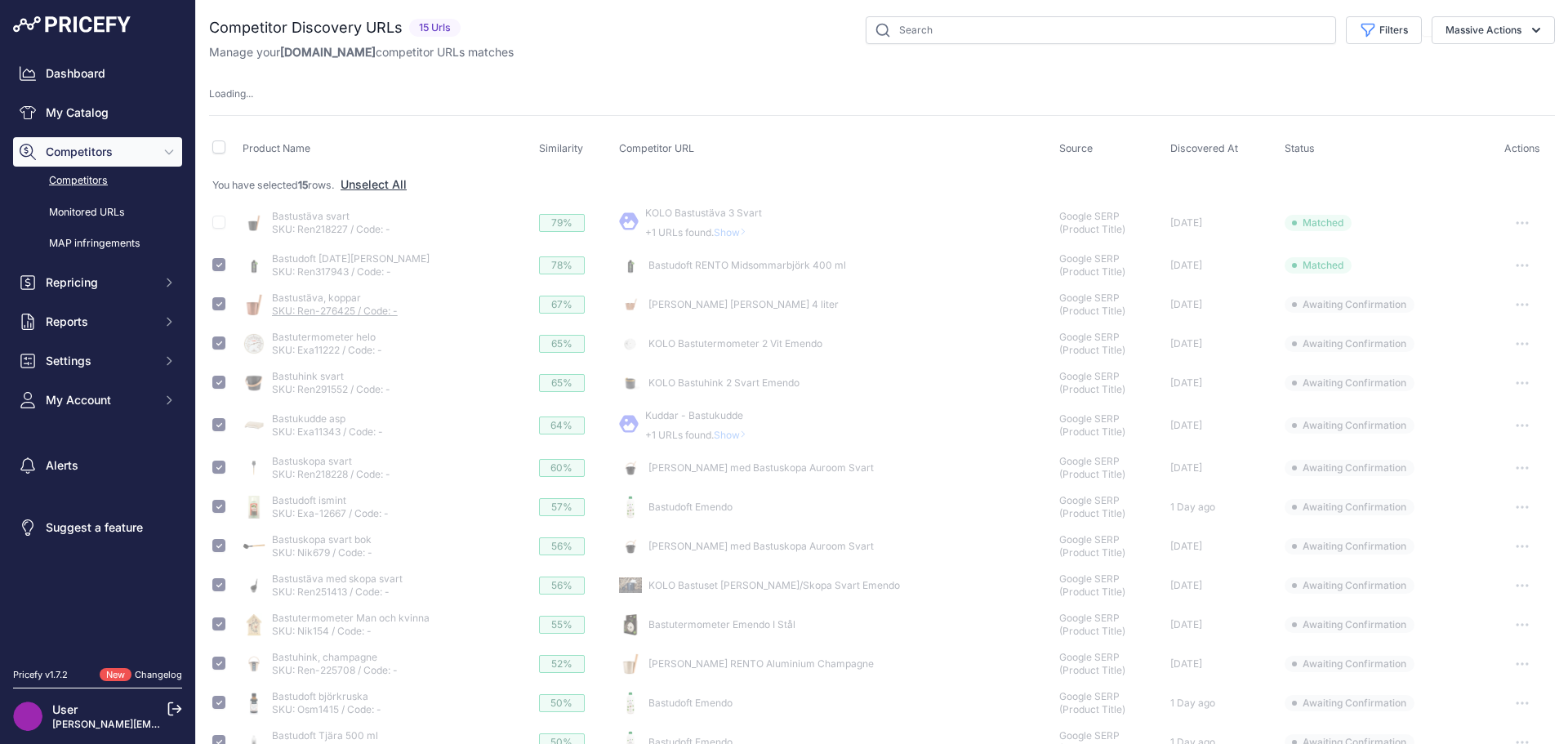
checkbox input "false"
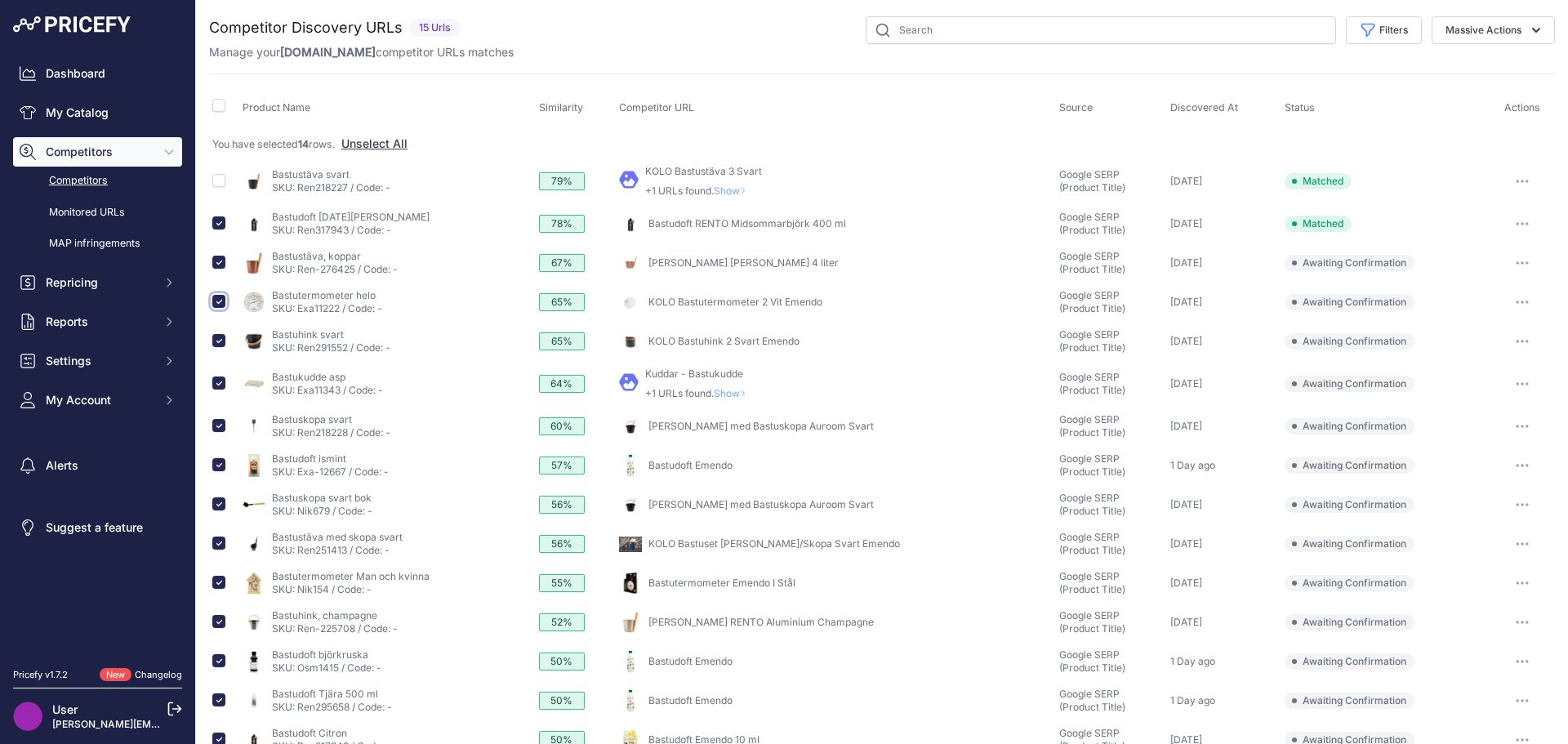
click at [219, 302] on input "checkbox" at bounding box center [219, 301] width 13 height 13
checkbox input "false"
click at [221, 343] on input "checkbox" at bounding box center [219, 340] width 13 height 13
checkbox input "false"
click at [720, 376] on link "Kuddar - Bastukudde" at bounding box center [694, 374] width 98 height 12
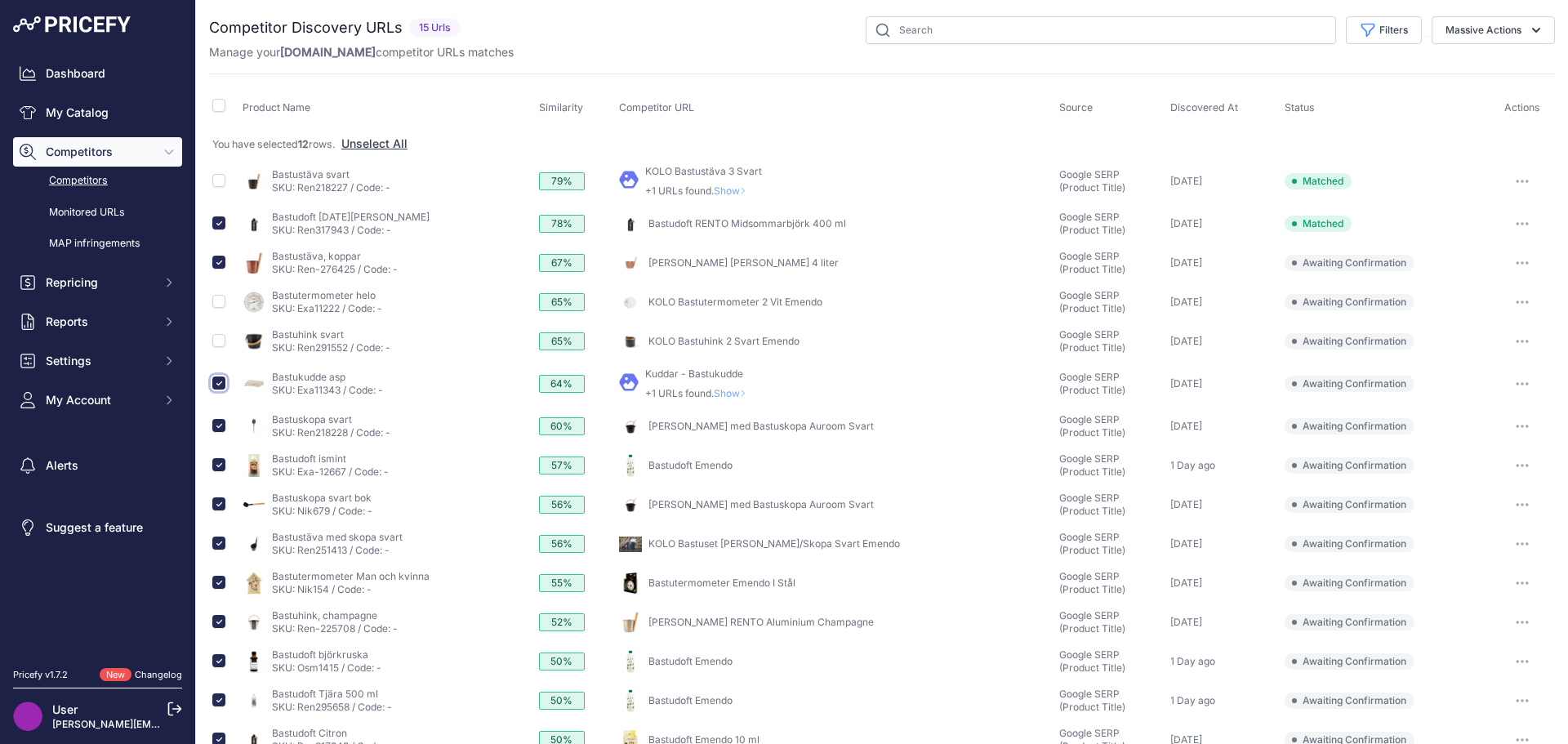
click at [219, 385] on input "checkbox" at bounding box center [219, 383] width 13 height 13
checkbox input "false"
click at [221, 427] on input "checkbox" at bounding box center [219, 425] width 13 height 13
checkbox input "false"
click at [214, 464] on input "checkbox" at bounding box center [219, 464] width 13 height 13
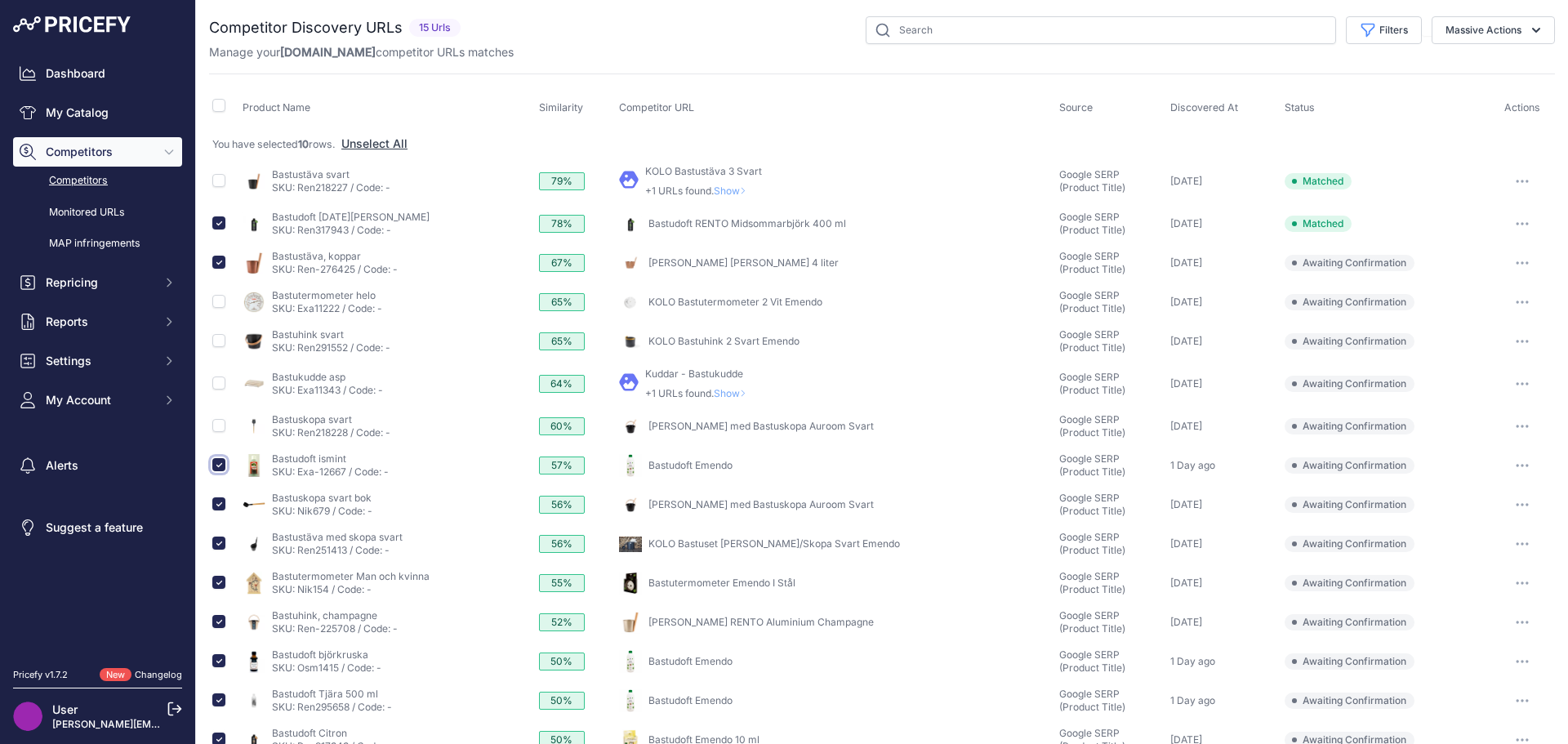
checkbox input "false"
click at [215, 506] on input "checkbox" at bounding box center [219, 504] width 13 height 13
checkbox input "false"
click at [219, 544] on input "checkbox" at bounding box center [219, 543] width 13 height 13
checkbox input "false"
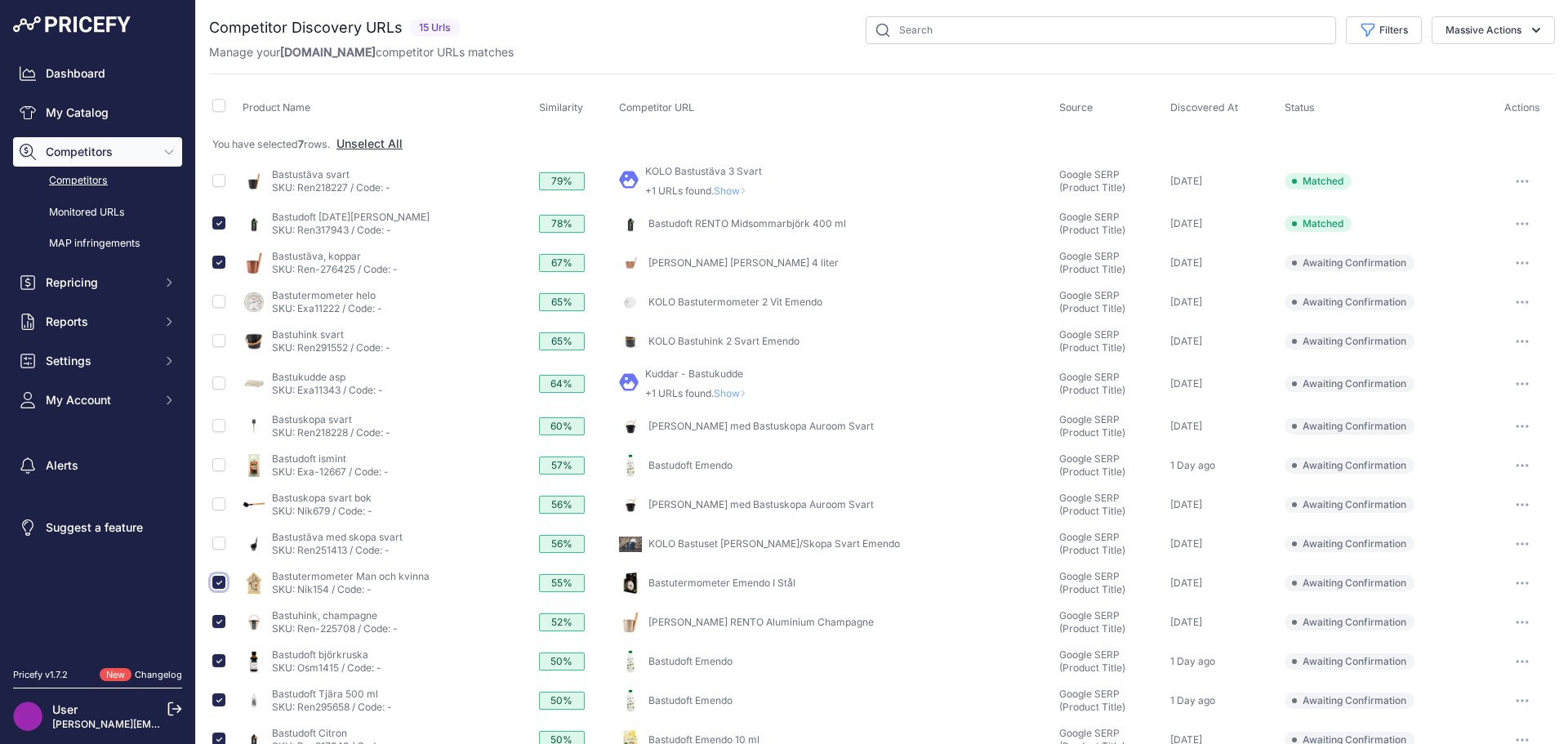
click at [219, 581] on input "checkbox" at bounding box center [219, 582] width 13 height 13
checkbox input "false"
click at [219, 623] on input "checkbox" at bounding box center [219, 621] width 13 height 13
checkbox input "false"
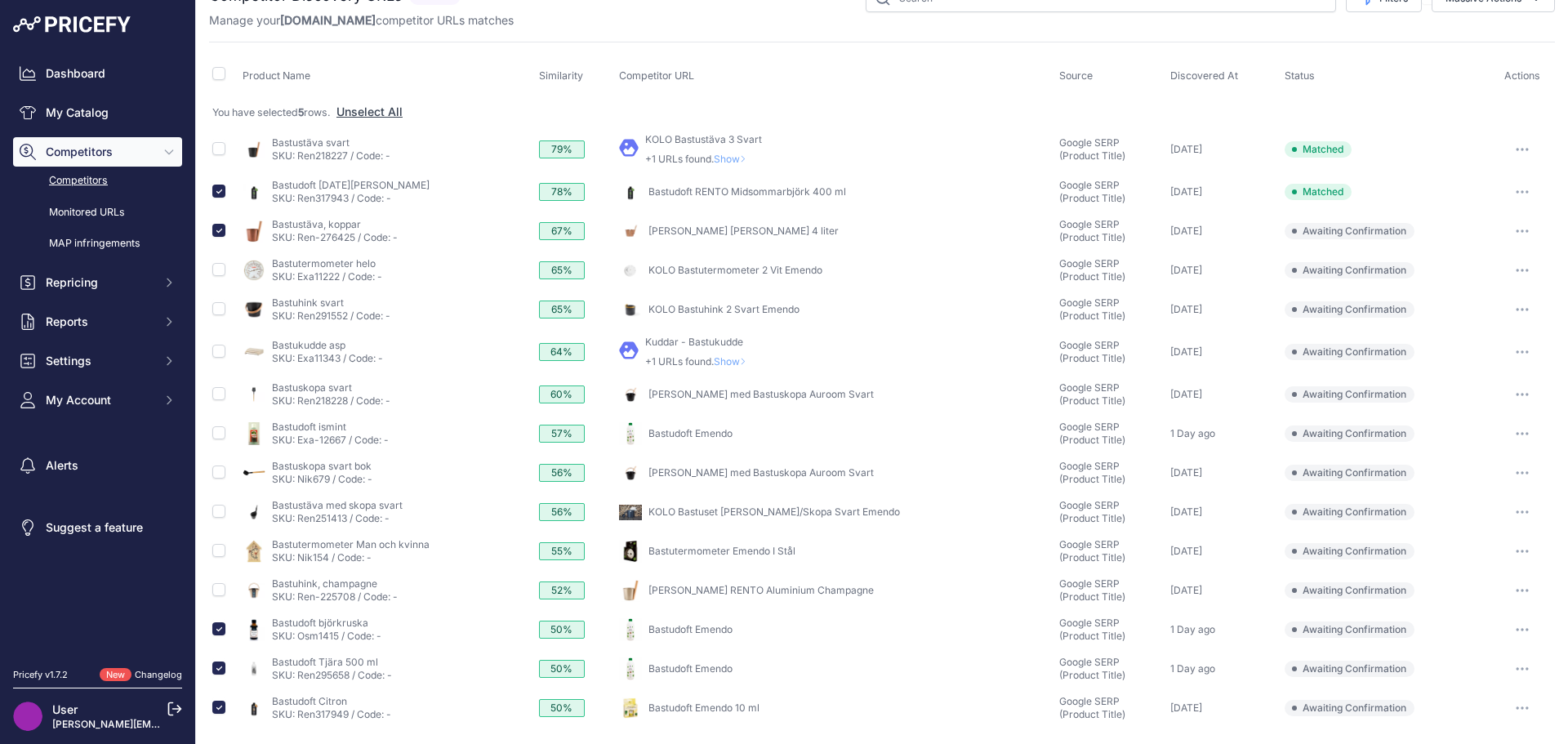
scroll to position [32, 0]
click at [220, 632] on input "checkbox" at bounding box center [219, 629] width 13 height 13
checkbox input "false"
click at [219, 667] on input "checkbox" at bounding box center [219, 668] width 13 height 13
checkbox input "false"
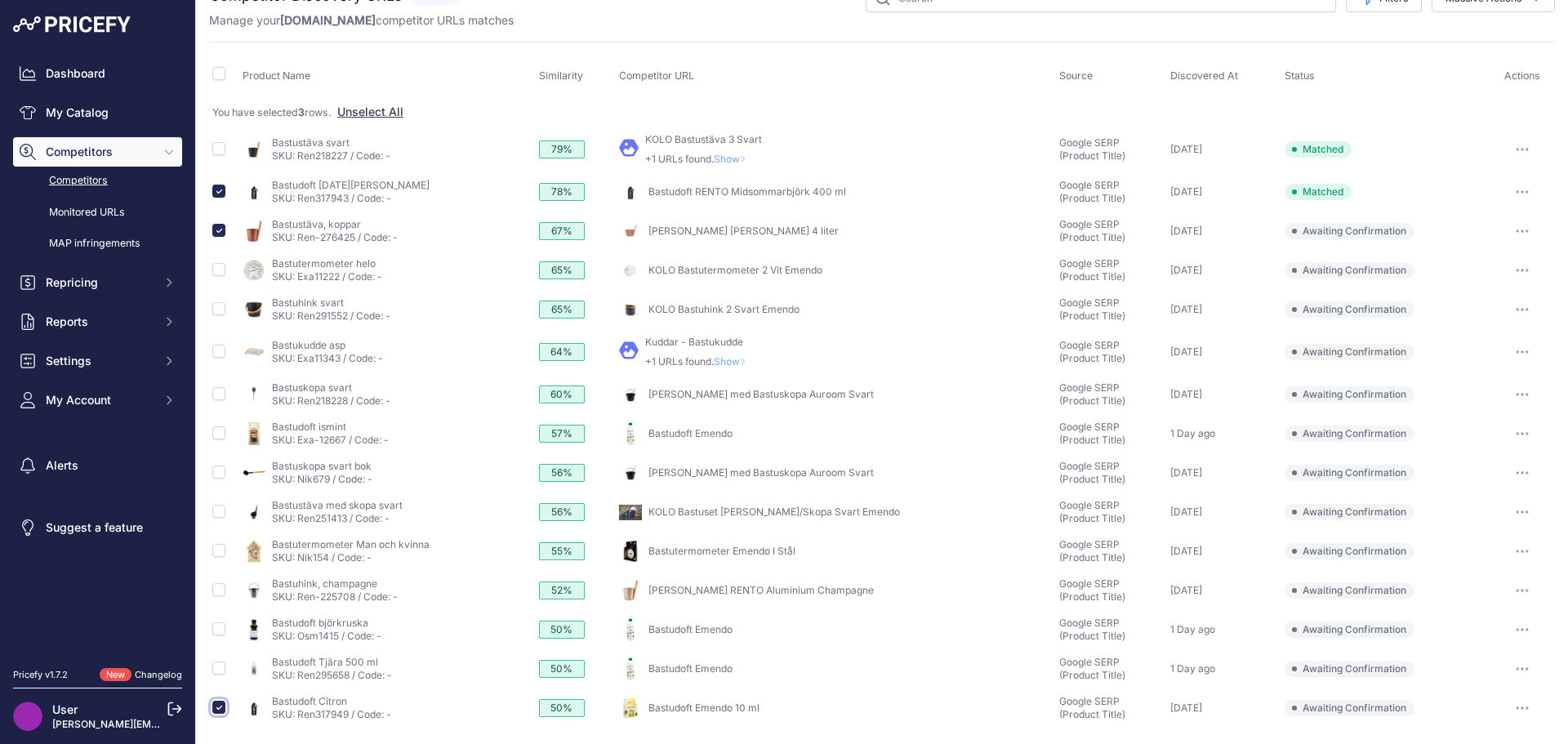
click at [215, 705] on input "checkbox" at bounding box center [219, 707] width 13 height 13
checkbox input "false"
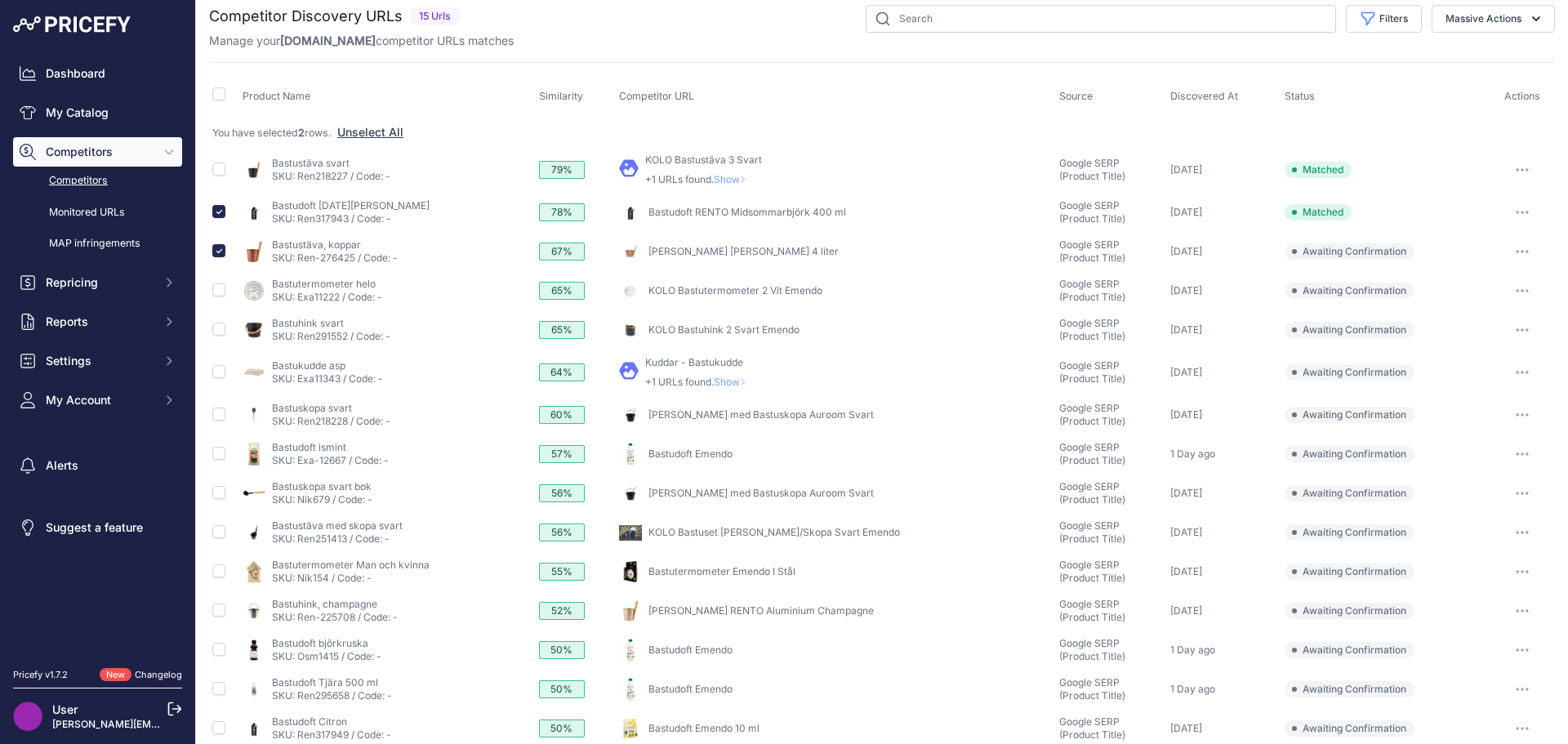
scroll to position [0, 0]
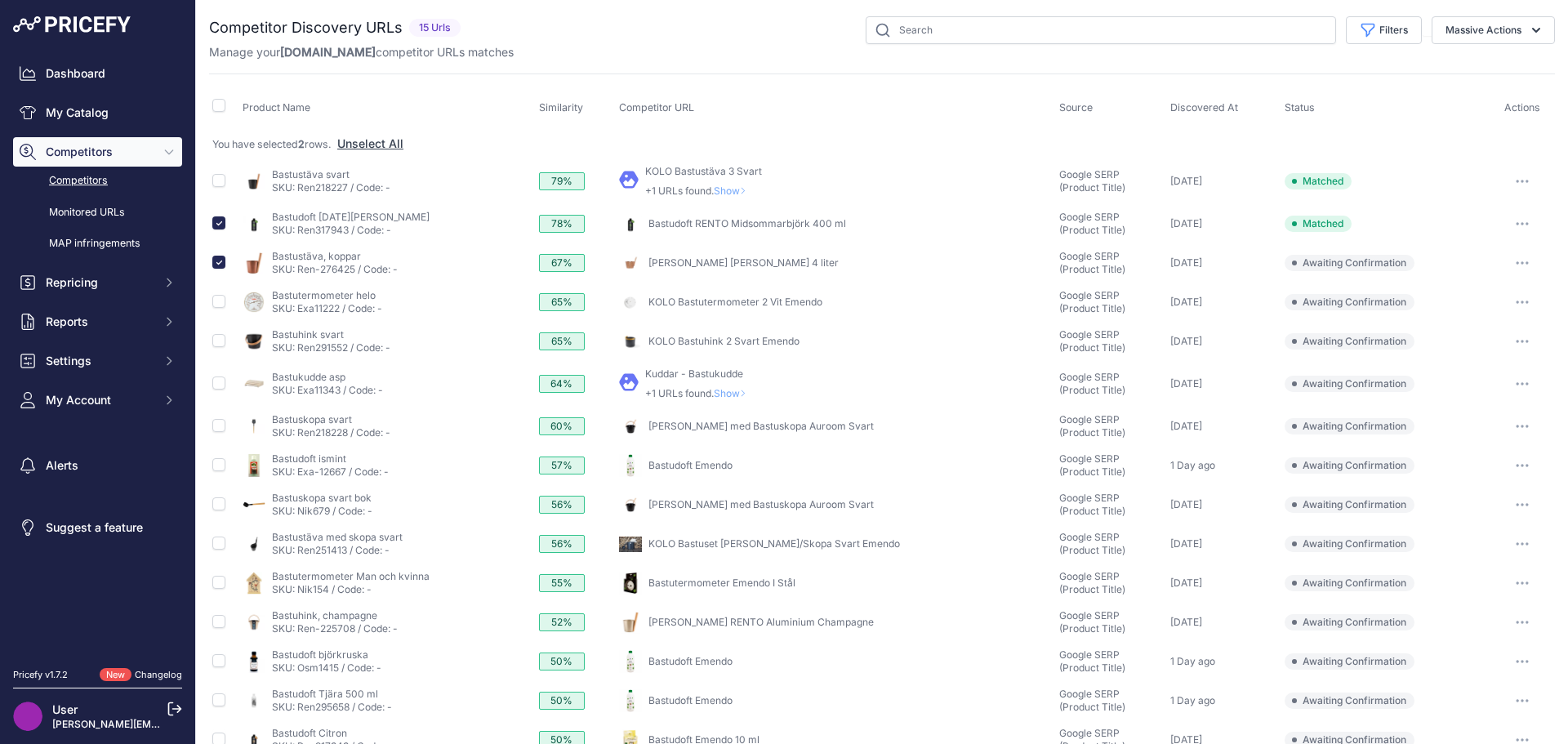
click at [1516, 225] on icon "button" at bounding box center [1522, 224] width 13 height 3
click at [1548, 218] on div "You are not connected to the internet. Competitor Discovery URLs" at bounding box center [882, 388] width 1373 height 776
click at [1509, 258] on button "button" at bounding box center [1523, 263] width 33 height 22
click at [1481, 293] on button "Confirm match" at bounding box center [1485, 297] width 134 height 26
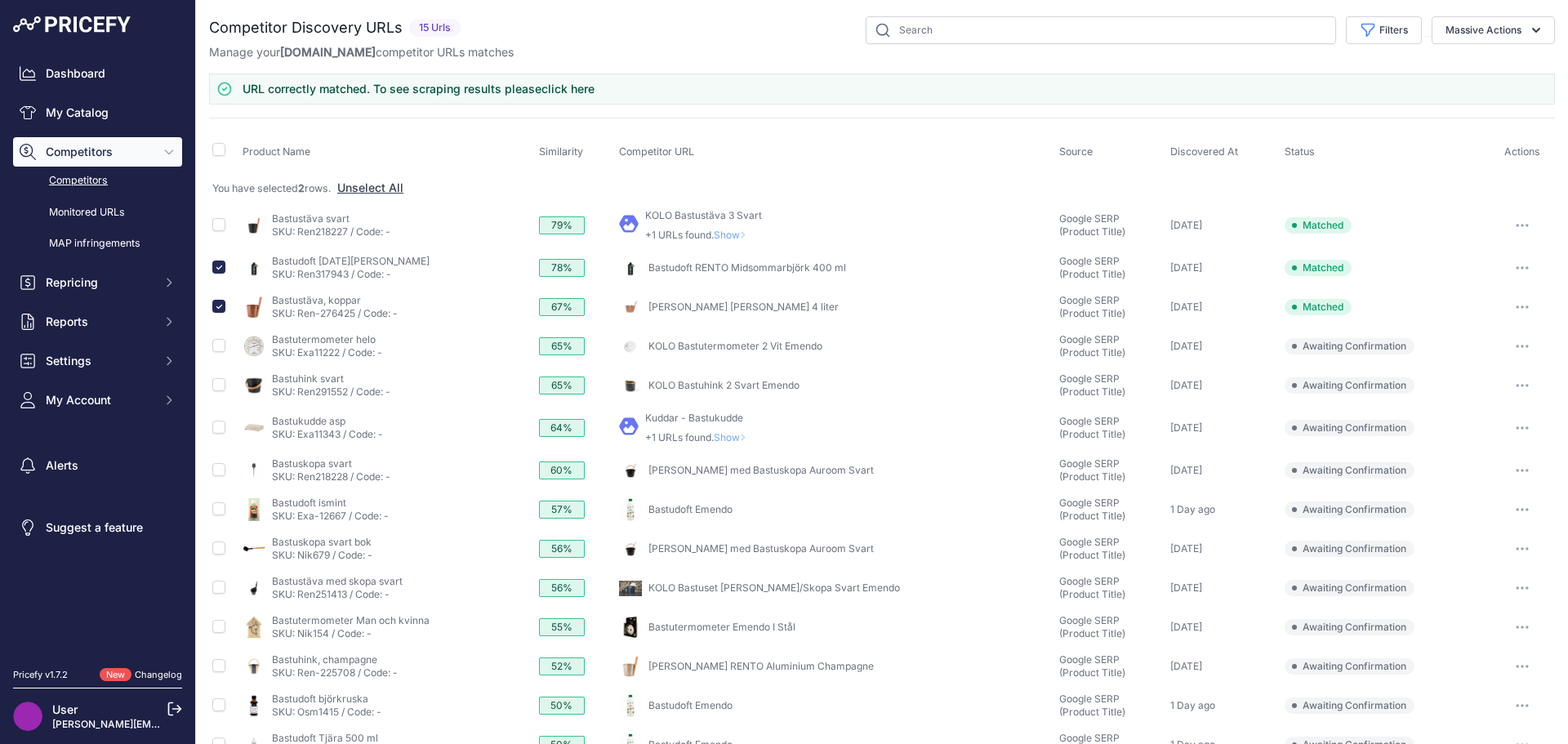
click at [84, 181] on link "Competitors" at bounding box center [98, 181] width 169 height 29
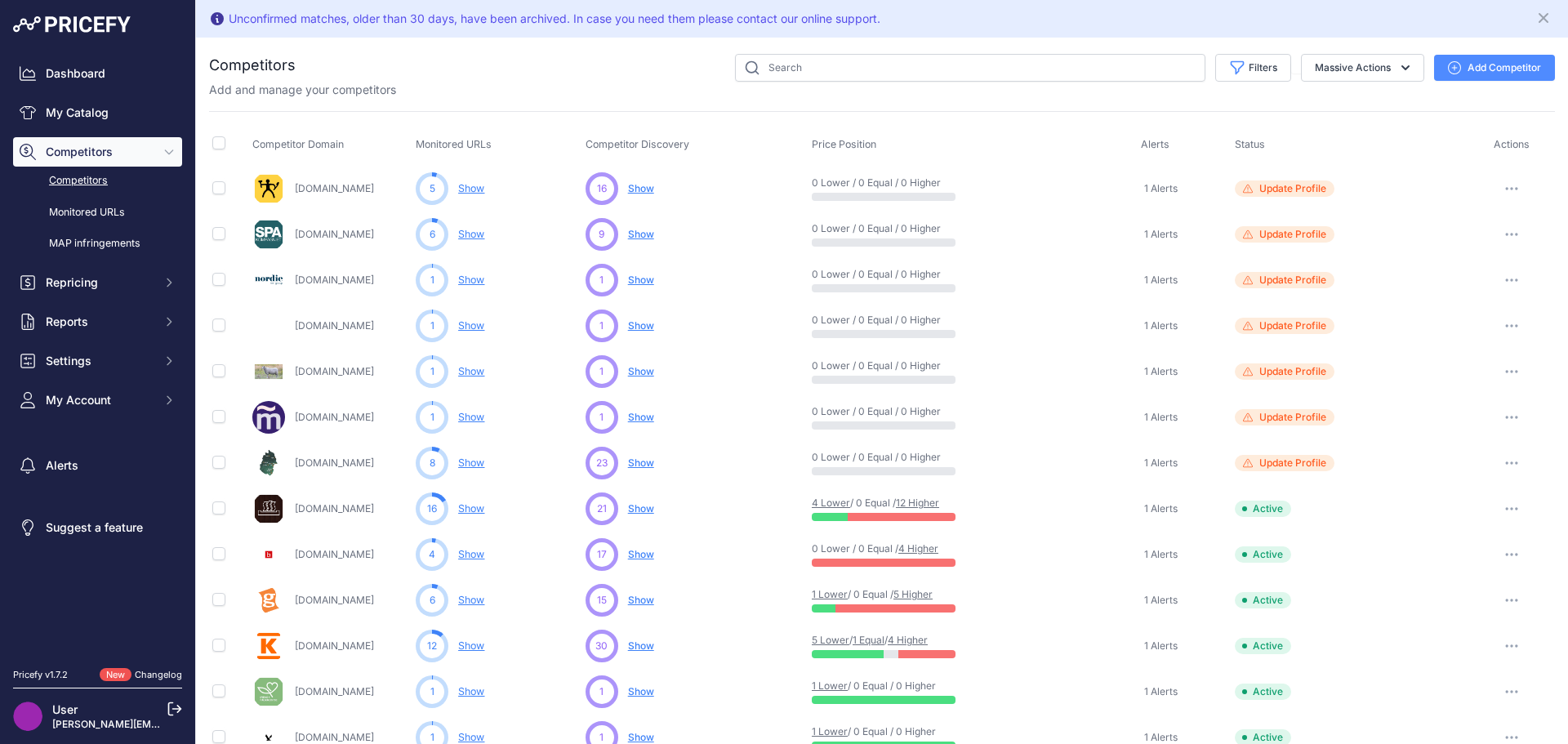
click at [645, 465] on span "Show" at bounding box center [641, 463] width 26 height 12
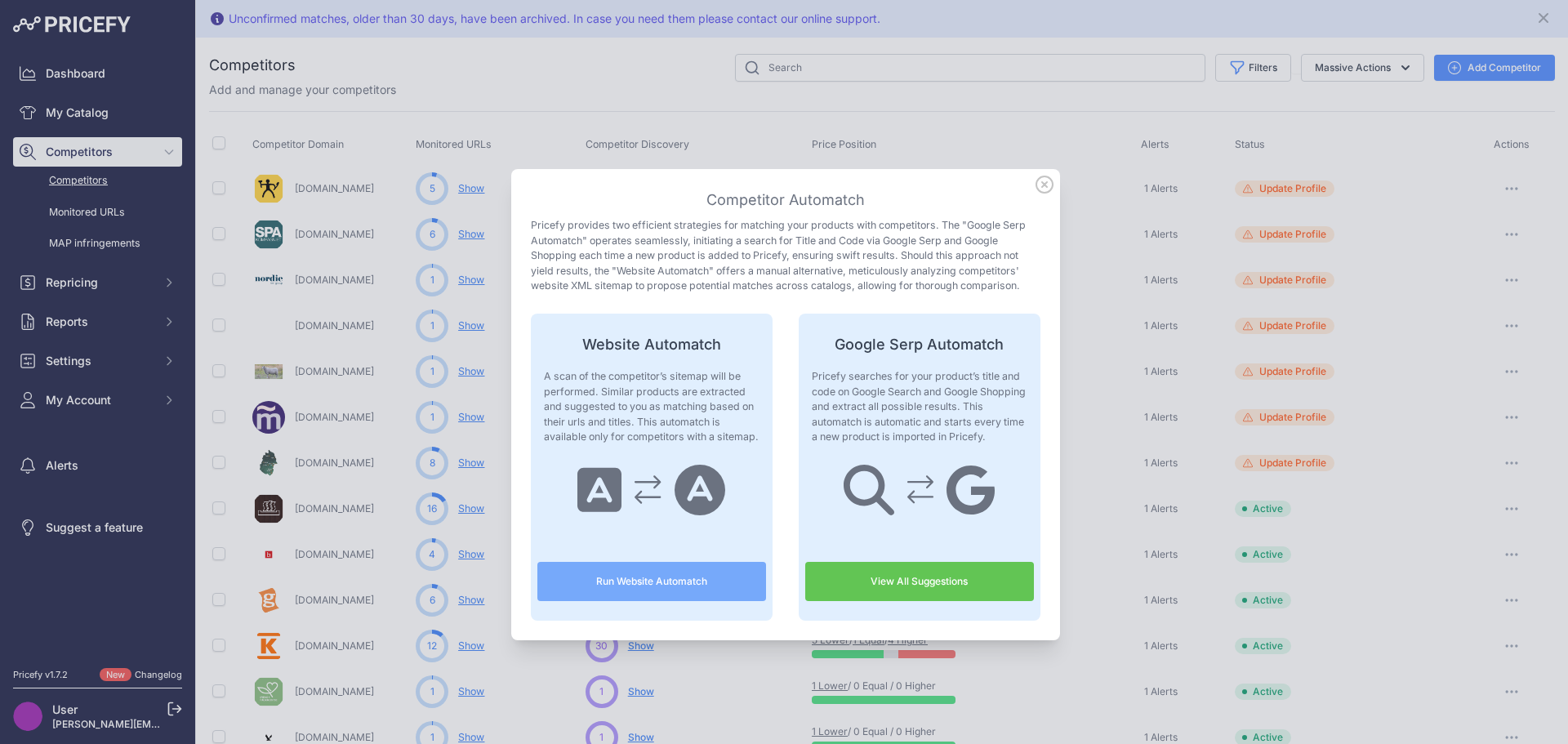
click at [866, 409] on p "Pricefy searches for your product’s title and code on Google Search and Google …" at bounding box center [920, 407] width 216 height 76
click at [891, 571] on link "View All Suggestions" at bounding box center [919, 582] width 229 height 39
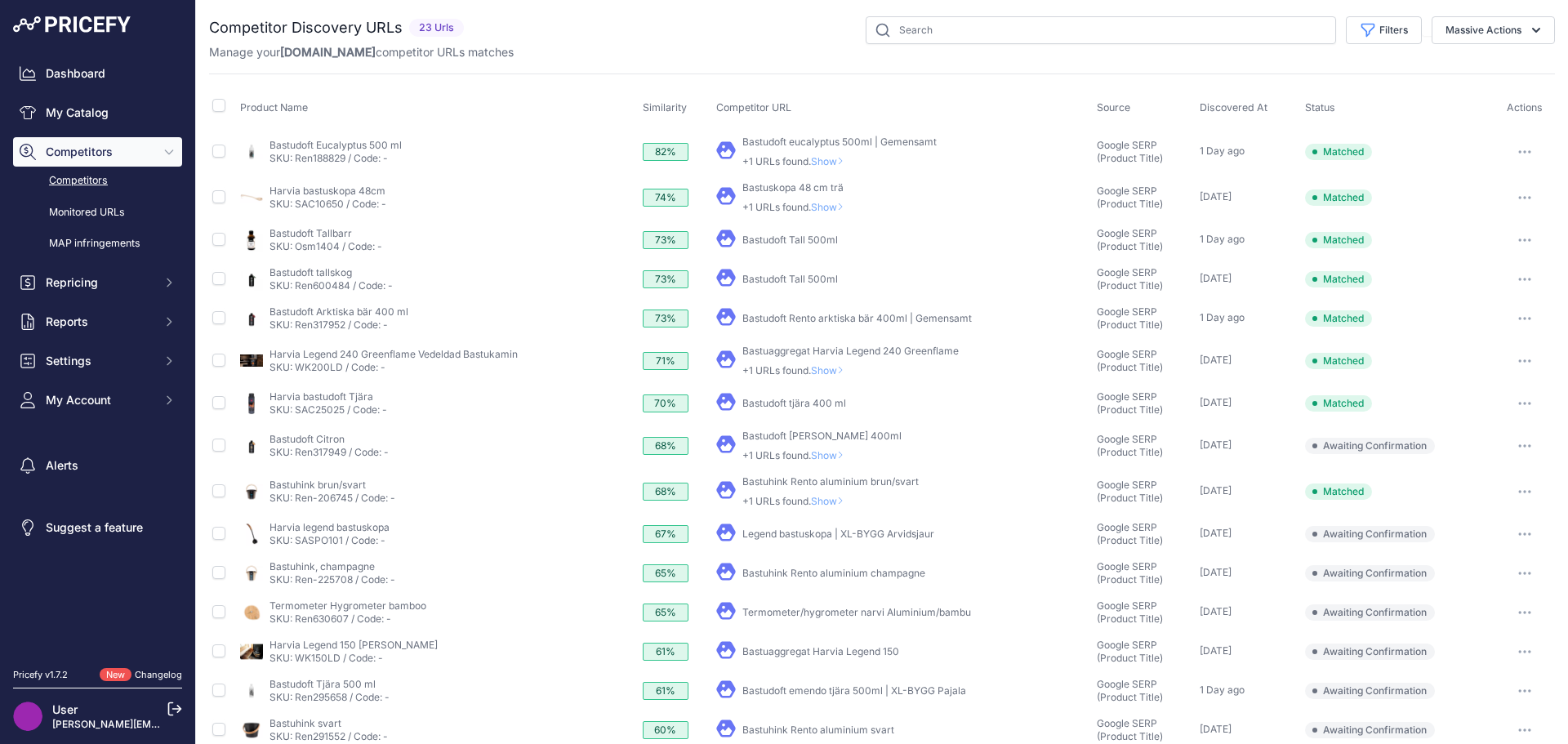
click at [773, 190] on link "Bastuskopa 48 cm trä" at bounding box center [793, 188] width 101 height 12
click at [222, 198] on input "checkbox" at bounding box center [219, 196] width 13 height 13
checkbox input "true"
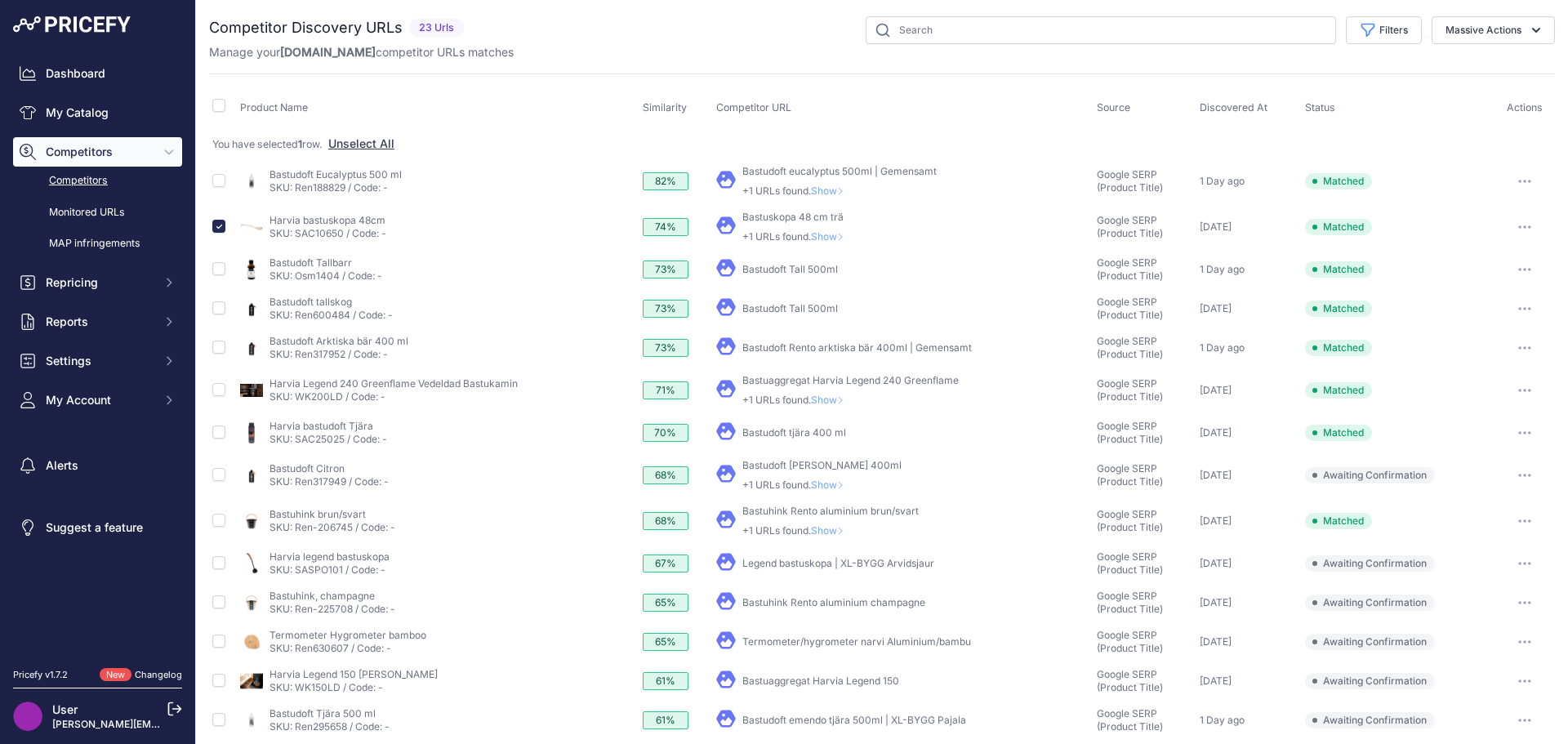
click at [1513, 223] on button "button" at bounding box center [1525, 227] width 33 height 22
click at [797, 173] on link "Bastudoft eucalyptus 500ml | Gemensamt" at bounding box center [840, 171] width 194 height 12
click at [1508, 175] on button "button" at bounding box center [1525, 181] width 33 height 22
click at [1464, 265] on button "Unmatch" at bounding box center [1483, 268] width 138 height 26
click at [778, 270] on link "Bastudoft Tall 500ml" at bounding box center [790, 269] width 96 height 12
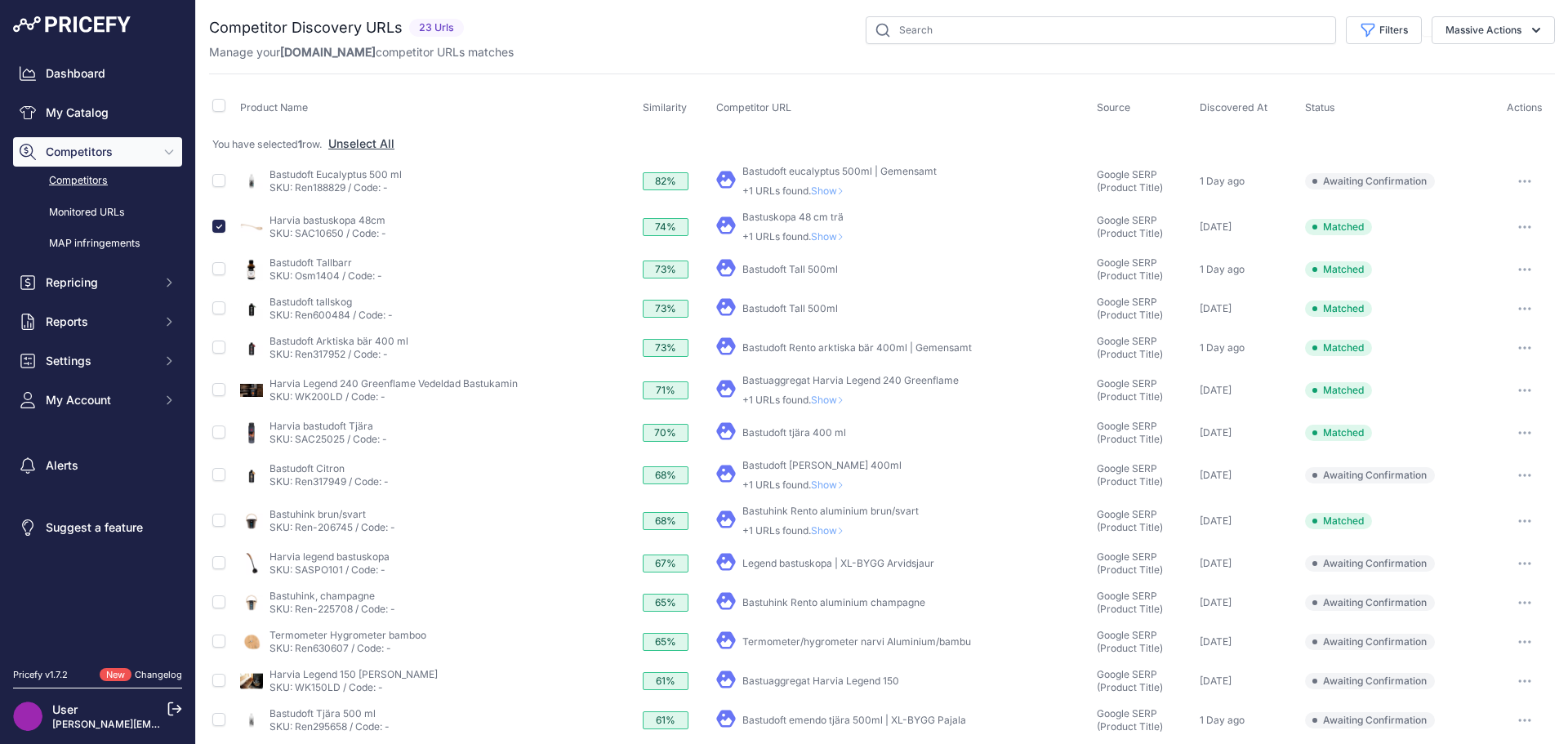
click at [753, 347] on link "Bastudoft Rento arktiska bär 400ml | Gemensamt" at bounding box center [858, 347] width 230 height 12
click at [217, 348] on input "checkbox" at bounding box center [219, 347] width 13 height 13
checkbox input "true"
click at [219, 343] on input "checkbox" at bounding box center [219, 347] width 13 height 13
checkbox input "false"
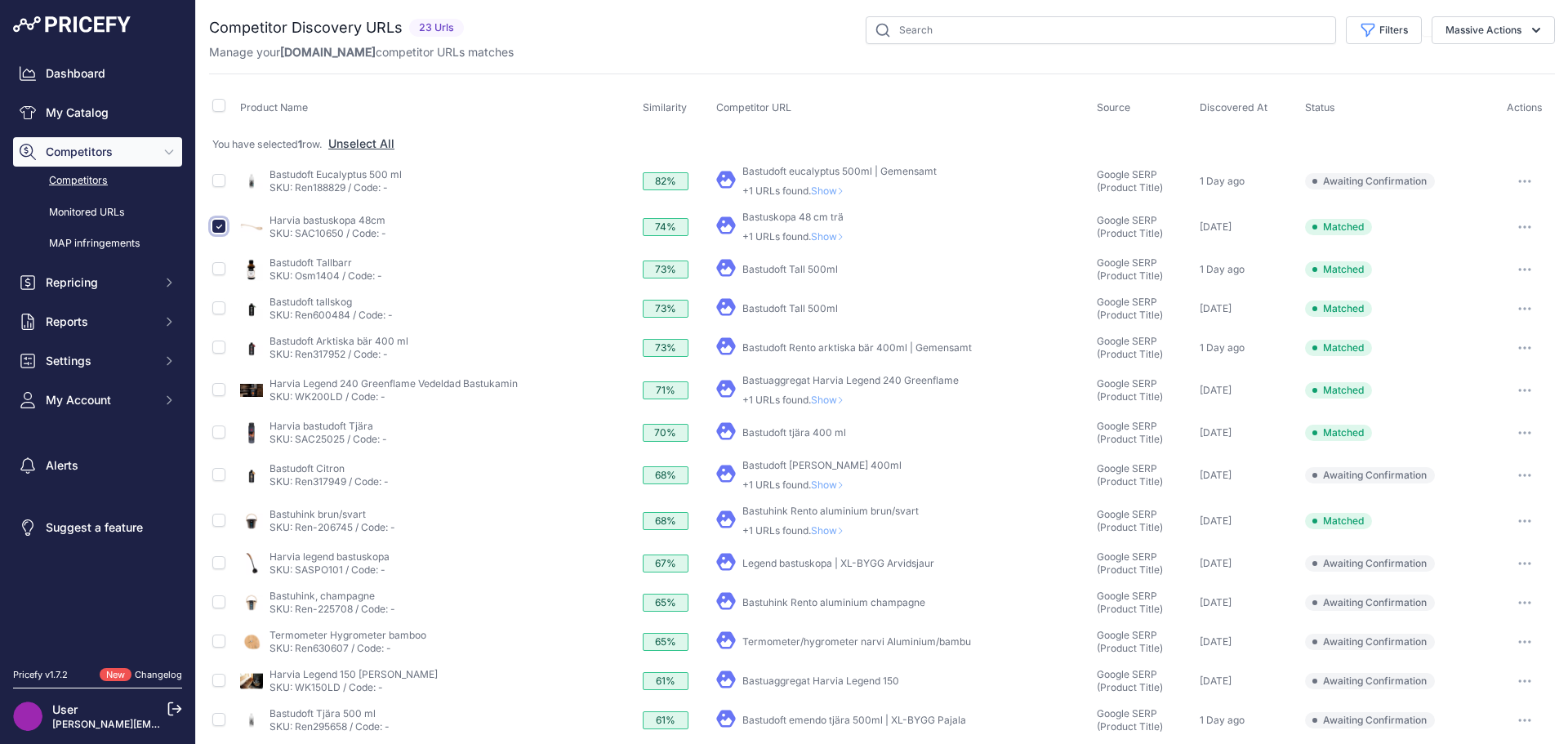
click at [215, 226] on input "checkbox" at bounding box center [219, 226] width 13 height 13
checkbox input "false"
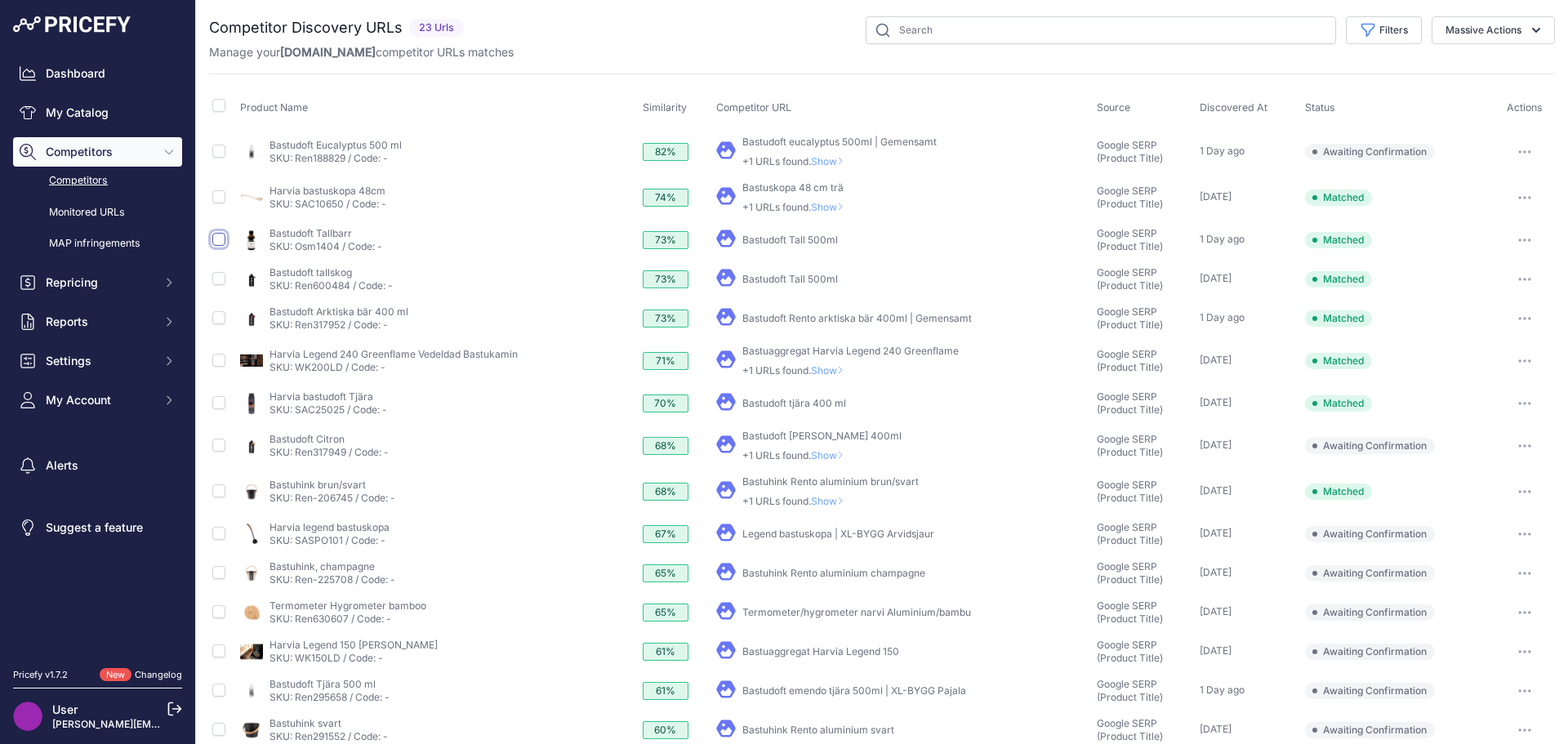
click at [219, 241] on input "checkbox" at bounding box center [219, 238] width 13 height 13
checkbox input "true"
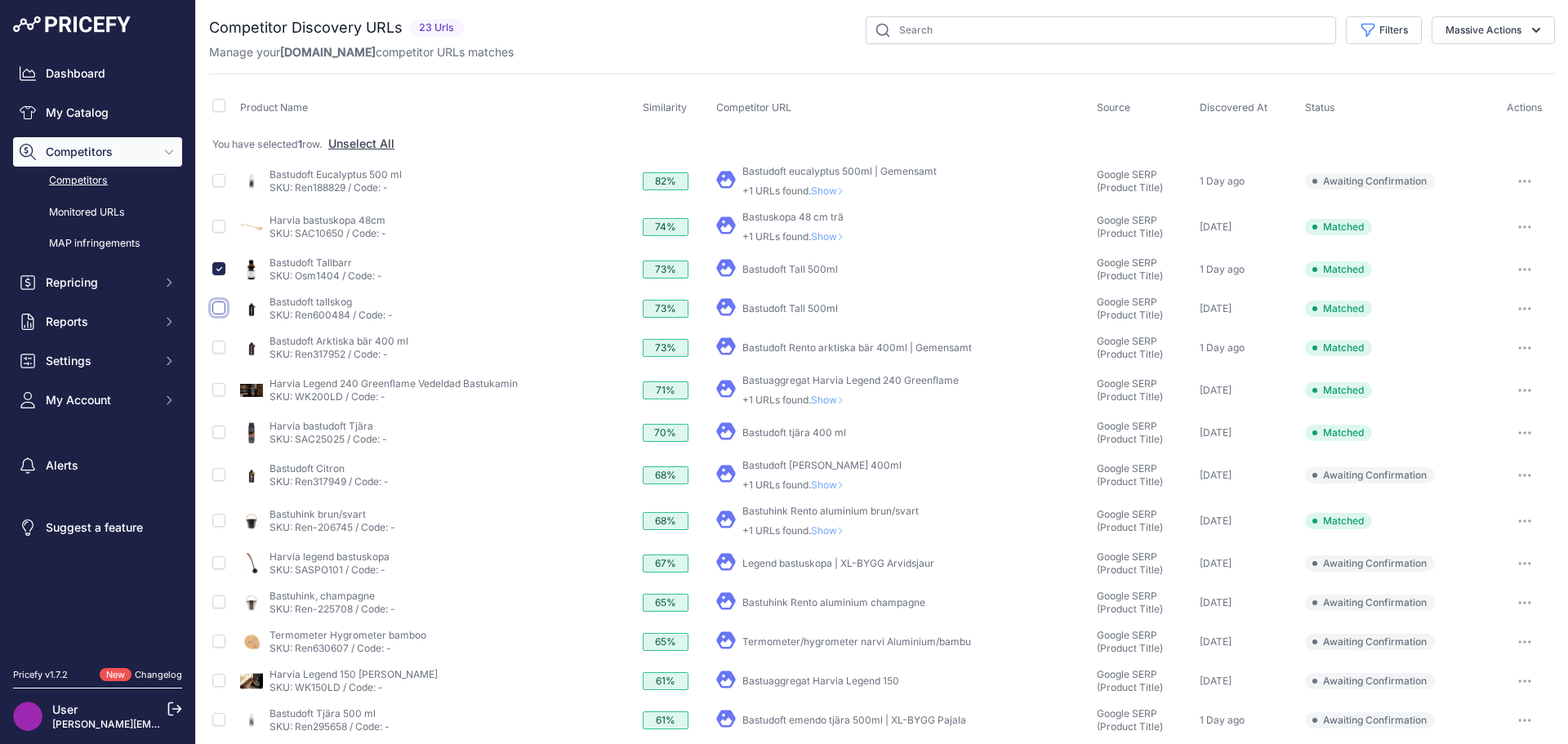
drag, startPoint x: 222, startPoint y: 308, endPoint x: 263, endPoint y: 299, distance: 42.0
click at [222, 308] on input "checkbox" at bounding box center [219, 308] width 13 height 13
checkbox input "true"
click at [780, 309] on link "Bastudoft Tall 500ml" at bounding box center [790, 308] width 96 height 12
click at [1511, 304] on button "button" at bounding box center [1525, 308] width 33 height 22
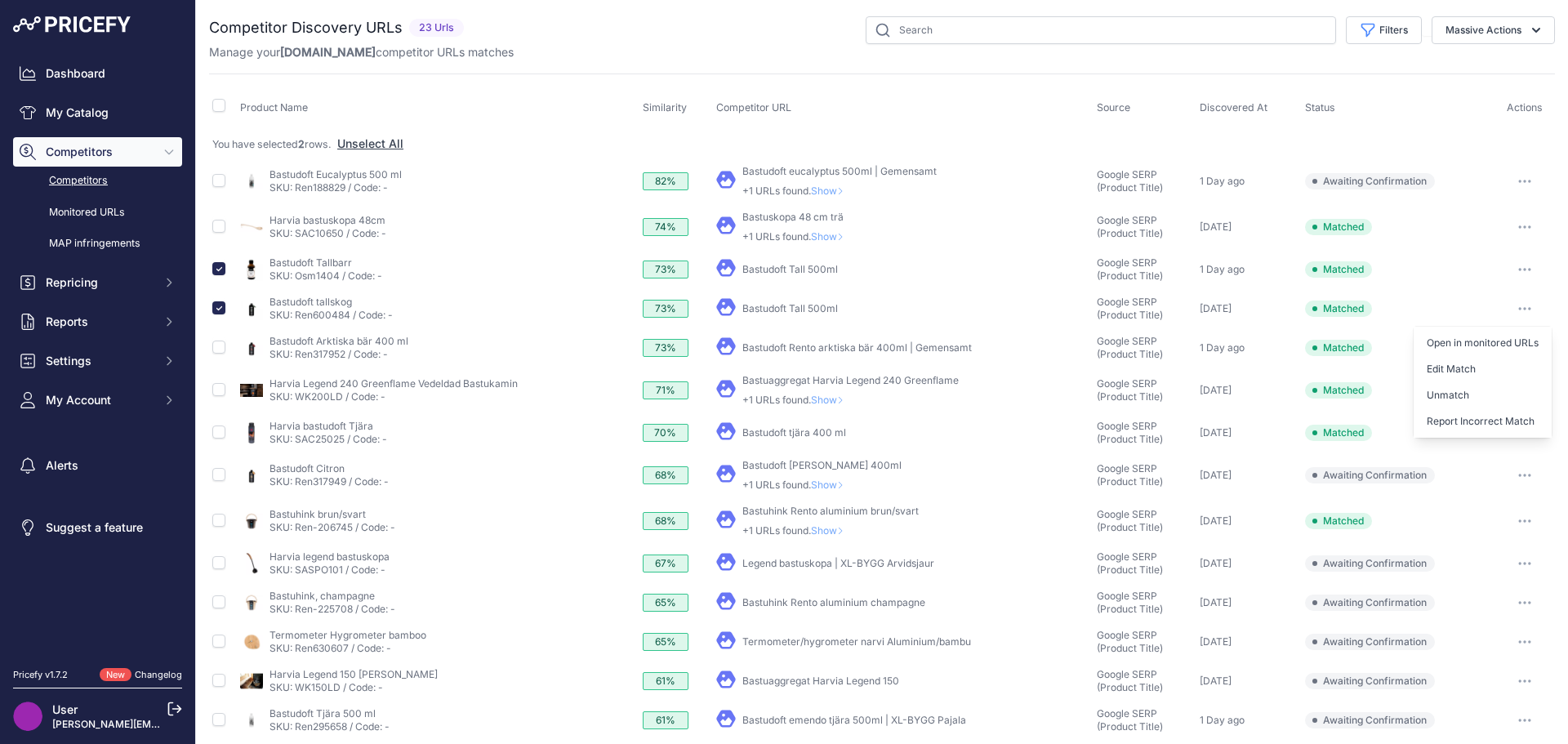
click at [0, 0] on button "Unmatch" at bounding box center [0, 0] width 0 height 0
click at [790, 433] on link "Bastudoft tjära 400 ml" at bounding box center [795, 433] width 104 height 12
click at [1524, 474] on icon "button" at bounding box center [1525, 475] width 2 height 2
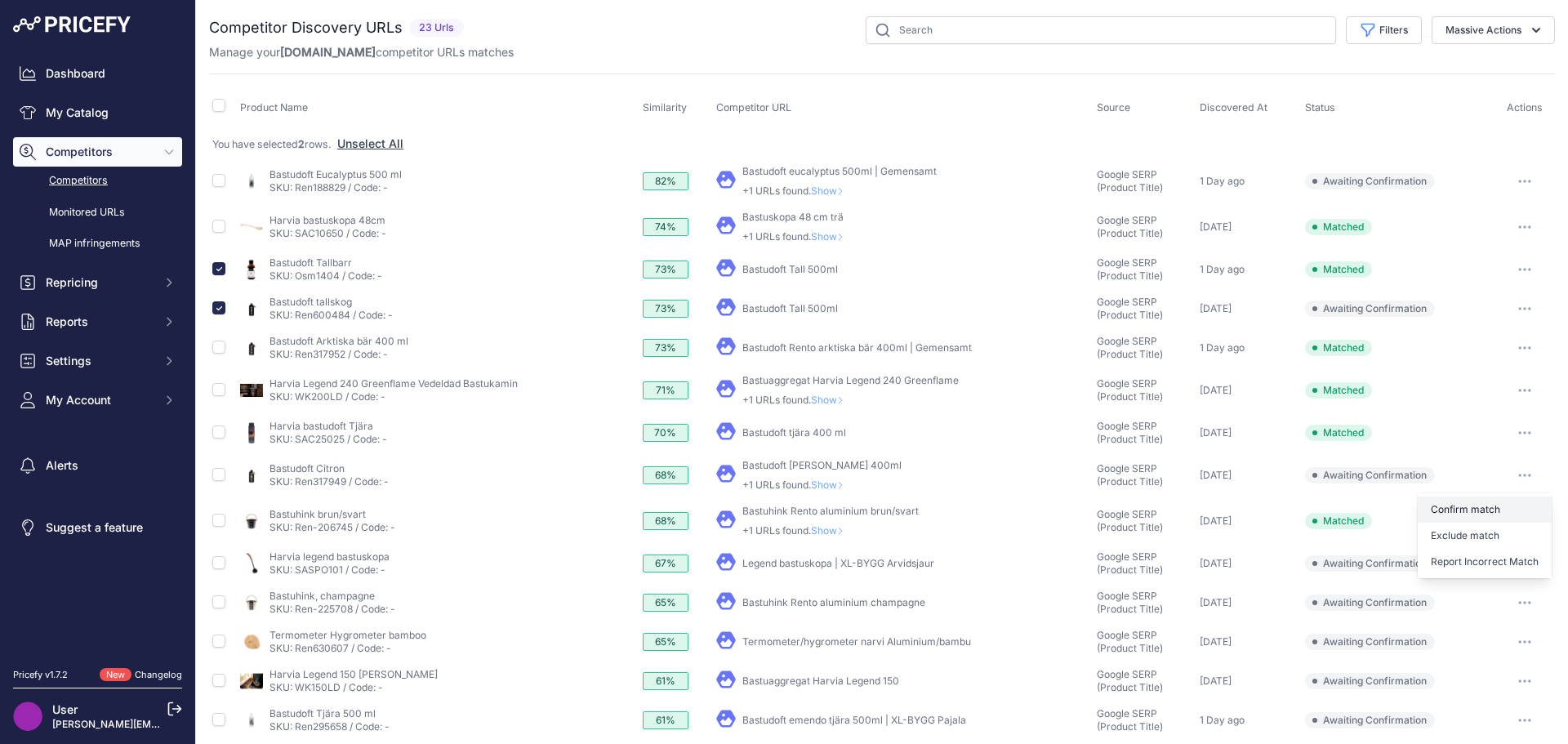
click at [1487, 510] on button "Confirm match" at bounding box center [1485, 510] width 134 height 26
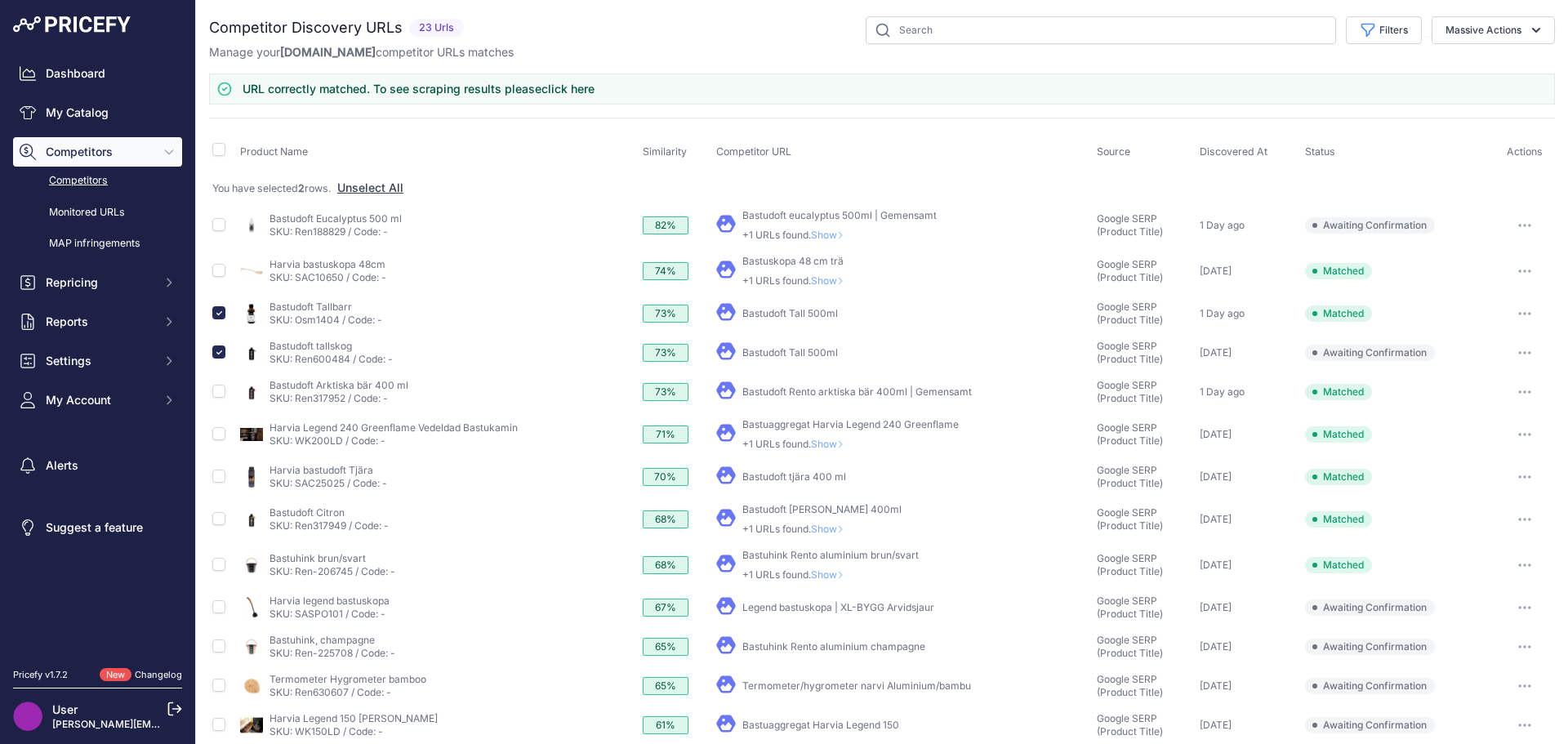
click at [784, 608] on link "Legend bastuskopa | XL-BYGG Arvidsjaur" at bounding box center [839, 607] width 192 height 12
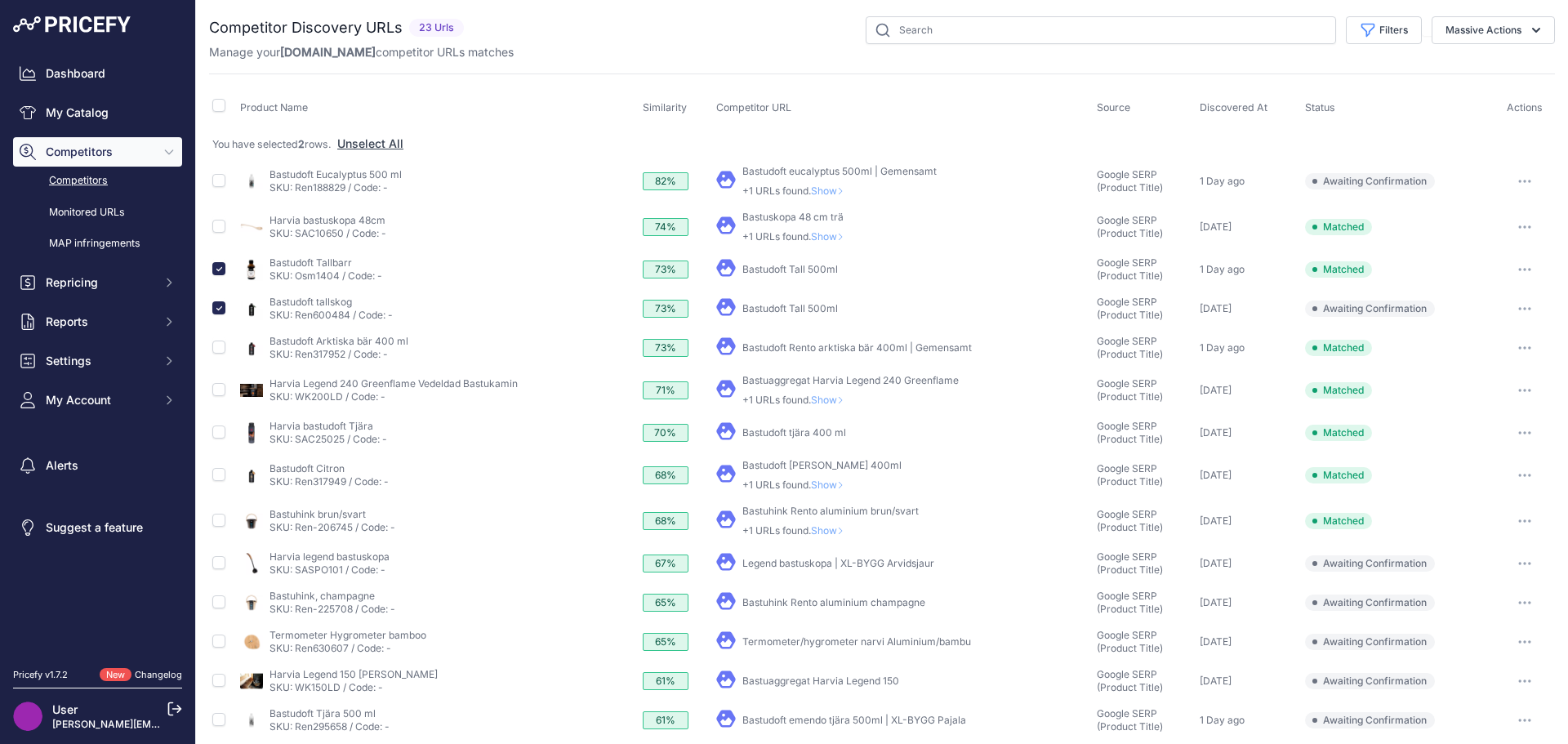
click at [1510, 559] on button "button" at bounding box center [1525, 563] width 33 height 22
click at [0, 0] on button "Confirm match" at bounding box center [0, 0] width 0 height 0
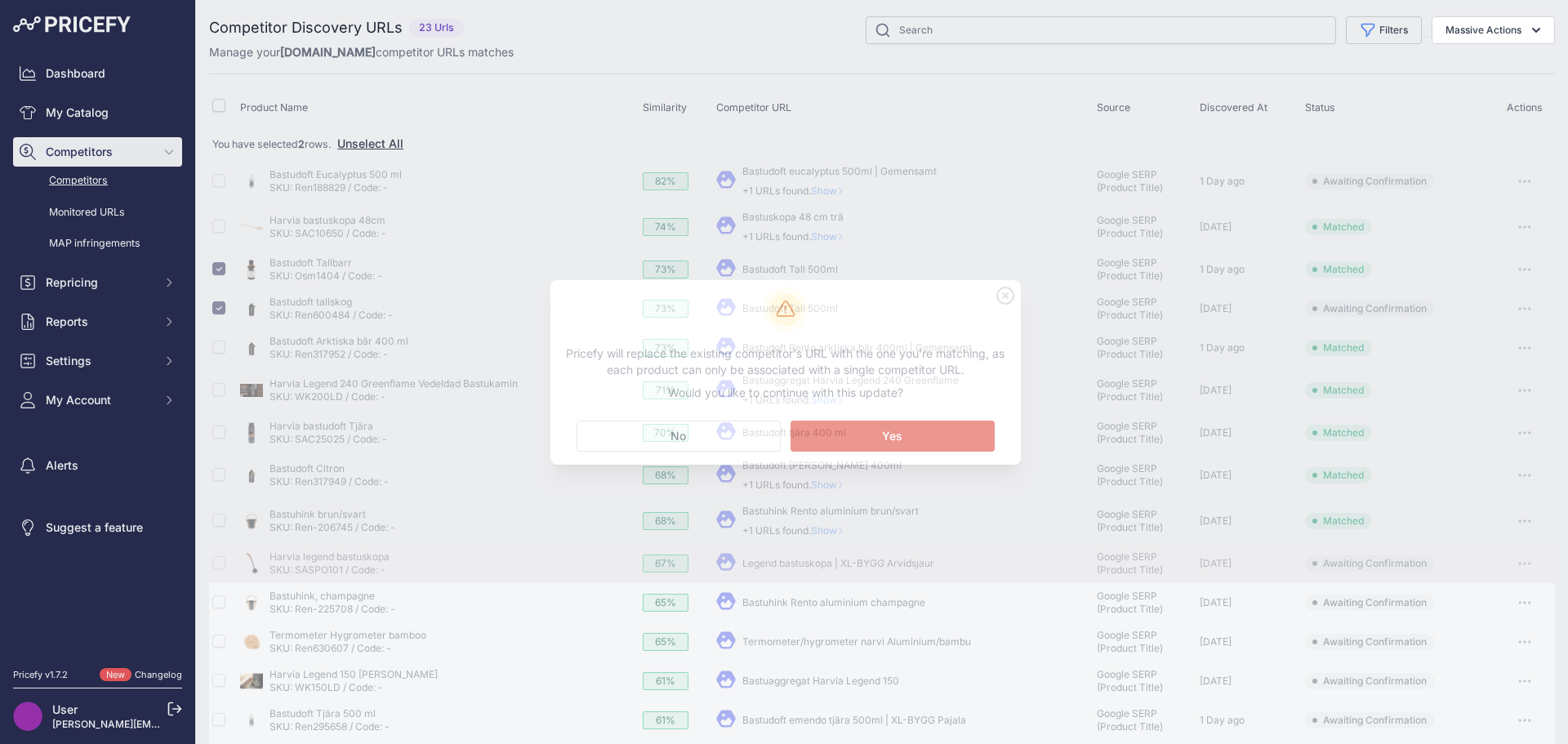
click at [898, 426] on button "Matching... Yes" at bounding box center [892, 436] width 204 height 31
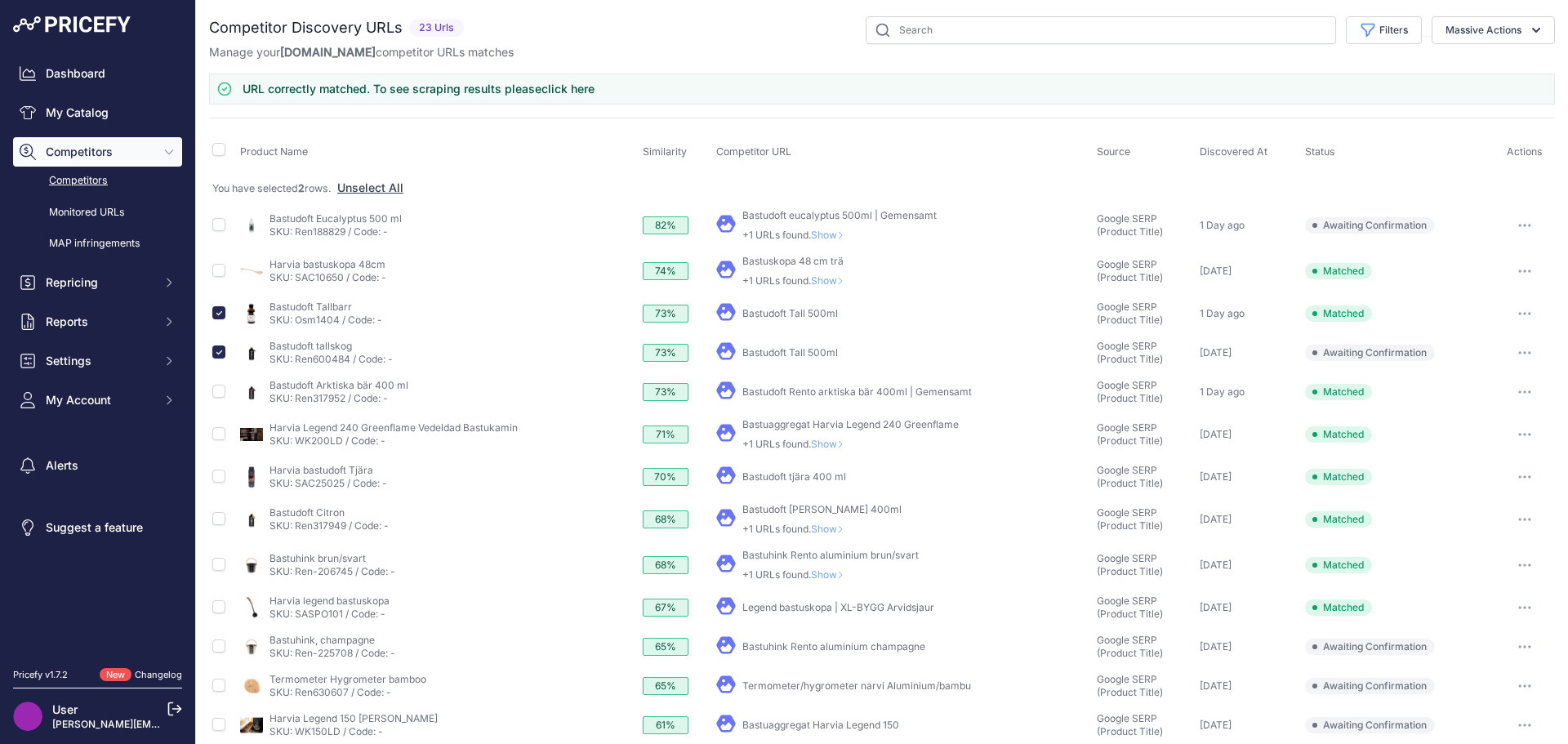
click at [790, 645] on link "Bastuhink Rento aluminium champagne" at bounding box center [835, 646] width 183 height 12
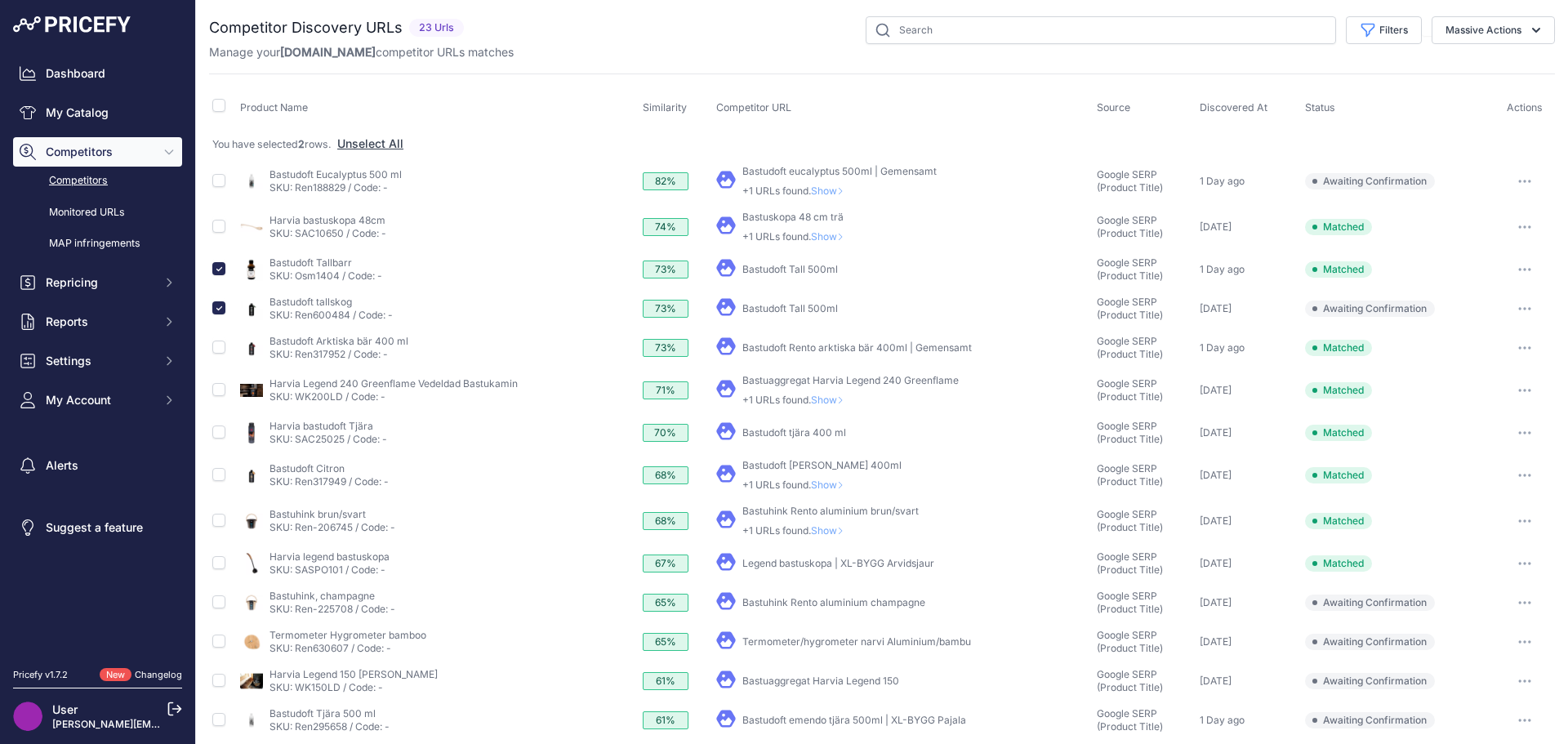
click at [1511, 601] on button "button" at bounding box center [1525, 603] width 33 height 22
click at [0, 0] on button "Confirm match" at bounding box center [0, 0] width 0 height 0
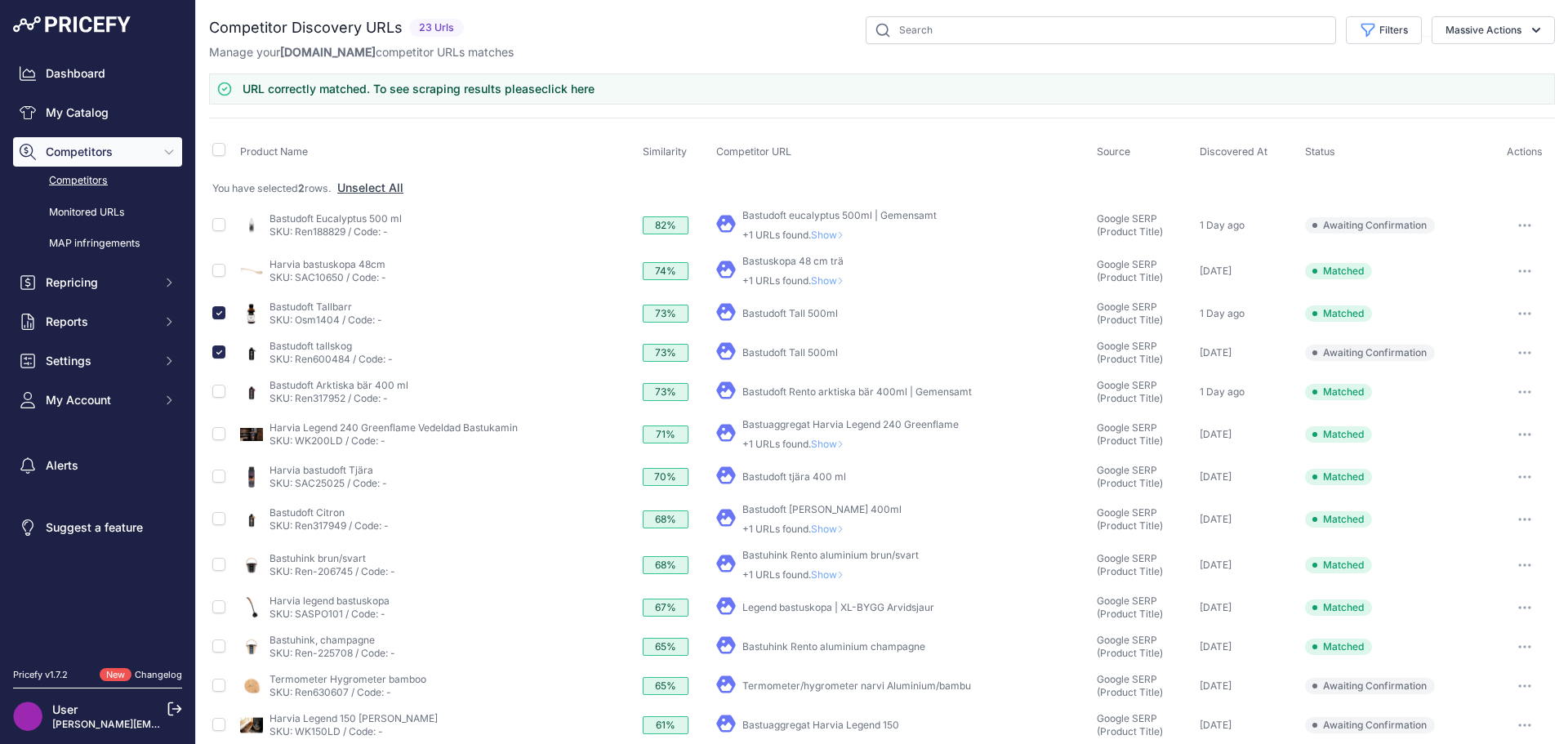
click at [766, 680] on link "Termometer/hygrometer narvi Aluminium/bambu" at bounding box center [857, 686] width 229 height 12
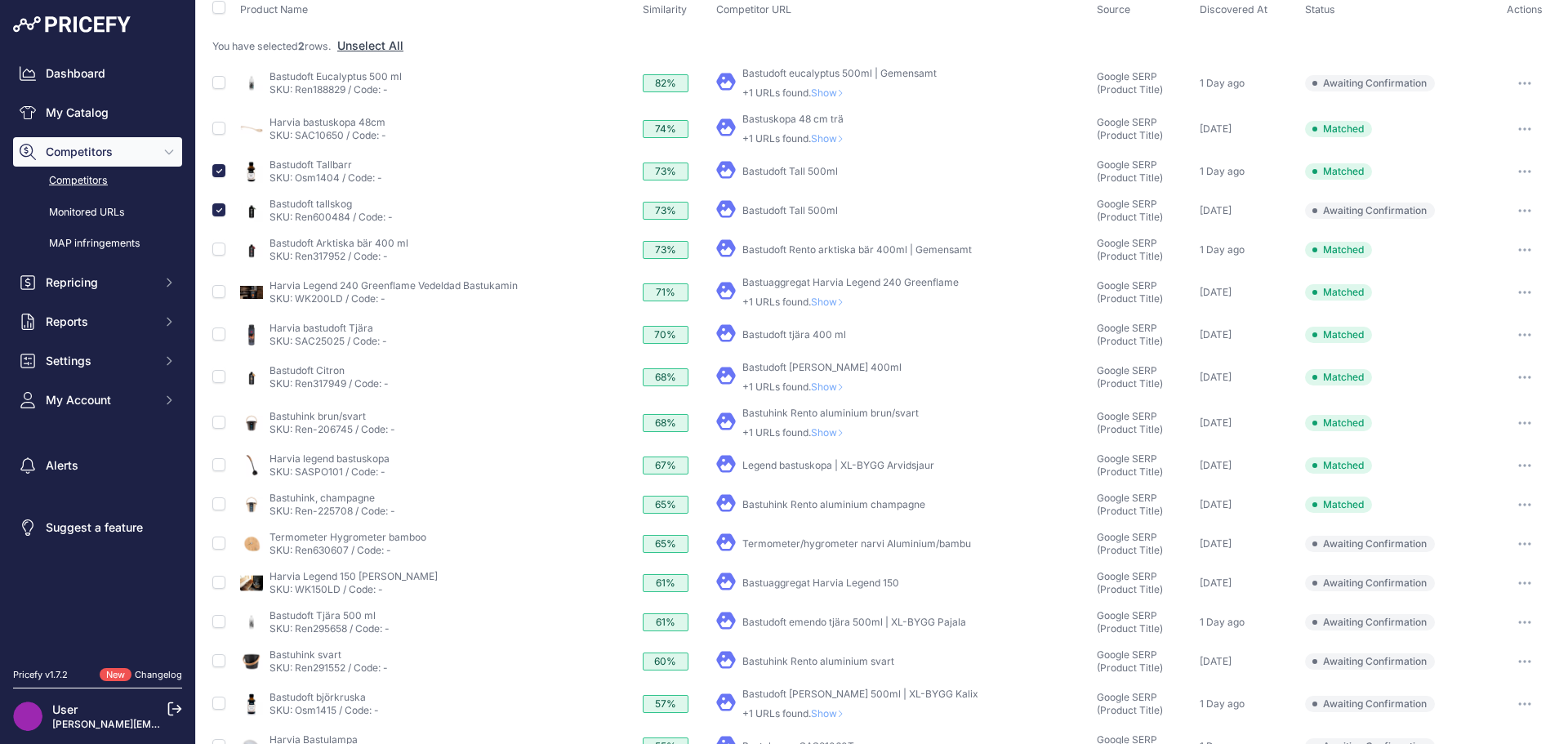
scroll to position [163, 0]
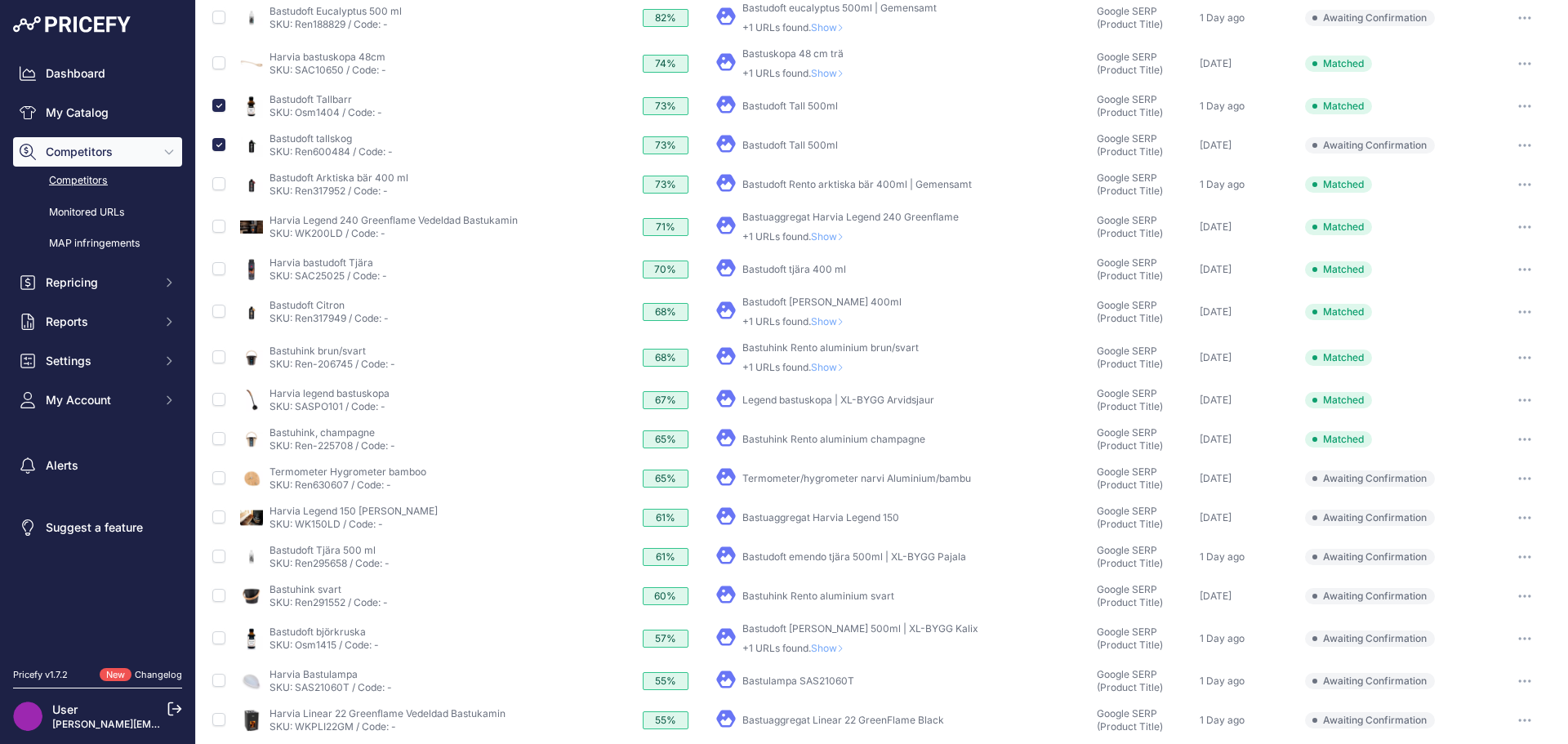
click at [1529, 518] on icon "button" at bounding box center [1530, 518] width 2 height 2
click at [0, 0] on button "Confirm match" at bounding box center [0, 0] width 0 height 0
click at [785, 596] on link "Bastuhink Rento aluminium svart" at bounding box center [819, 596] width 152 height 12
click at [1519, 598] on icon "button" at bounding box center [1525, 596] width 13 height 3
click at [0, 0] on button "Confirm match" at bounding box center [0, 0] width 0 height 0
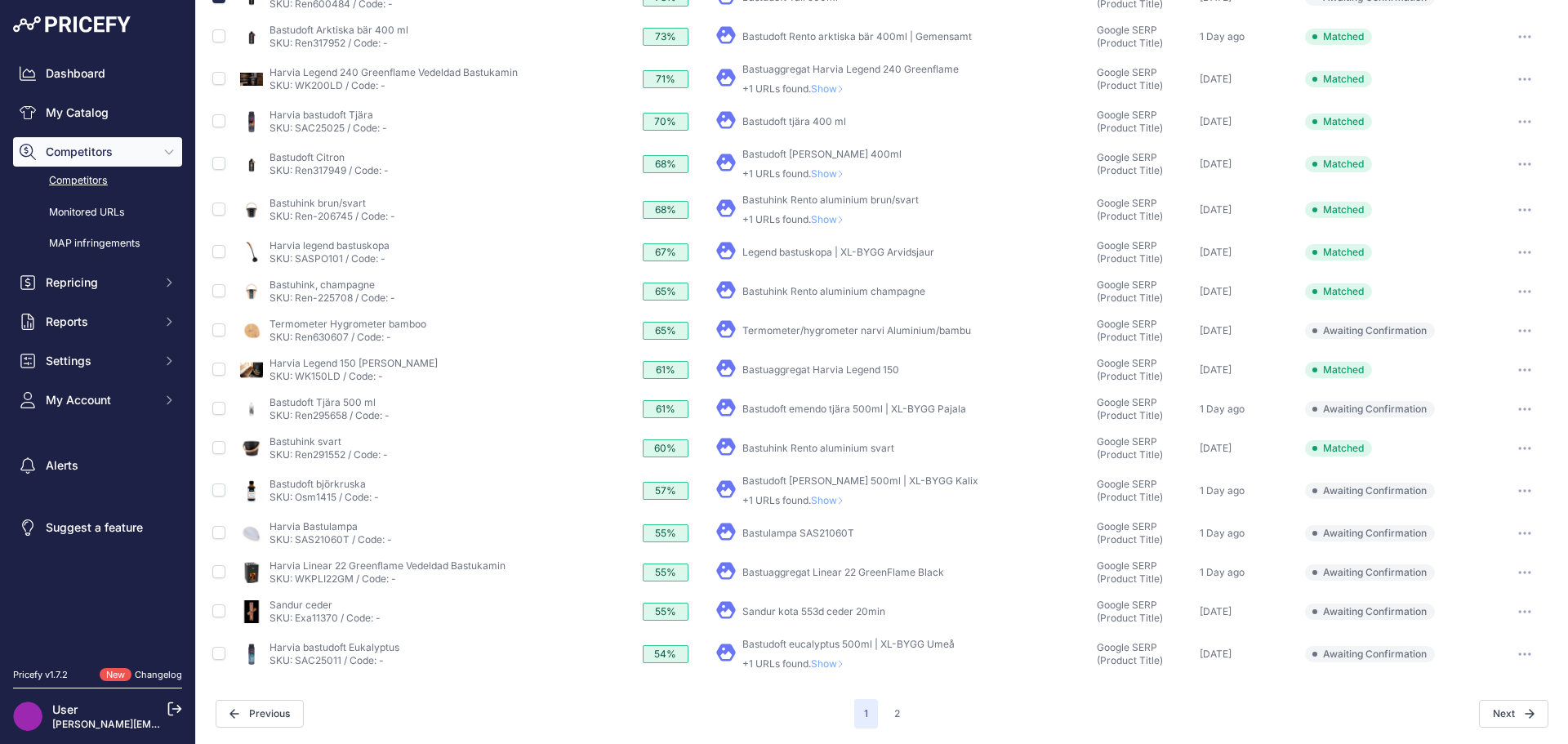
scroll to position [312, 0]
click at [1519, 570] on icon "button" at bounding box center [1525, 572] width 13 height 3
click at [0, 0] on button "Confirm match" at bounding box center [0, 0] width 0 height 0
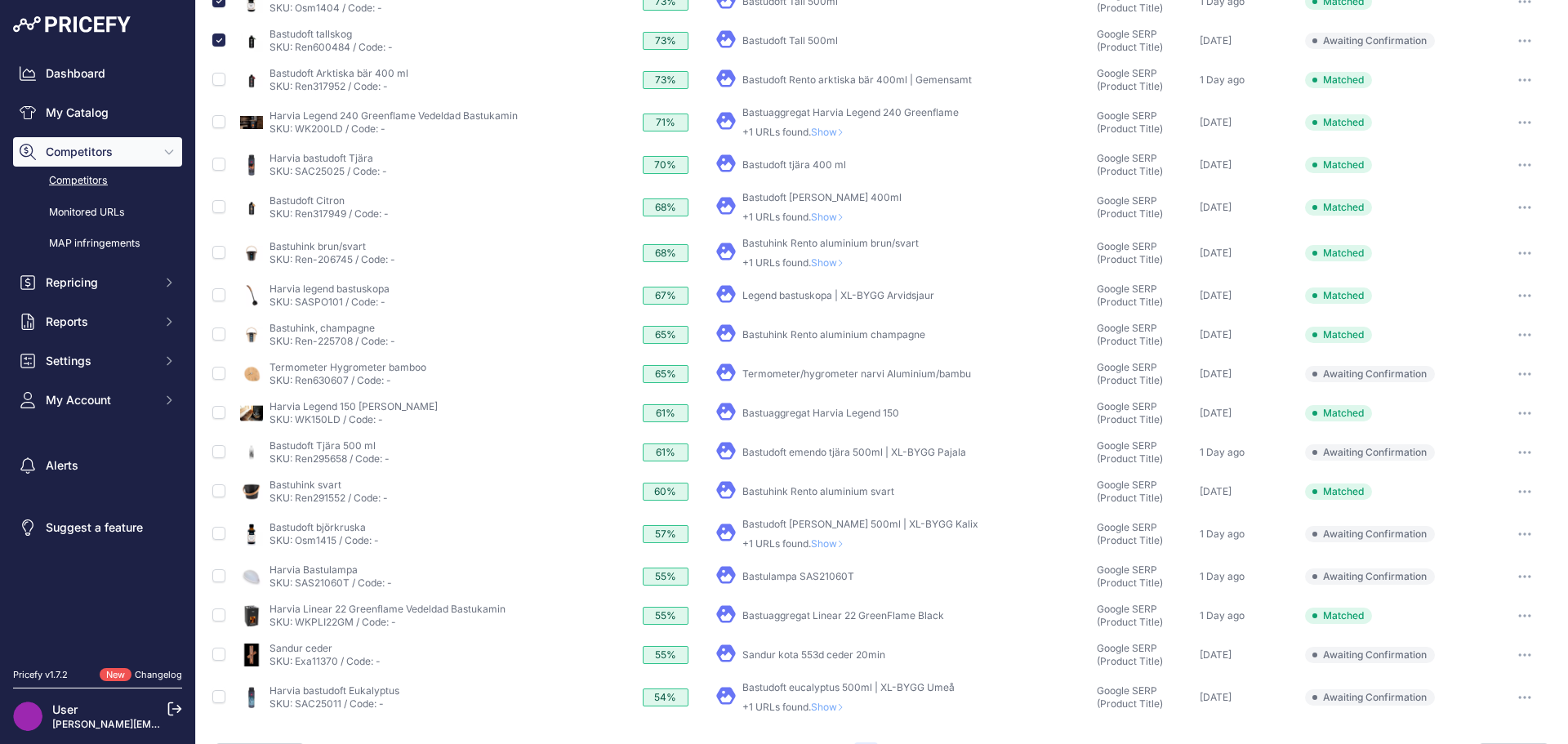
scroll to position [356, 0]
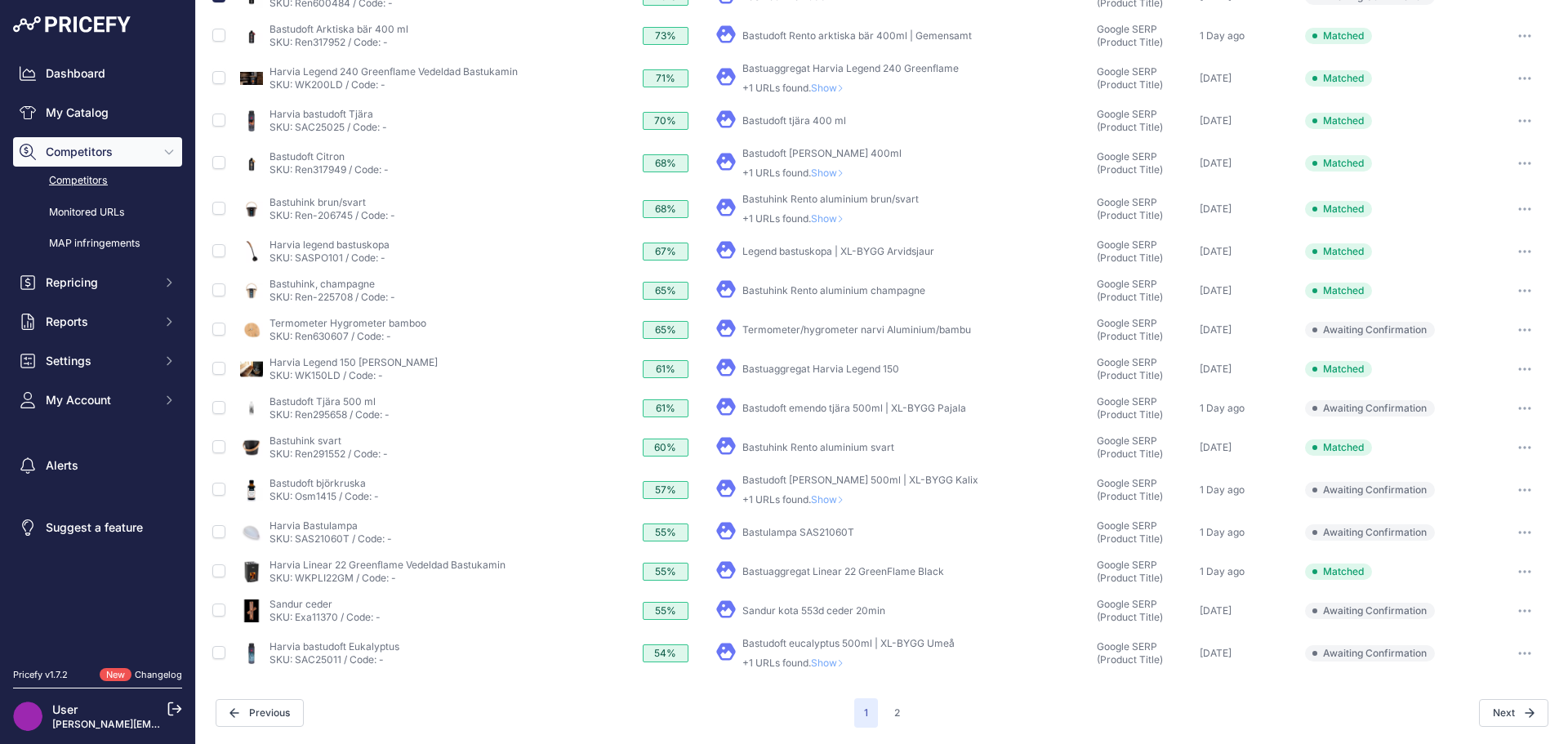
click at [797, 644] on link "Bastudoft eucalyptus 500ml | XL-BYGG Umeå" at bounding box center [849, 644] width 213 height 12
click at [890, 709] on button "2" at bounding box center [897, 713] width 25 height 29
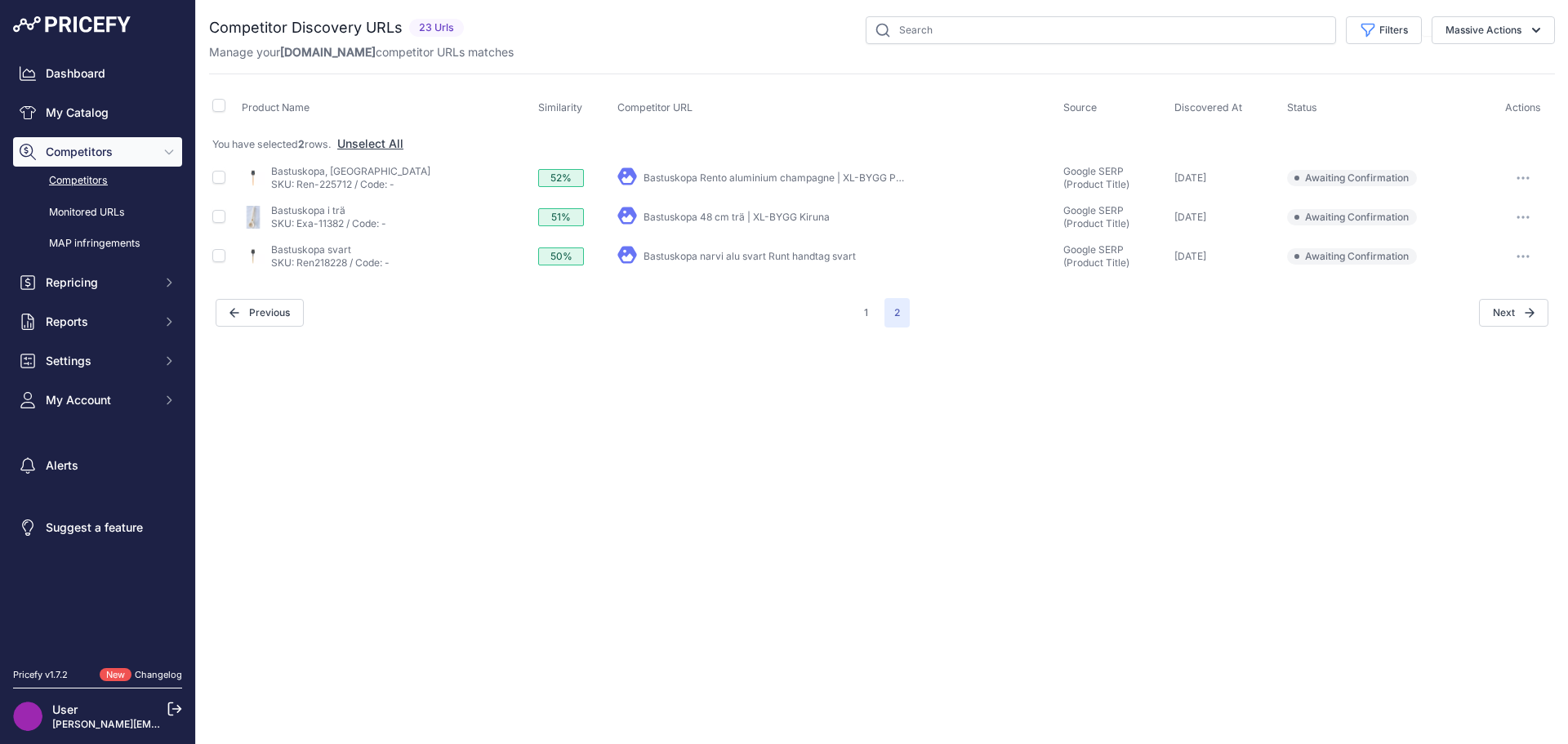
click at [690, 175] on link "Bastuskopa Rento aluminium champagne | XL-BYGG Pajala" at bounding box center [781, 178] width 275 height 12
click at [1528, 173] on button "button" at bounding box center [1524, 178] width 33 height 22
click at [1491, 213] on button "Confirm match" at bounding box center [1485, 213] width 134 height 26
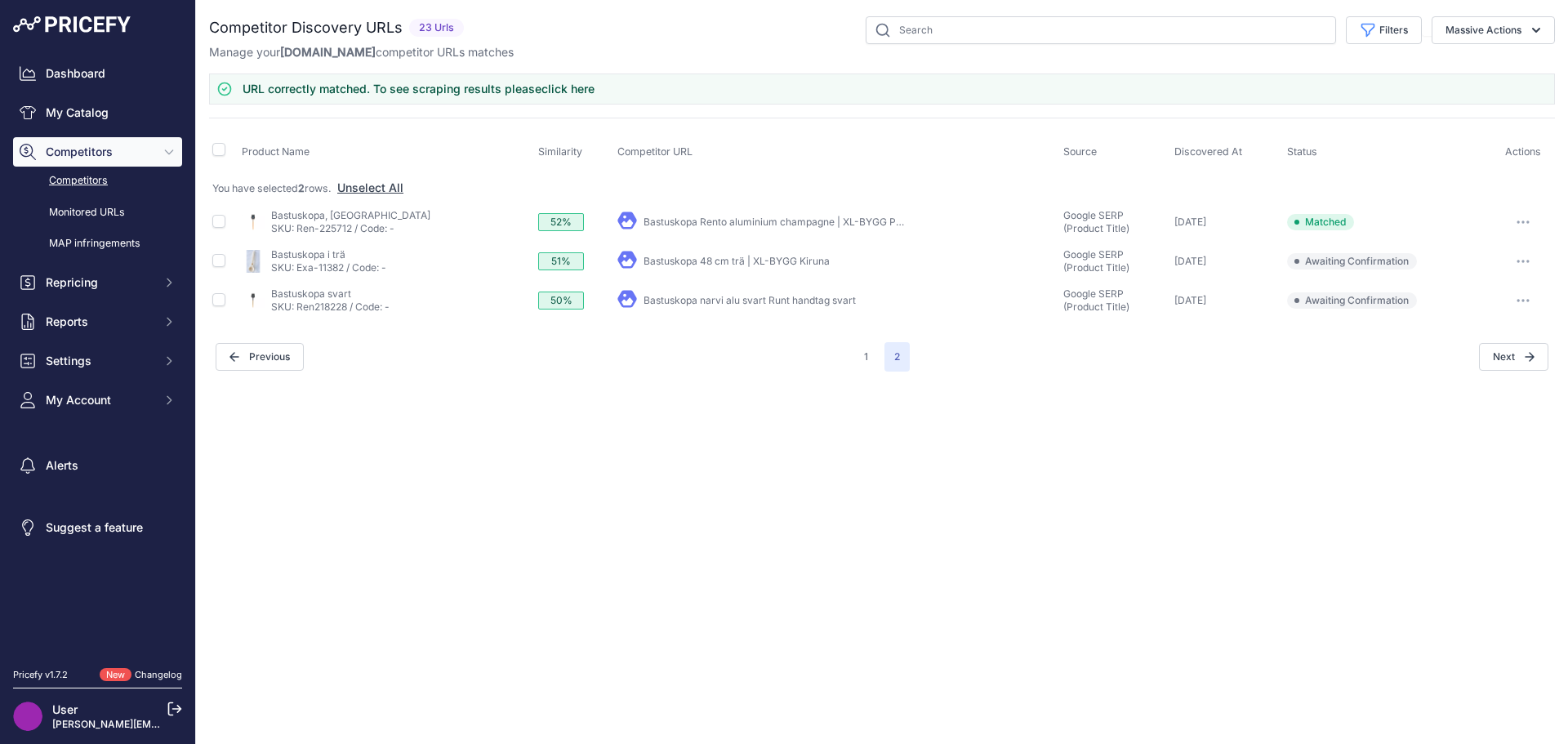
click at [644, 302] on link "Bastuskopa narvi alu svart Runt handtag svart" at bounding box center [750, 300] width 213 height 12
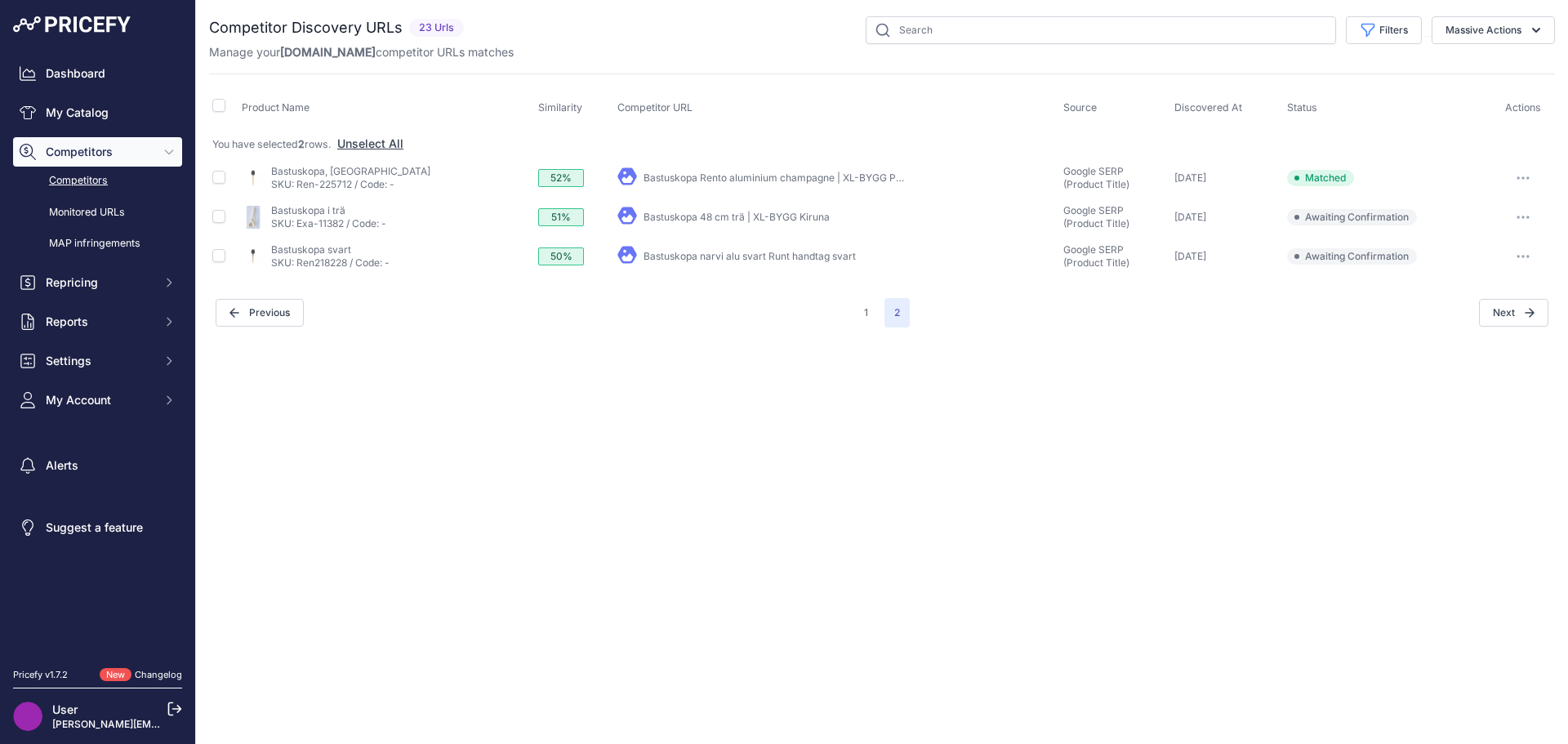
click at [86, 180] on link "Competitors" at bounding box center [98, 181] width 169 height 29
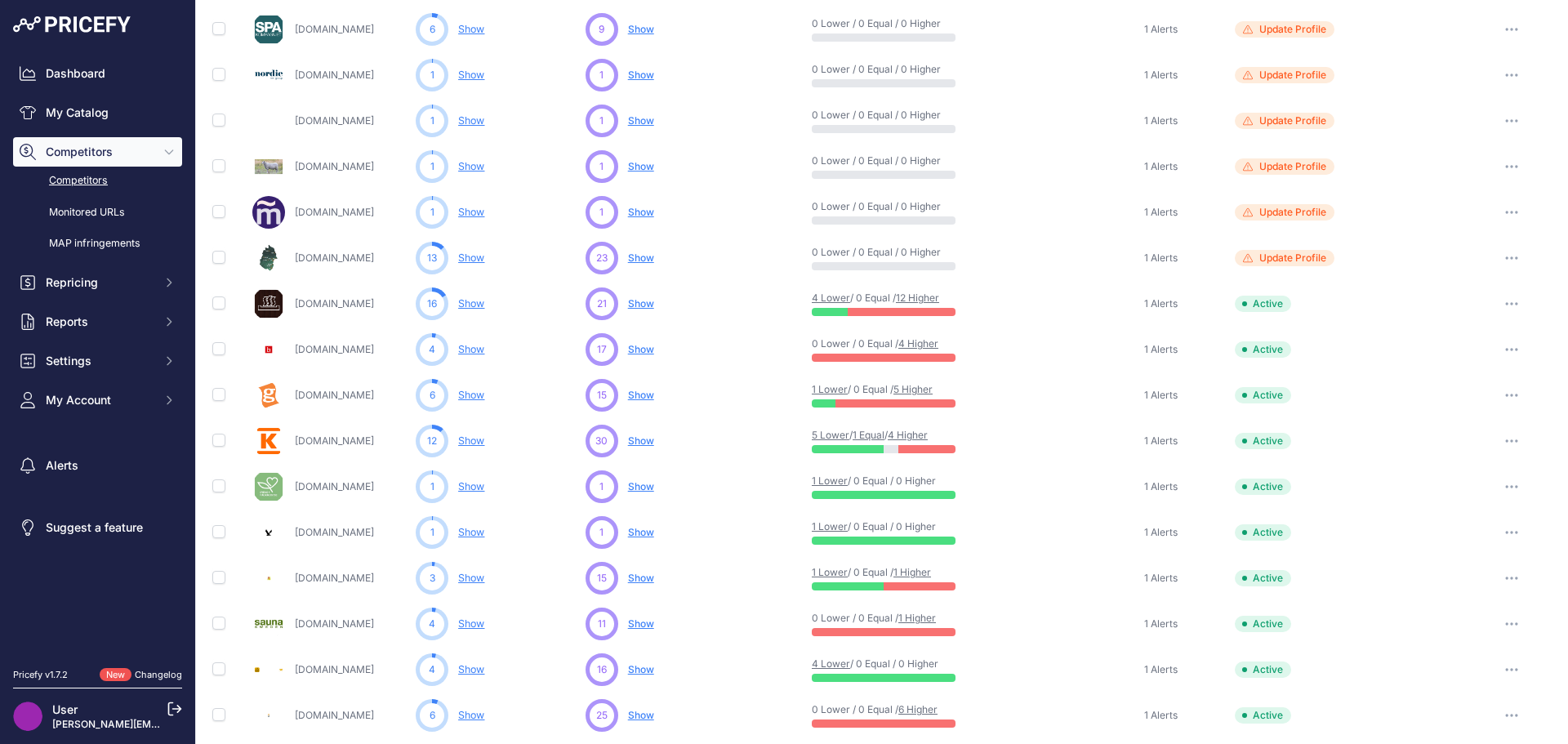
scroll to position [245, 0]
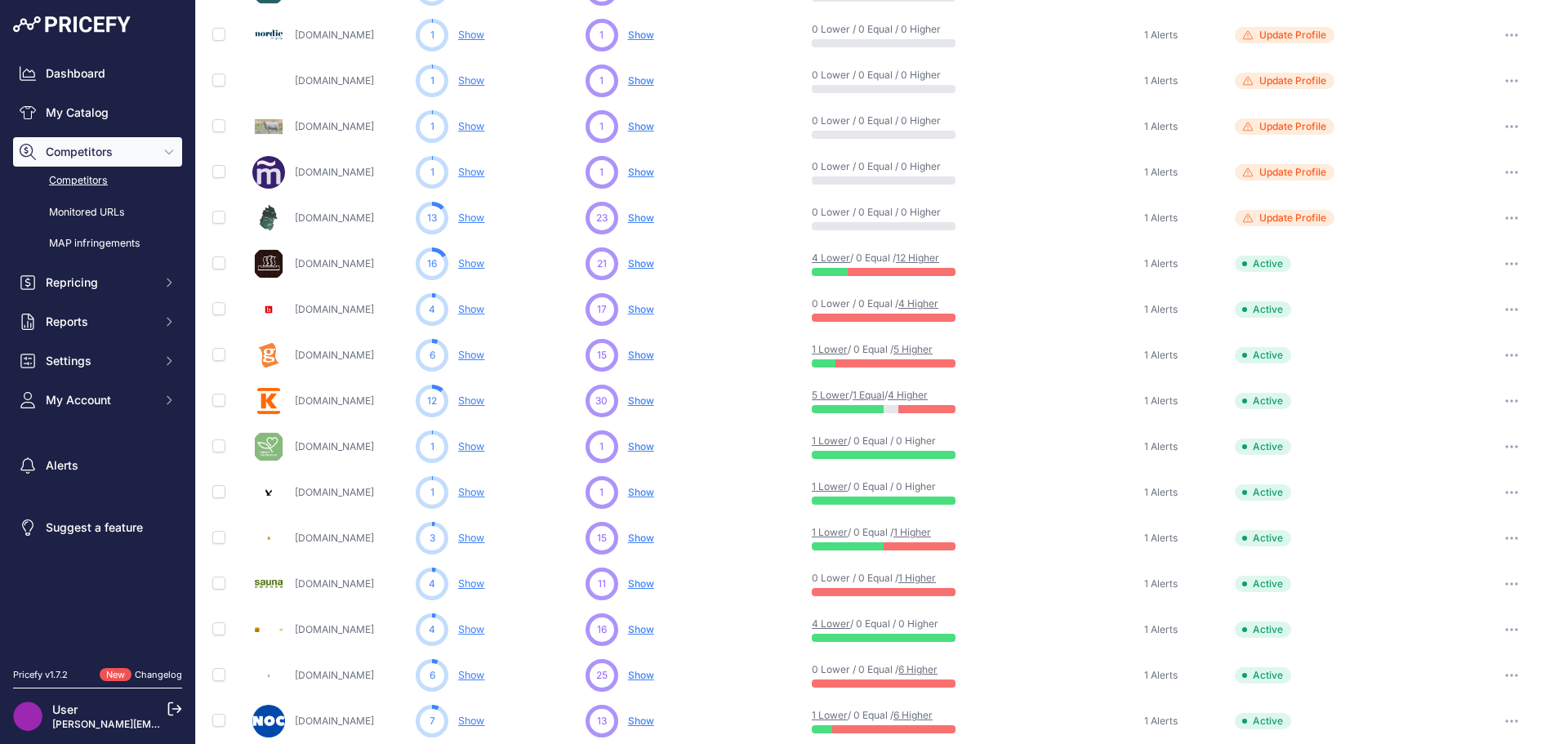
click at [643, 580] on span "Show" at bounding box center [641, 584] width 26 height 12
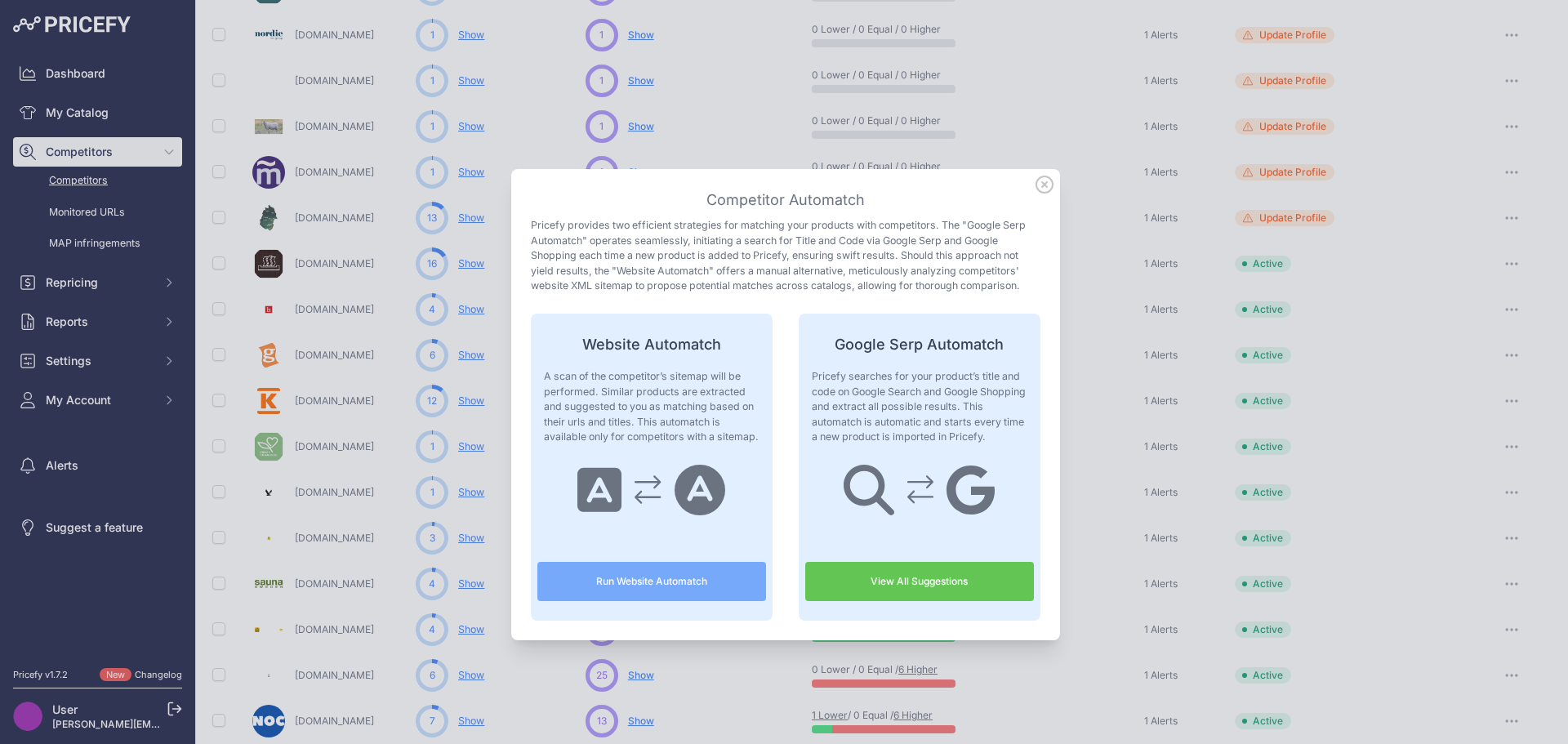
click at [858, 569] on link "View All Suggestions" at bounding box center [919, 582] width 229 height 39
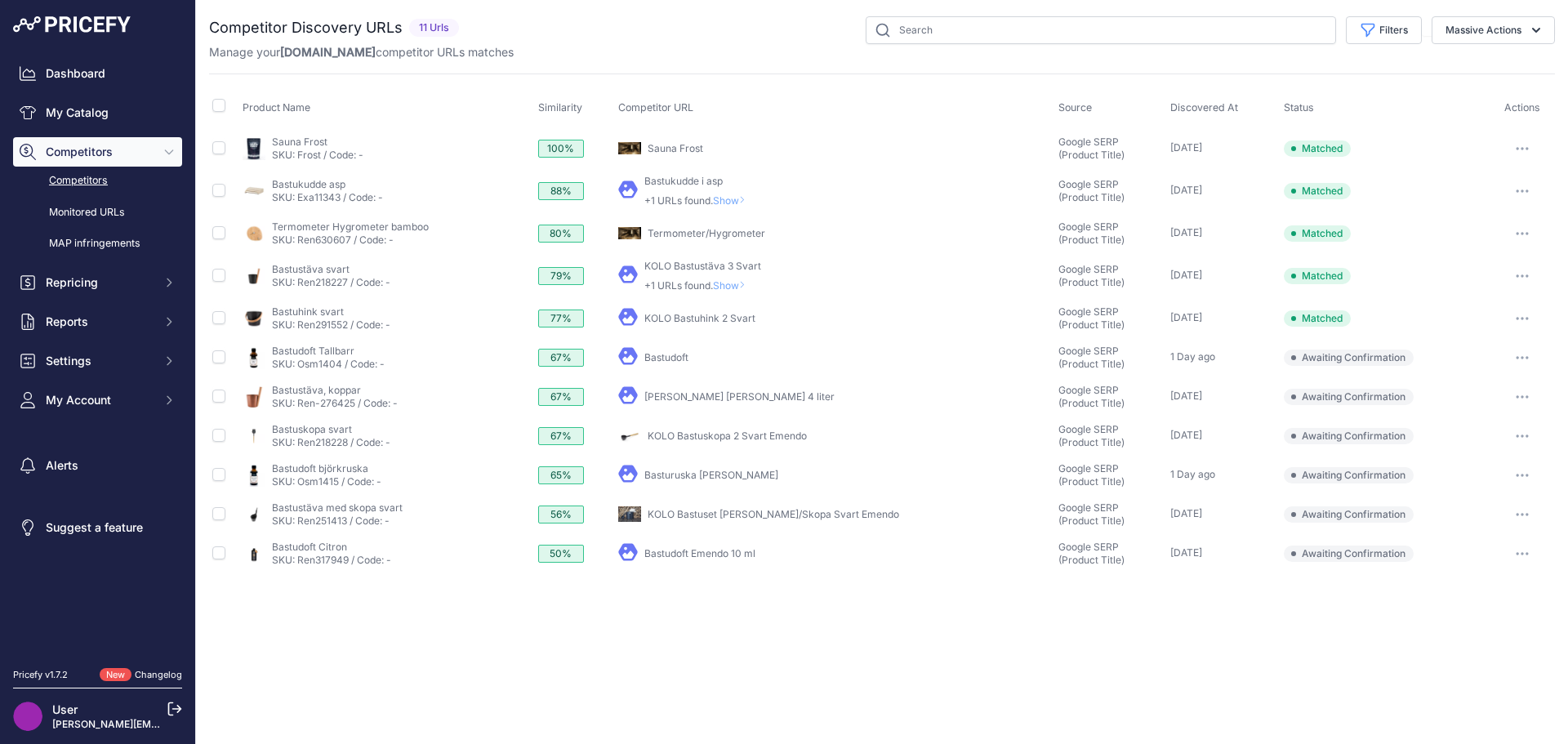
click at [714, 183] on link "Bastukudde i asp" at bounding box center [683, 181] width 79 height 12
click at [713, 235] on link "Termometer/Hygrometer" at bounding box center [707, 233] width 117 height 12
click at [1522, 236] on button "button" at bounding box center [1523, 233] width 33 height 22
click at [0, 0] on button "Unmatch" at bounding box center [0, 0] width 0 height 0
click at [1521, 277] on button "button" at bounding box center [1523, 276] width 33 height 22
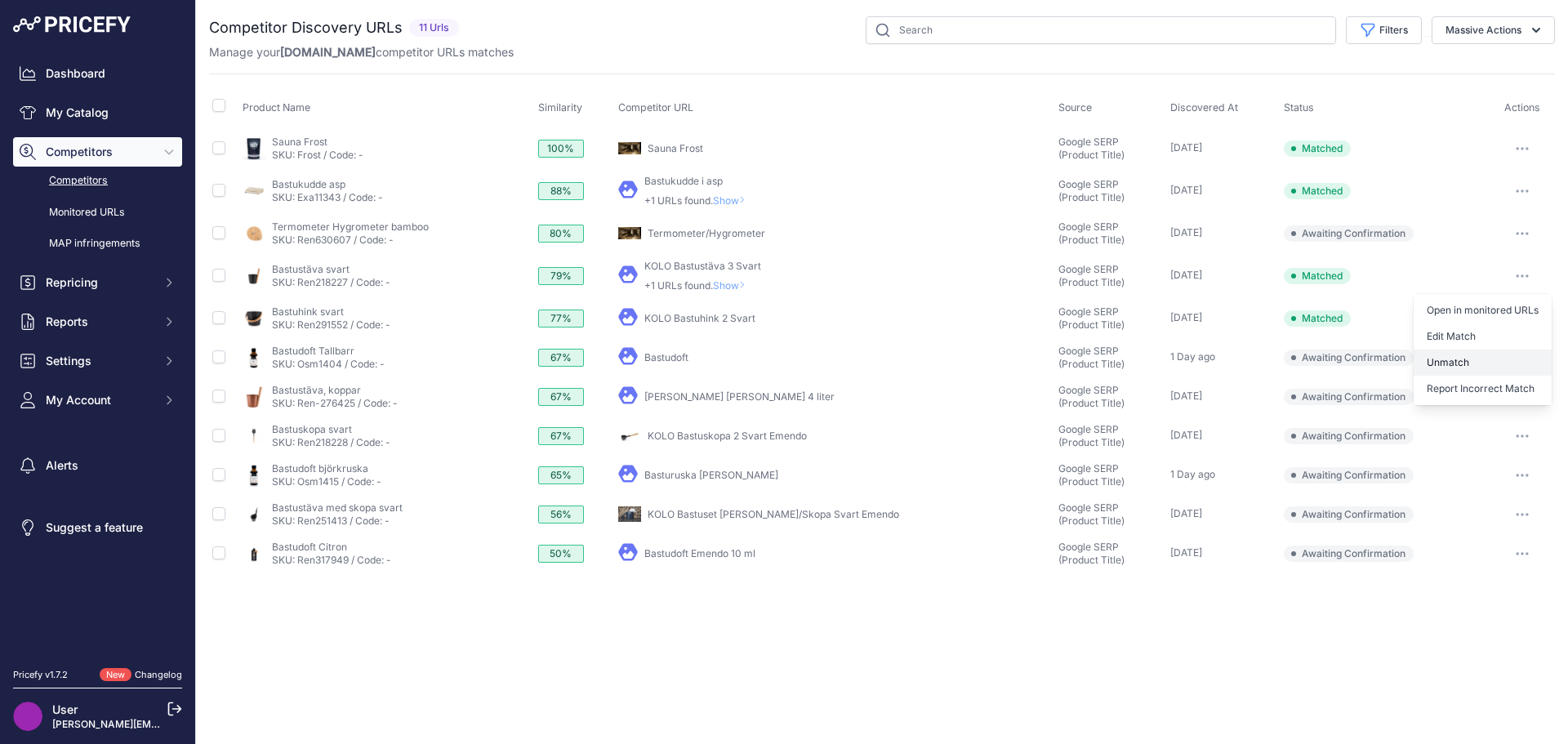
click at [0, 0] on button "Unmatch" at bounding box center [0, 0] width 0 height 0
click at [1523, 322] on button "button" at bounding box center [1523, 319] width 33 height 22
click at [0, 0] on button "Unmatch" at bounding box center [0, 0] width 0 height 0
click at [689, 358] on link "Bastudoft" at bounding box center [666, 358] width 44 height 12
click at [746, 397] on link "[PERSON_NAME] [PERSON_NAME] 4 liter" at bounding box center [740, 397] width 190 height 12
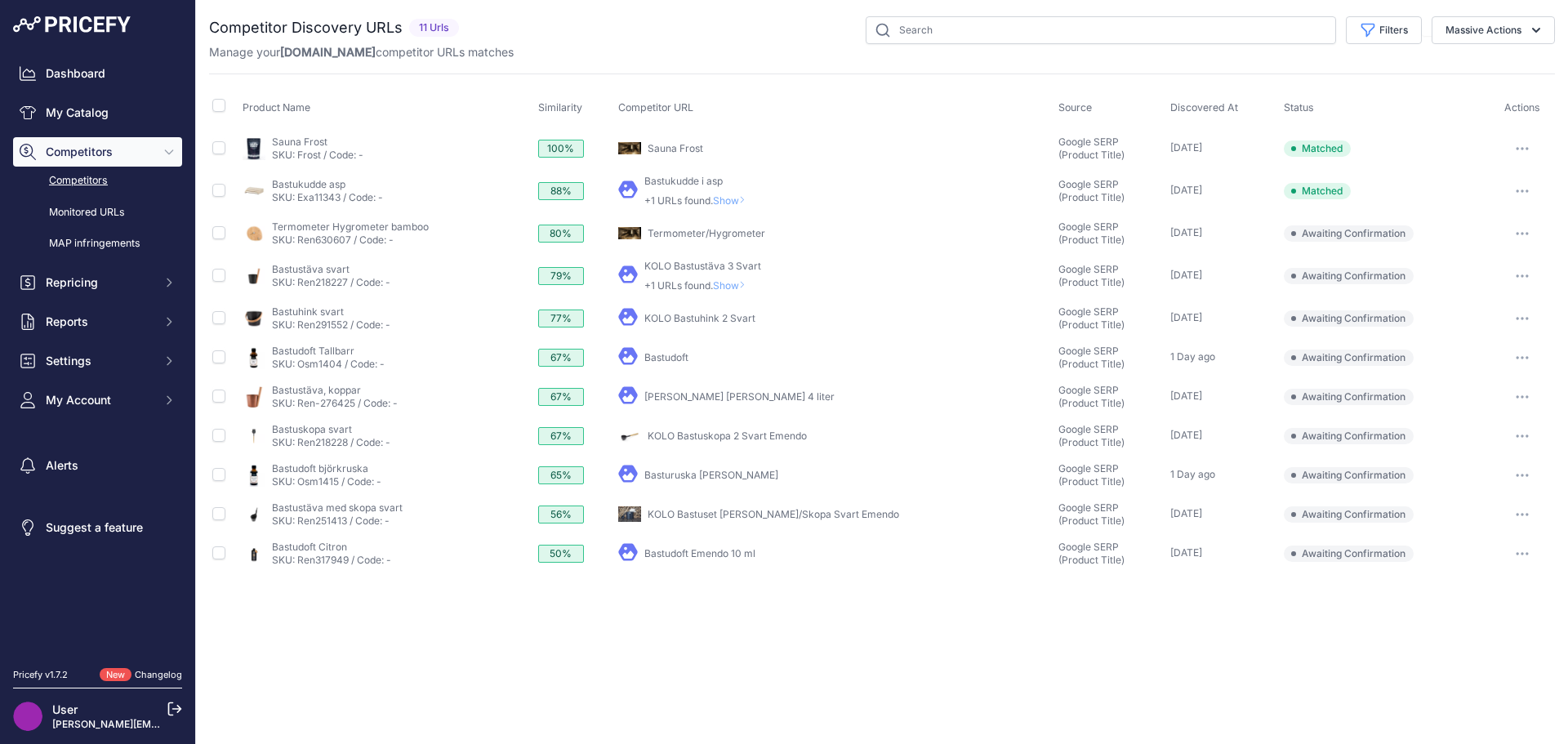
click at [705, 476] on link "Basturuska [PERSON_NAME]" at bounding box center [711, 475] width 134 height 12
click at [89, 184] on link "Competitors" at bounding box center [98, 181] width 169 height 29
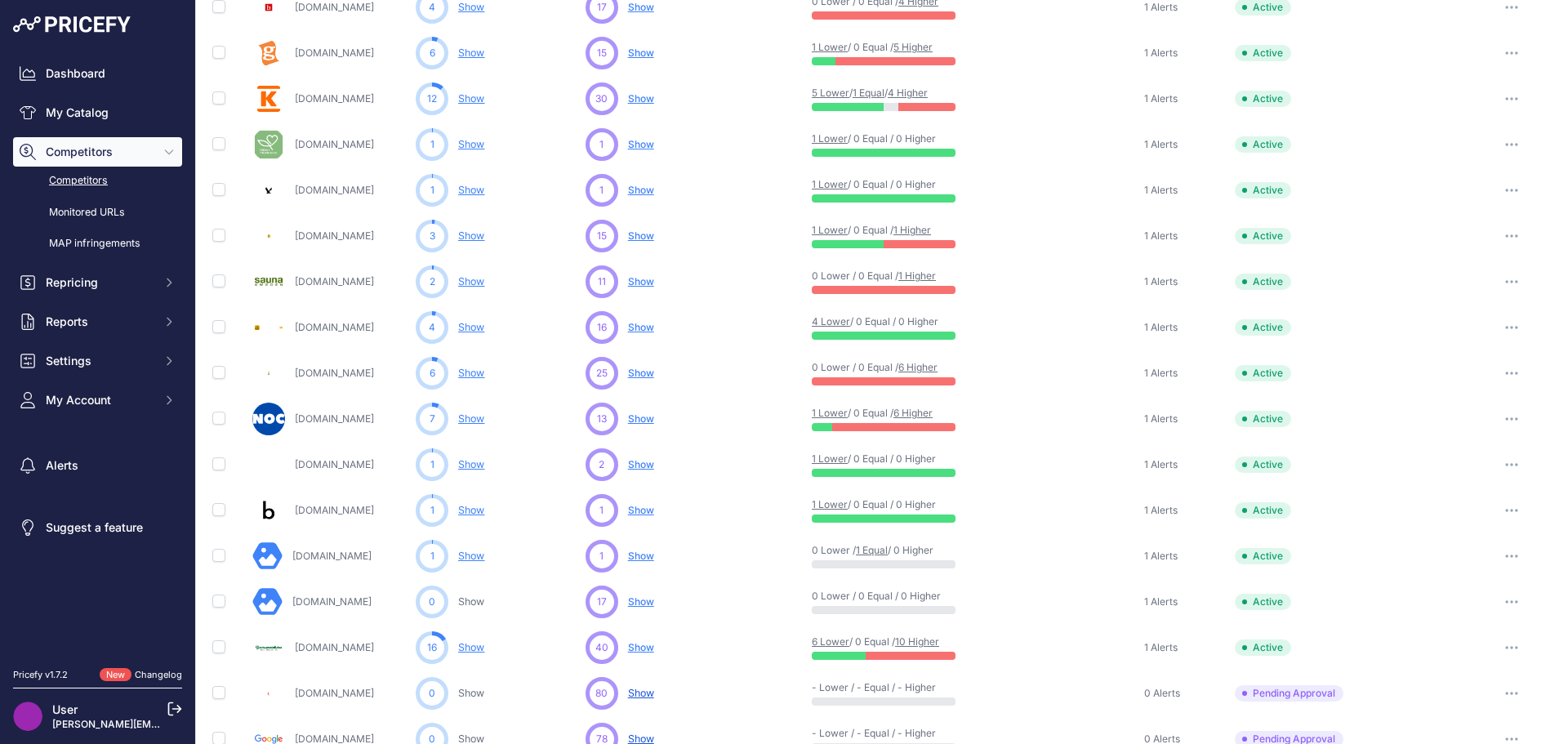
scroll to position [572, 0]
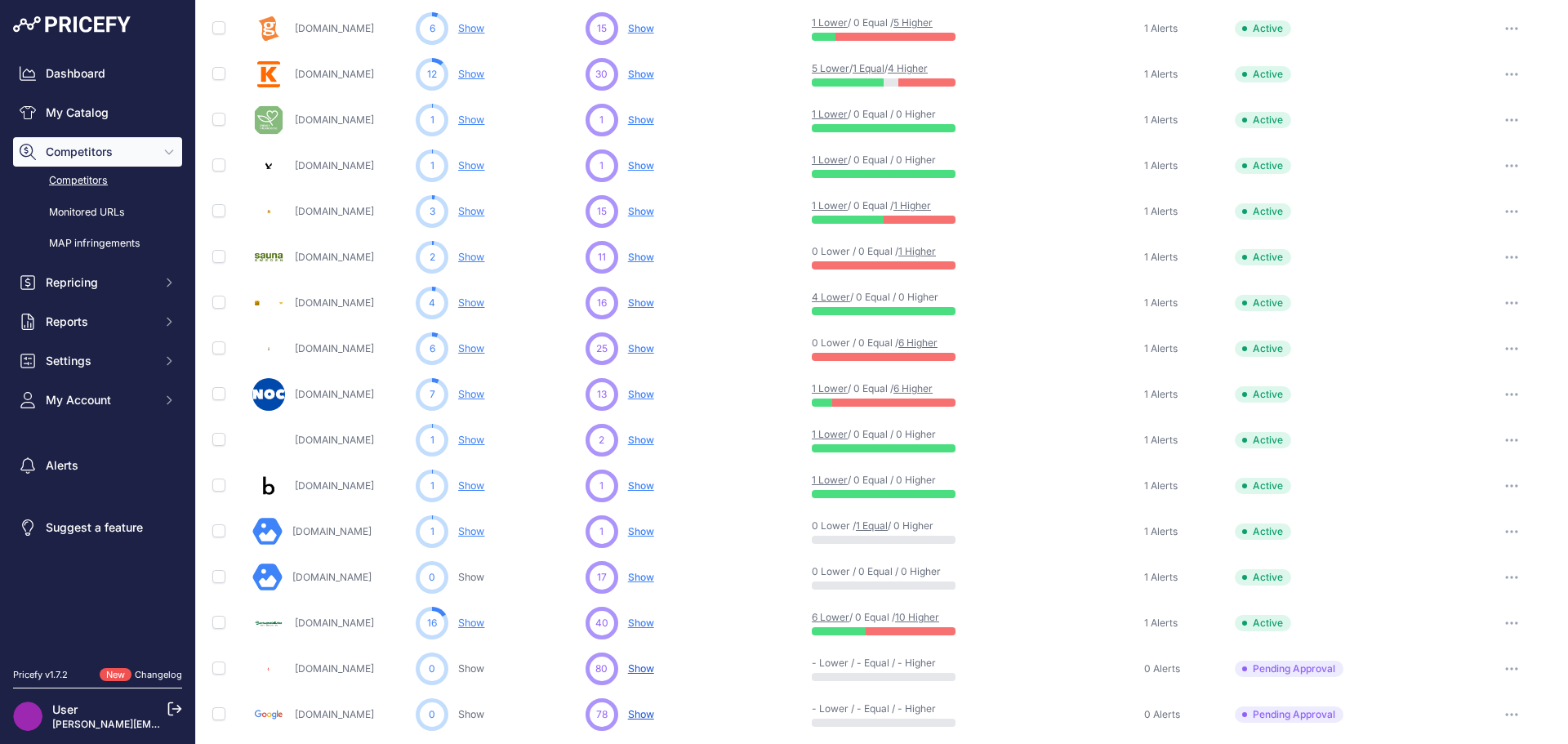
click at [639, 349] on span "Show" at bounding box center [641, 348] width 26 height 12
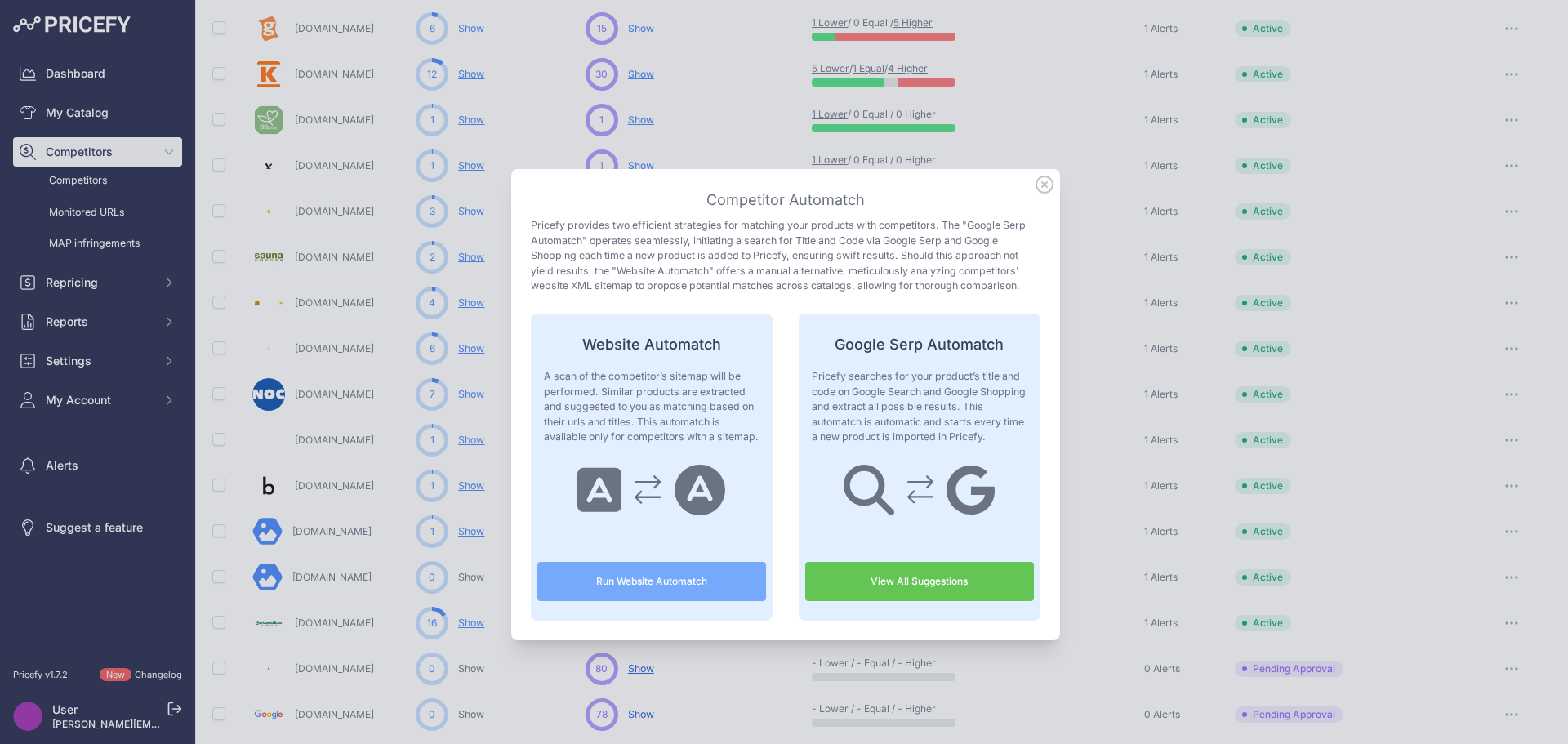
click at [820, 383] on p "Pricefy searches for your product’s title and code on Google Search and Google …" at bounding box center [920, 407] width 216 height 76
click at [913, 578] on link "View All Suggestions" at bounding box center [919, 582] width 229 height 39
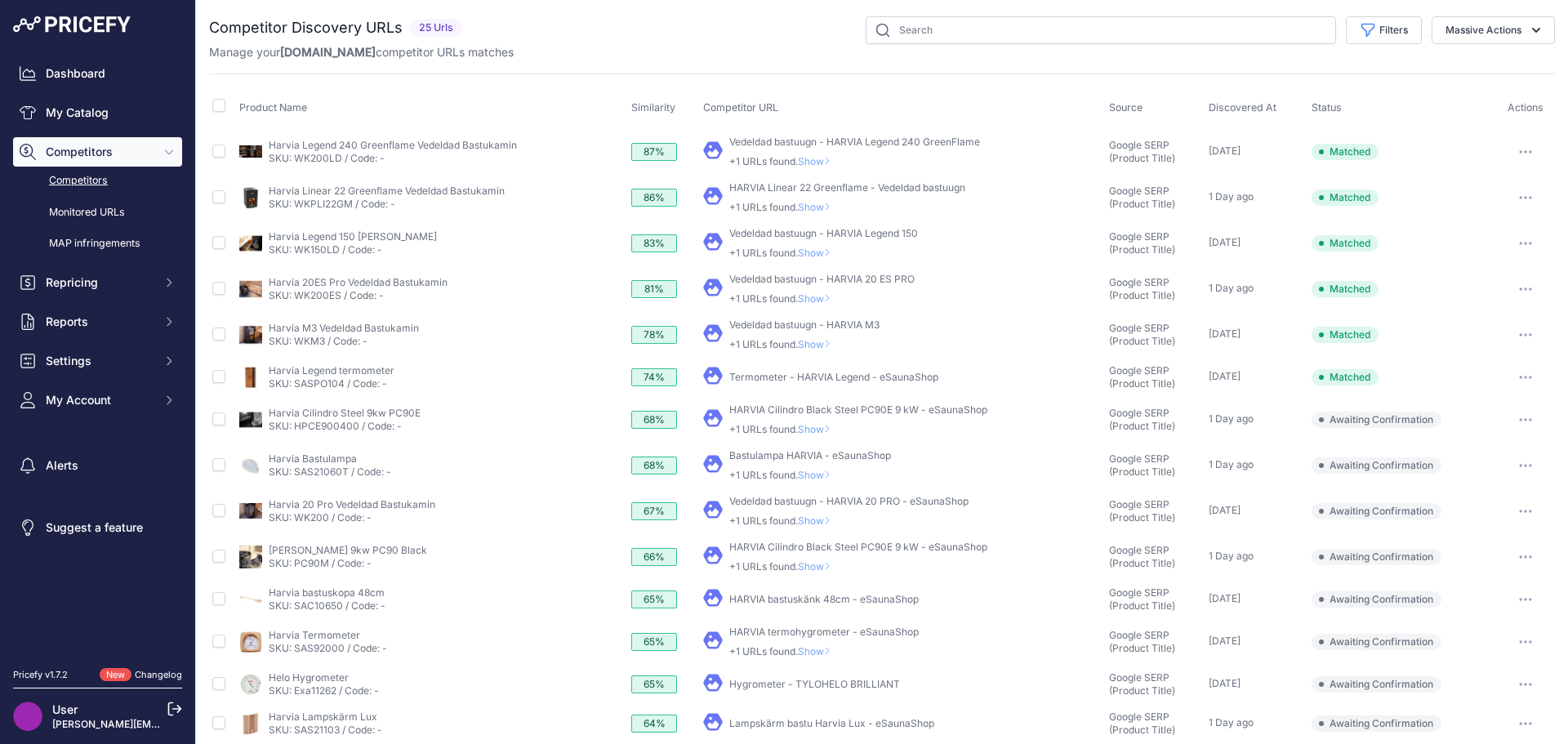
click at [835, 377] on link "Termometer - HARVIA Legend - eSaunaShop" at bounding box center [834, 377] width 209 height 12
click at [772, 458] on link "Bastulampa HARVIA - eSaunaShop" at bounding box center [809, 455] width 162 height 12
click at [1523, 461] on button "button" at bounding box center [1526, 466] width 33 height 22
click at [1483, 502] on button "Confirm match" at bounding box center [1485, 500] width 134 height 26
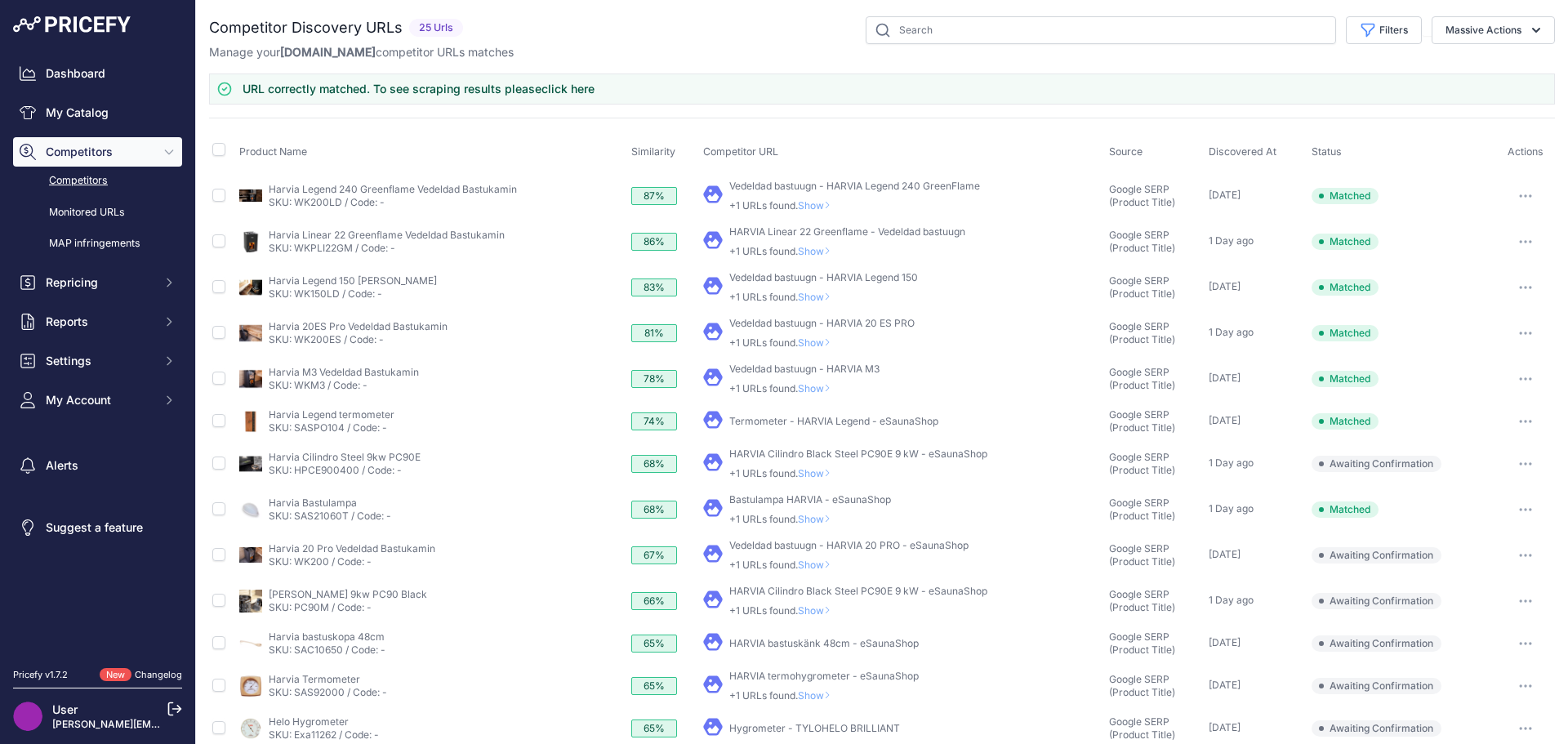
click at [1520, 458] on button "button" at bounding box center [1526, 464] width 33 height 22
click at [1487, 498] on button "Confirm match" at bounding box center [1485, 499] width 134 height 26
click at [1520, 556] on icon "button" at bounding box center [1521, 556] width 2 height 2
click at [1493, 587] on button "Confirm match" at bounding box center [1485, 590] width 134 height 26
